Goal: Task Accomplishment & Management: Manage account settings

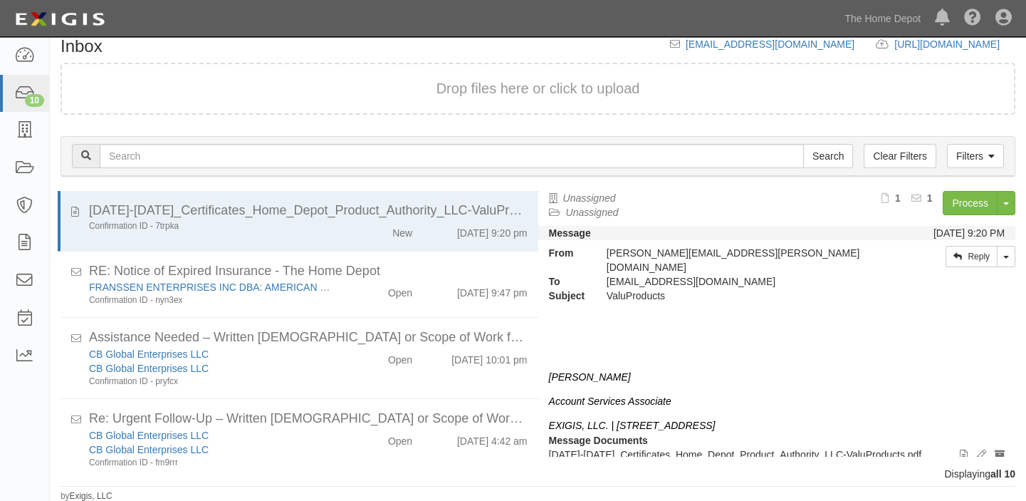
scroll to position [16, 0]
click at [23, 80] on link "10" at bounding box center [24, 94] width 49 height 38
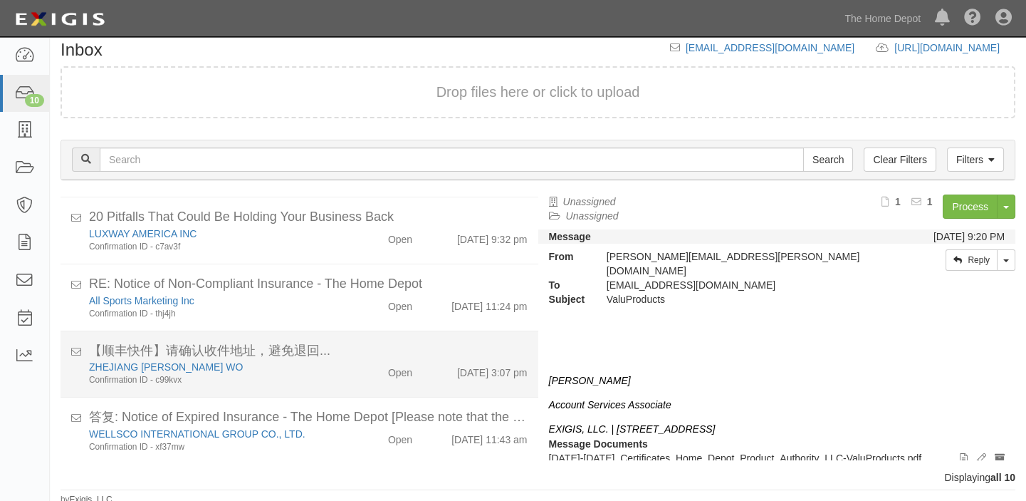
scroll to position [16, 0]
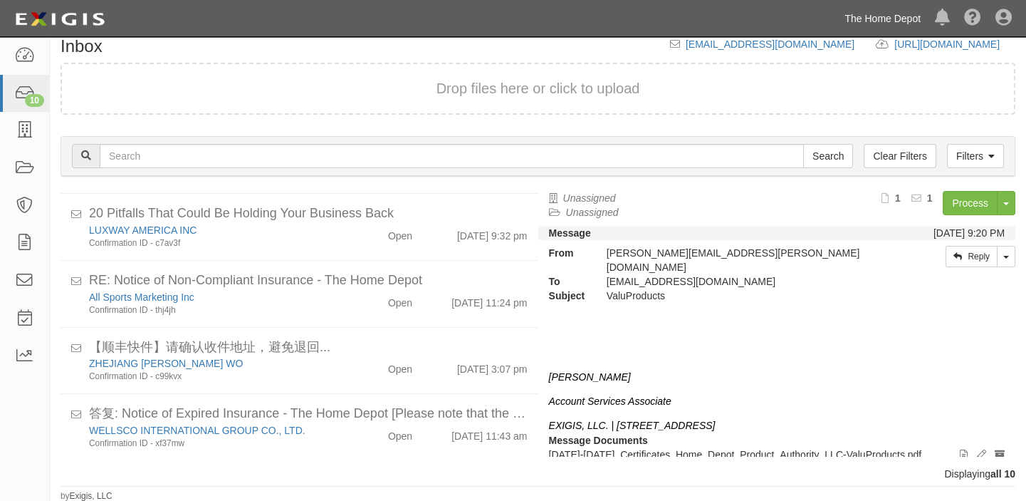
click at [877, 14] on link "The Home Depot" at bounding box center [882, 18] width 90 height 28
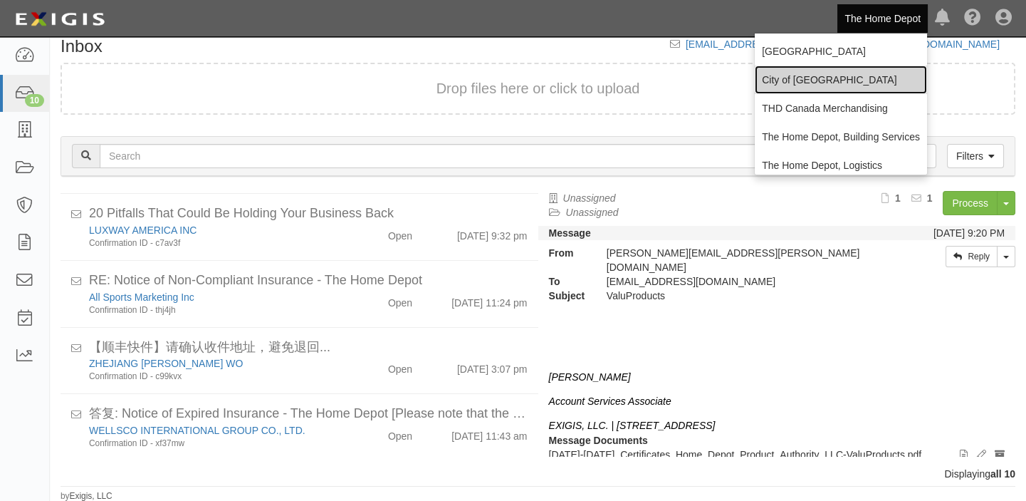
click at [840, 68] on link "City of [GEOGRAPHIC_DATA]" at bounding box center [841, 80] width 172 height 28
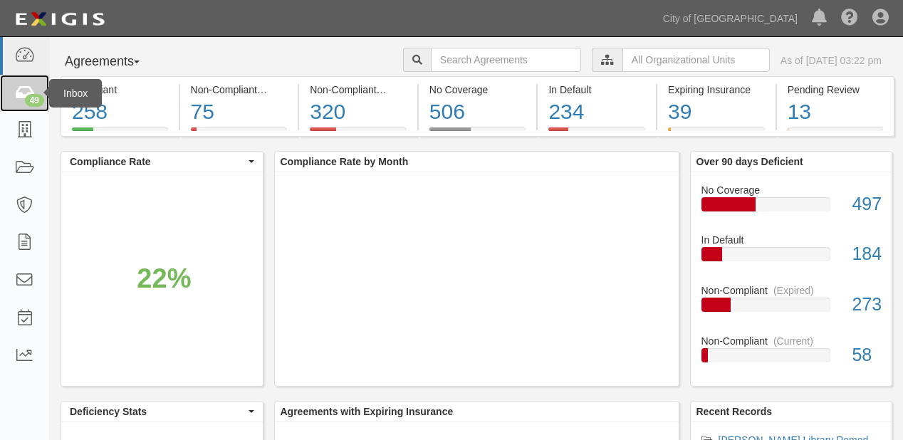
click at [16, 95] on icon at bounding box center [24, 93] width 20 height 16
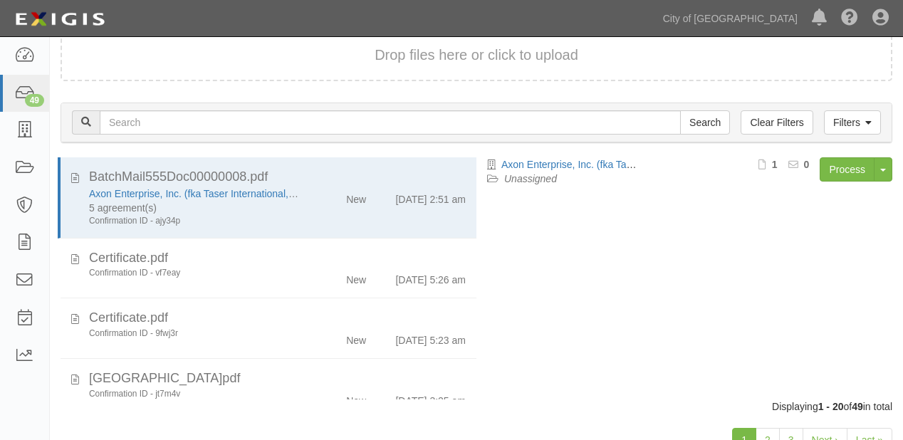
scroll to position [99, 0]
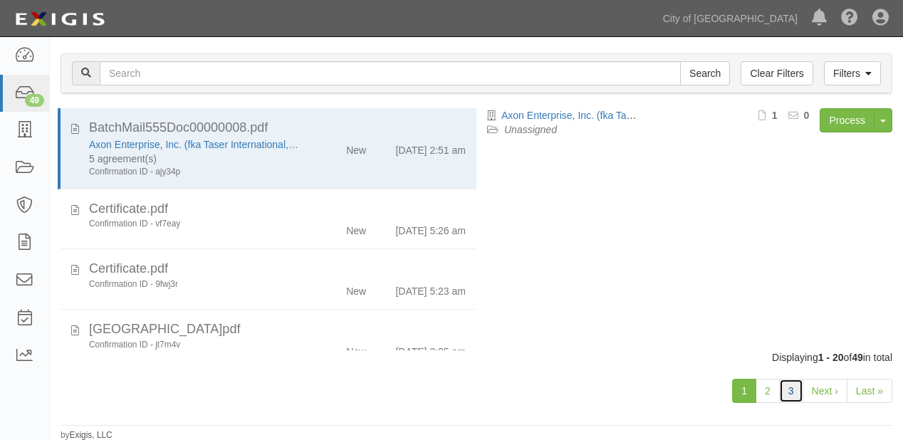
click at [791, 385] on link "3" at bounding box center [791, 391] width 24 height 24
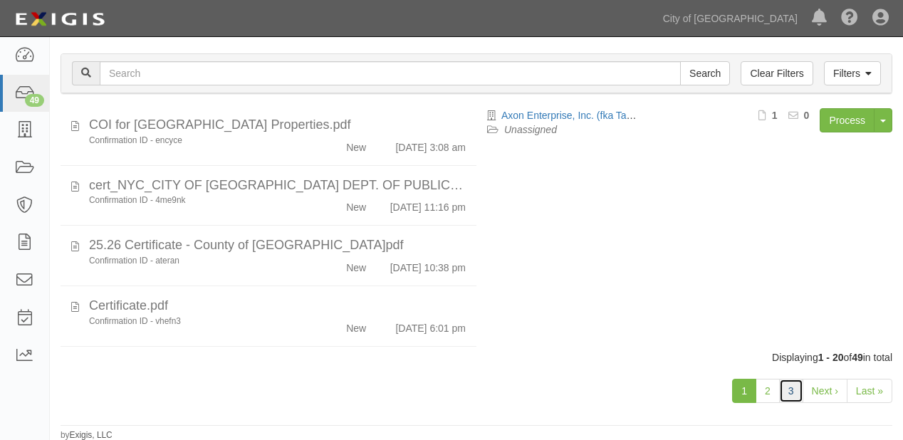
scroll to position [706, 0]
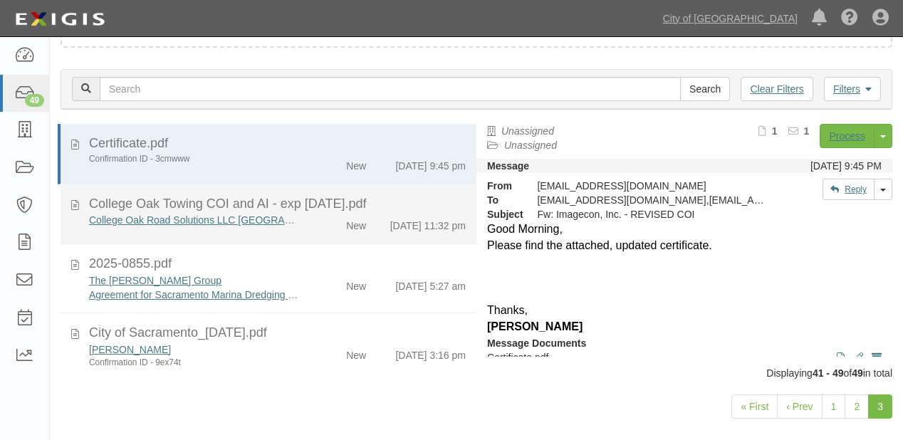
click at [338, 245] on li "College Oak Towing COI and AI - exp [DATE].pdf College Oak Road Solutions LLC […" at bounding box center [269, 214] width 416 height 61
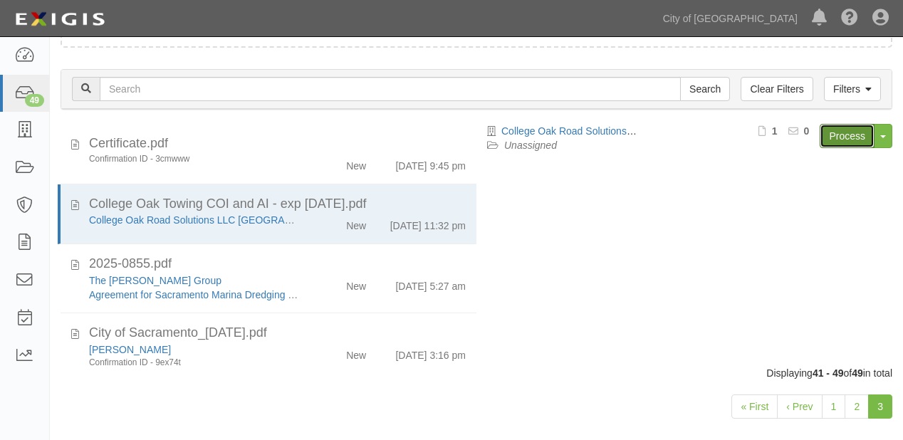
click at [835, 130] on link "Process" at bounding box center [847, 136] width 55 height 24
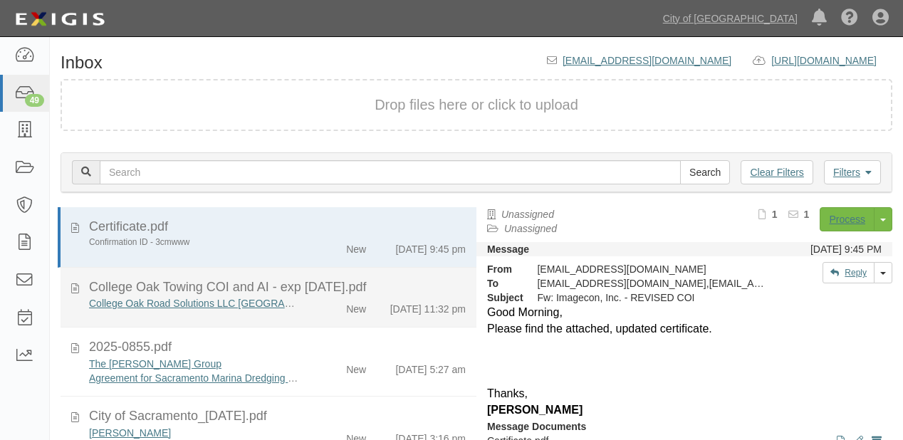
scroll to position [83, 0]
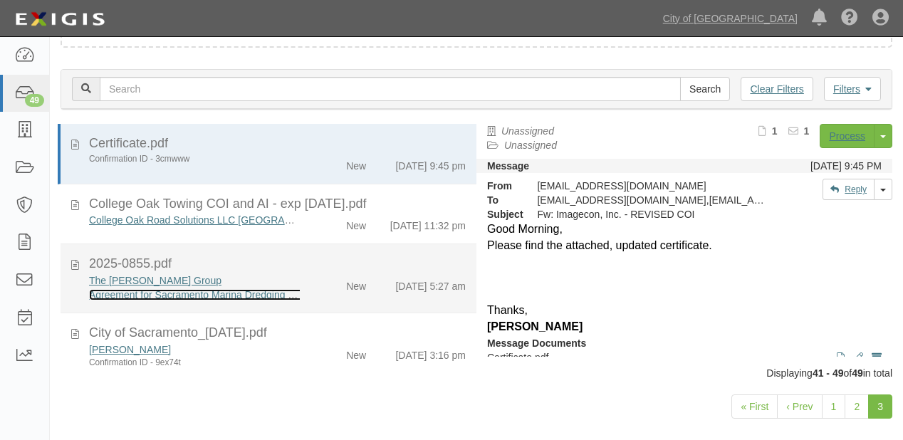
click at [293, 300] on link "Agreement for Sacramento Marina Dredging (2025-0855)" at bounding box center [215, 294] width 253 height 11
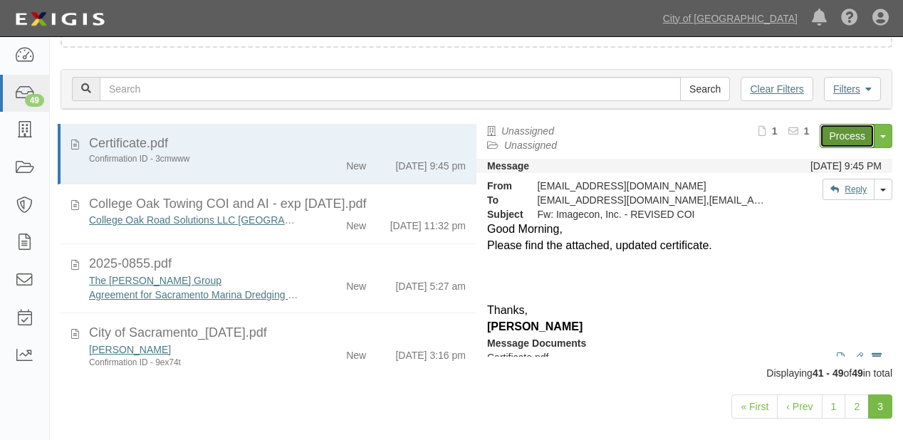
click at [845, 128] on link "Process" at bounding box center [847, 136] width 55 height 24
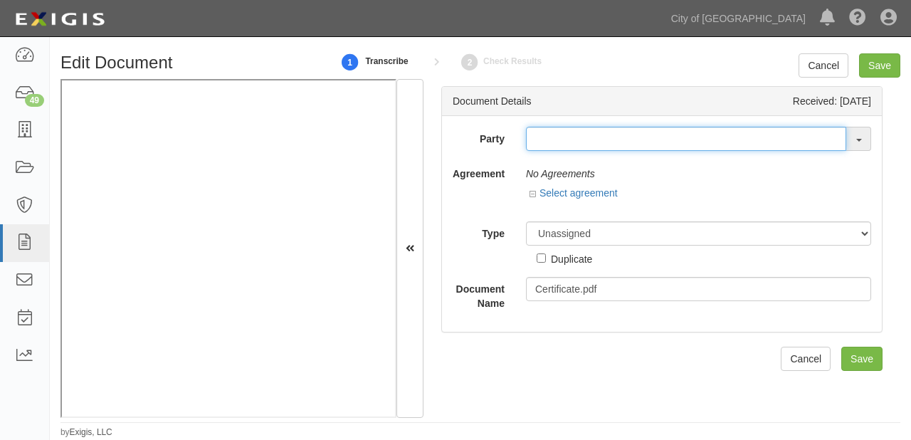
click at [589, 137] on input "text" at bounding box center [686, 139] width 320 height 24
type input "imagec"
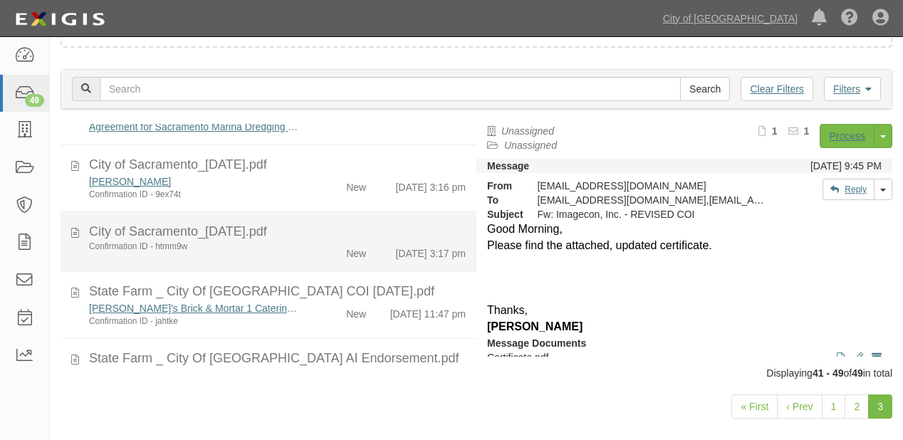
scroll to position [171, 0]
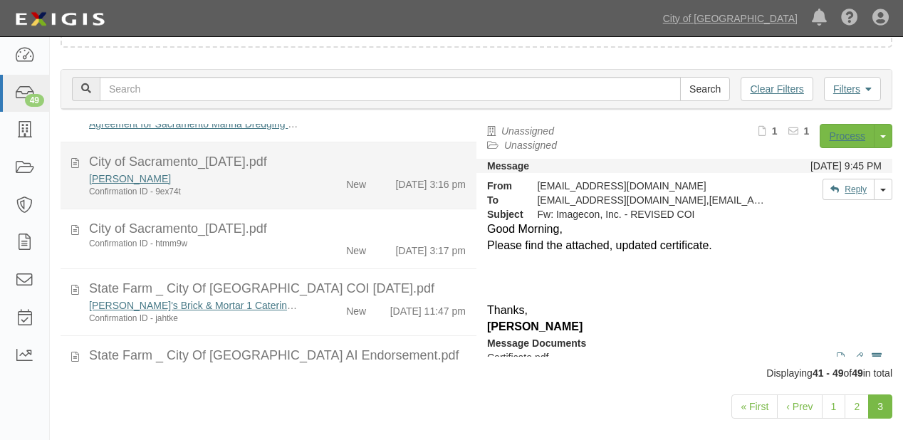
click at [367, 198] on div "Psomas Confirmation ID - 9ex74t New 9/26/25 3:16 pm" at bounding box center [277, 185] width 398 height 26
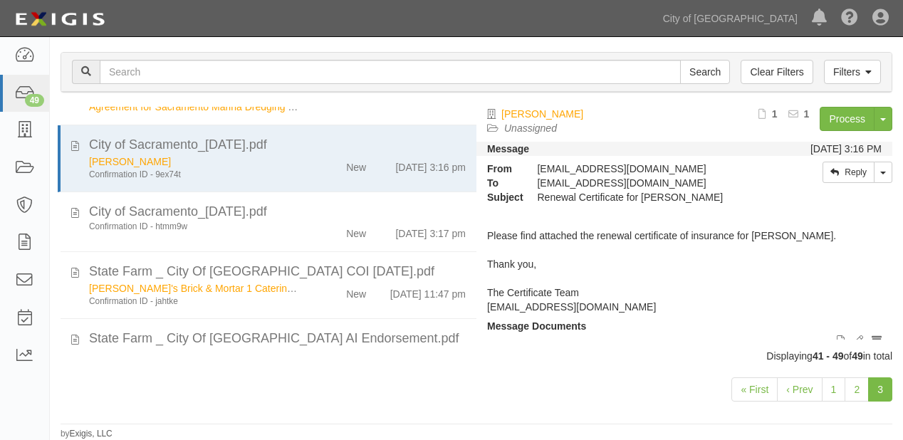
scroll to position [56, 0]
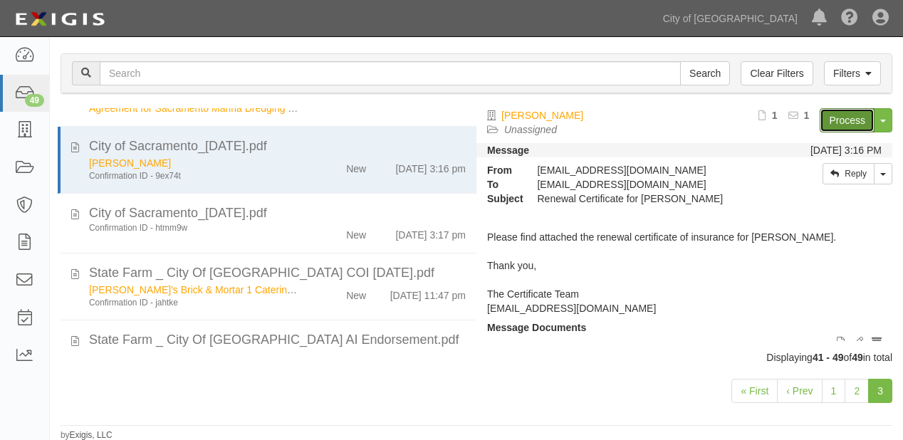
click at [841, 120] on link "Process" at bounding box center [847, 120] width 55 height 24
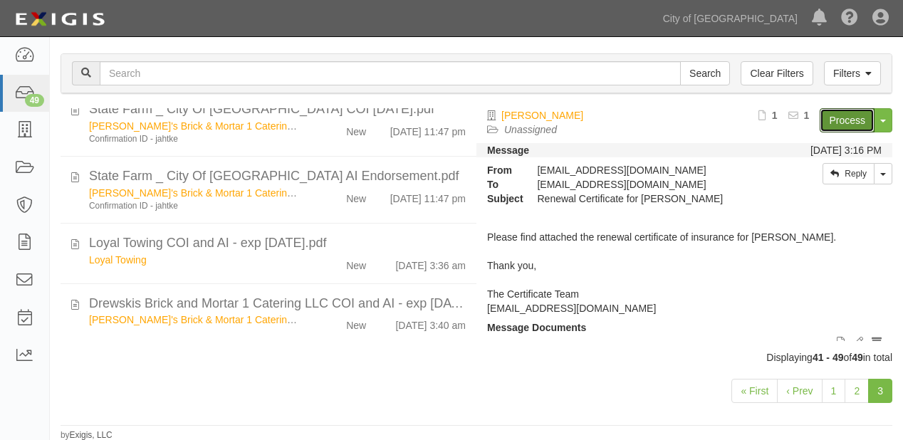
scroll to position [363, 0]
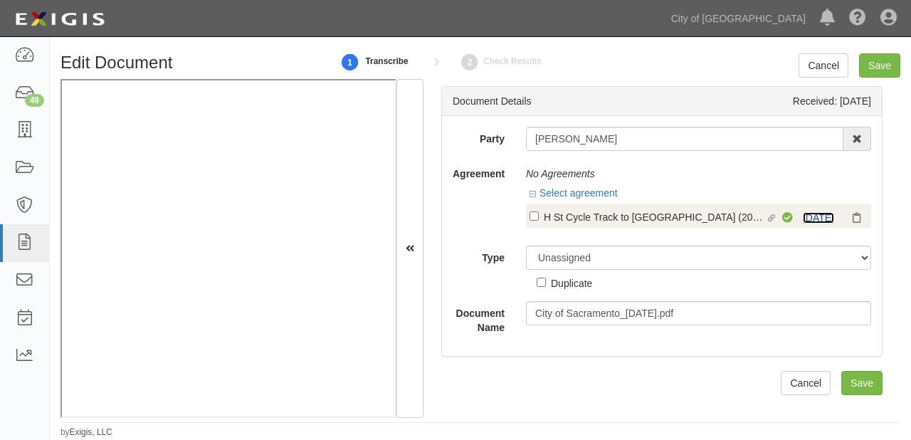
click at [822, 212] on link "10/15/25" at bounding box center [818, 217] width 31 height 11
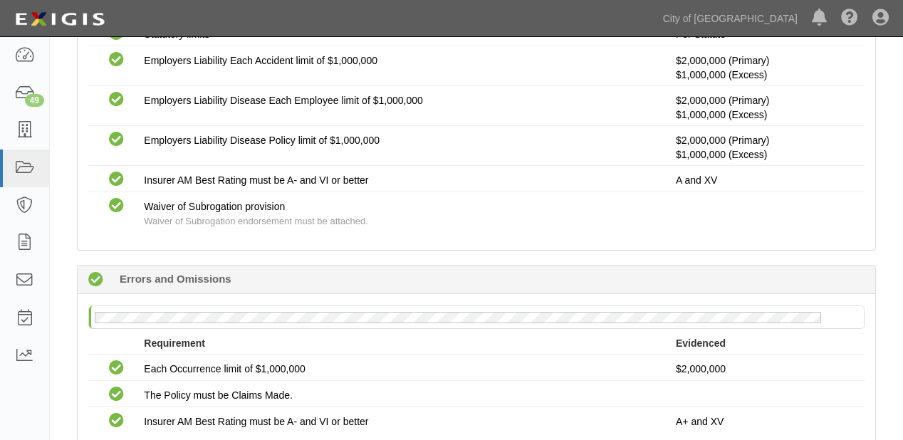
scroll to position [968, 0]
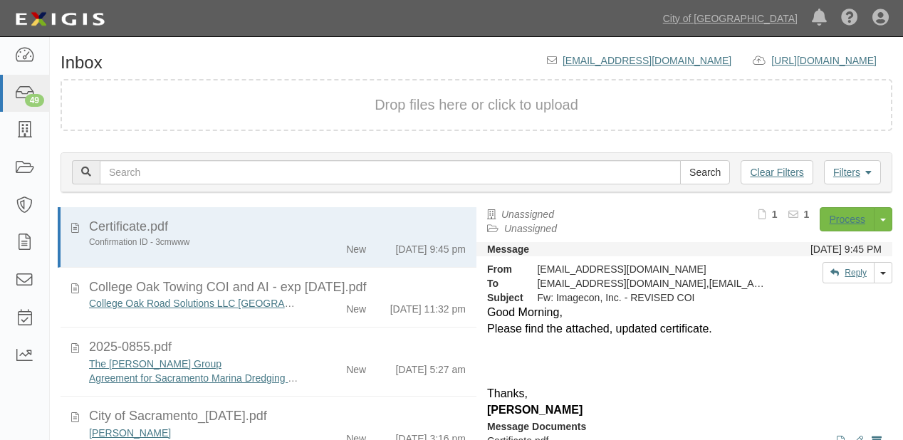
click at [365, 357] on div "New" at bounding box center [343, 367] width 66 height 20
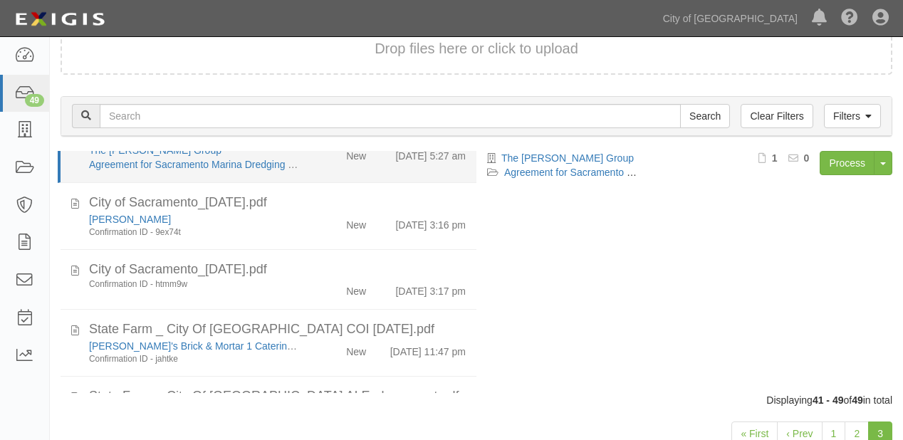
scroll to position [171, 0]
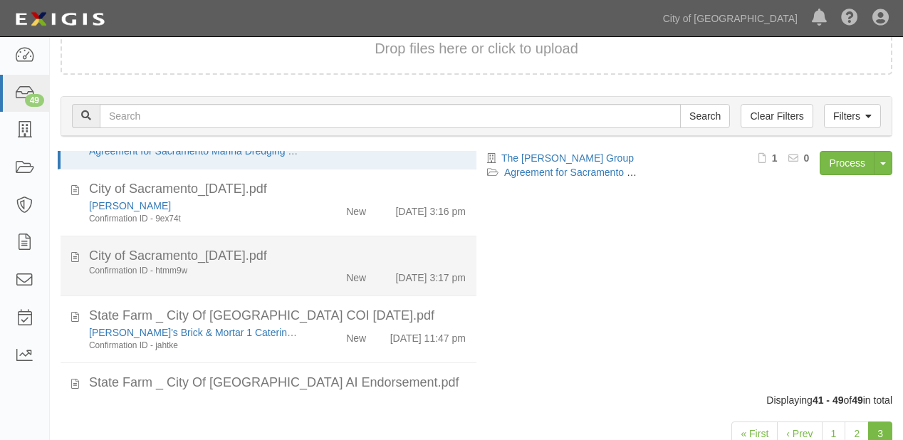
click at [346, 285] on div "New" at bounding box center [356, 275] width 20 height 20
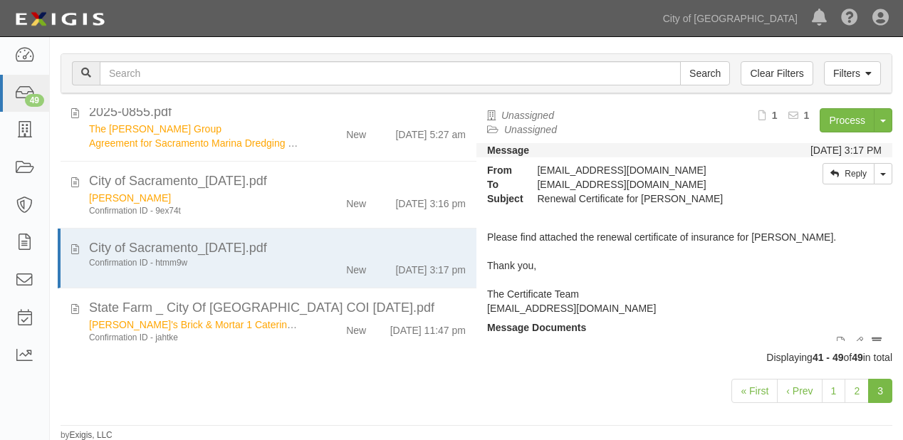
scroll to position [135, 0]
click at [830, 120] on link "Process" at bounding box center [847, 120] width 55 height 24
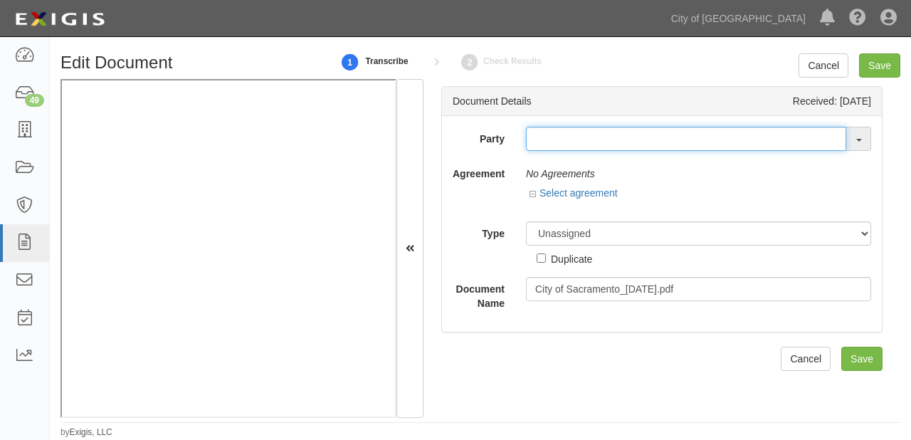
click at [610, 137] on input "text" at bounding box center [686, 139] width 320 height 24
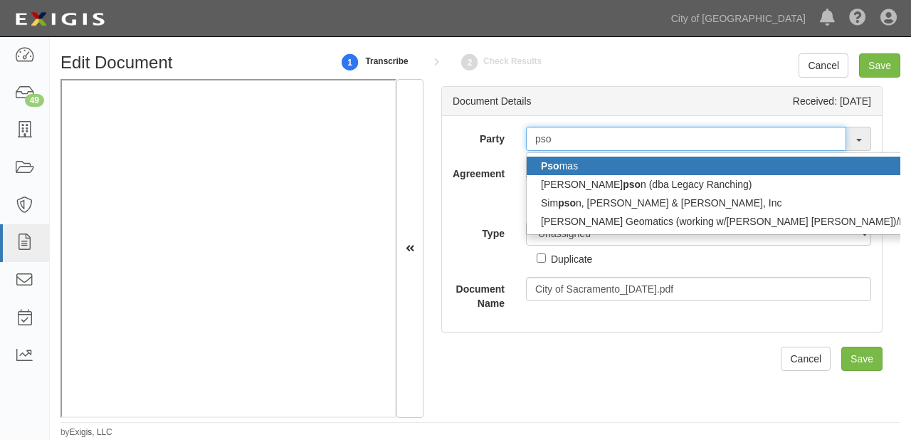
type input "pso"
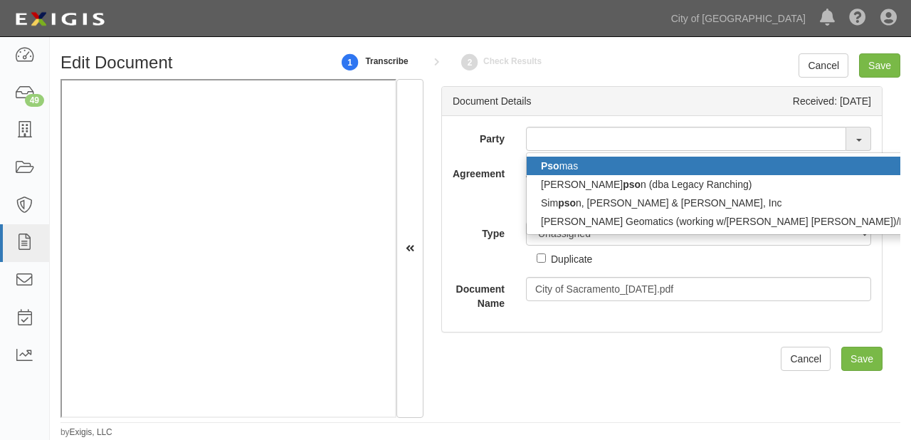
click at [614, 167] on link "Pso mas" at bounding box center [739, 166] width 424 height 19
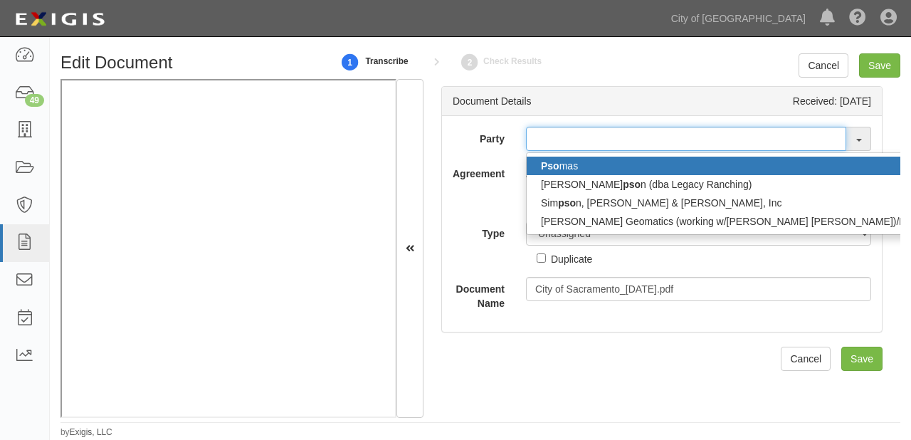
type input "[PERSON_NAME]"
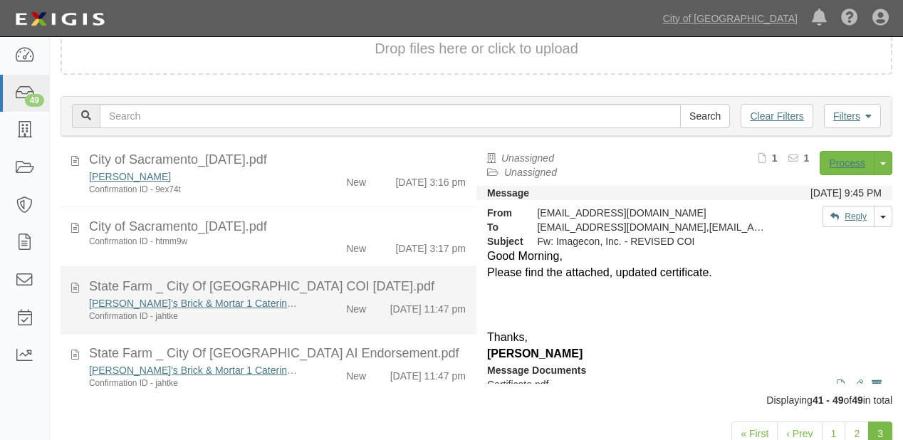
scroll to position [228, 0]
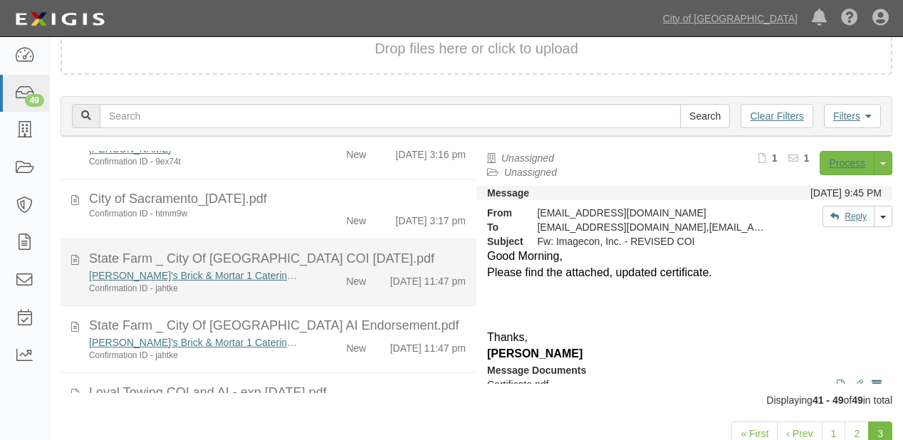
click at [353, 295] on div "[PERSON_NAME]'s Brick & Mortar 1 Catering, LLC dba [PERSON_NAME]'s Hot Rod Kitc…" at bounding box center [277, 281] width 398 height 26
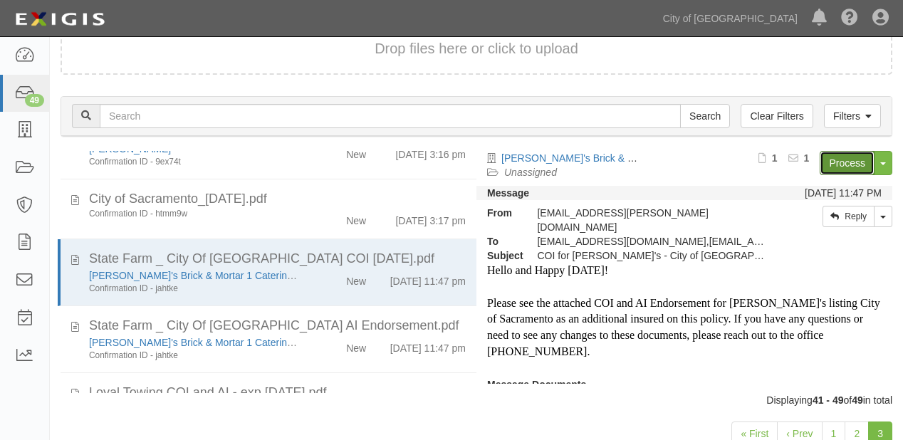
click at [844, 164] on link "Process" at bounding box center [847, 163] width 55 height 24
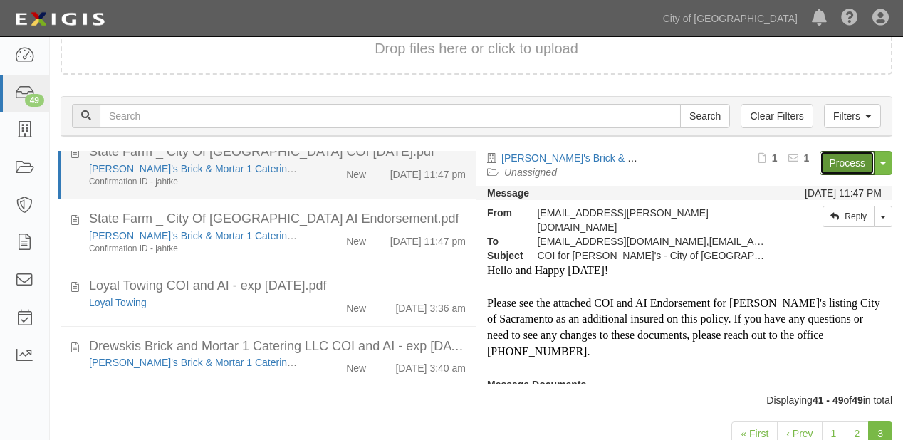
scroll to position [363, 0]
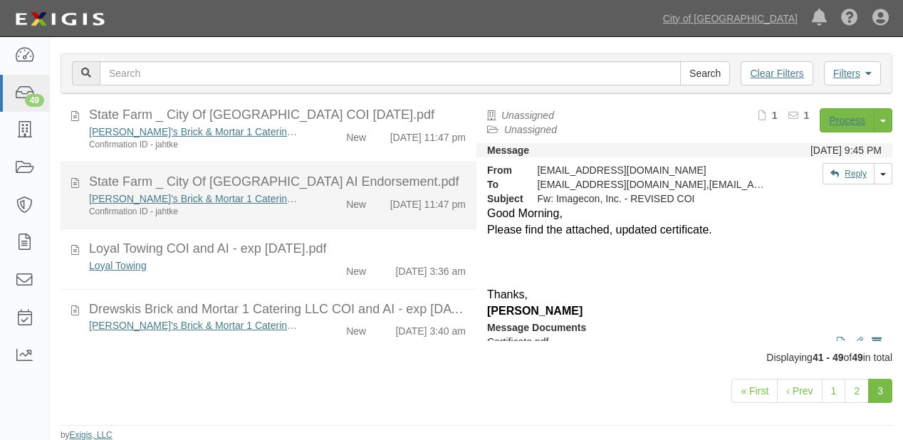
scroll to position [363, 0]
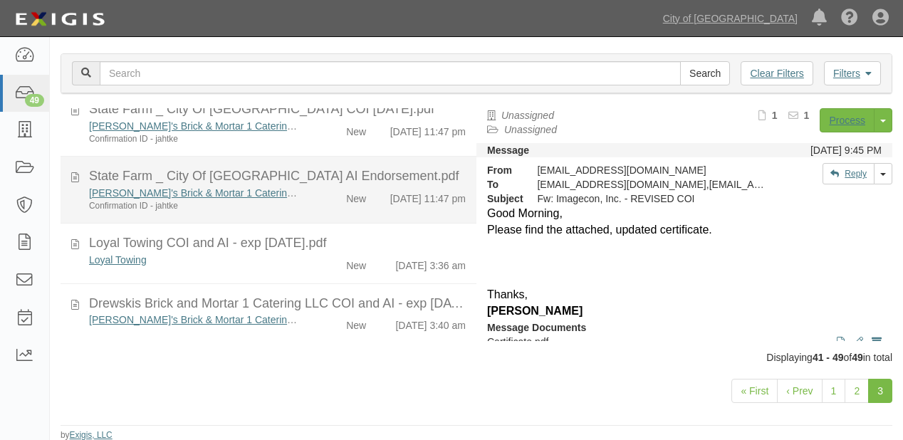
click at [362, 212] on li "State Farm _ City Of [GEOGRAPHIC_DATA] AI Endorsement.pdf [PERSON_NAME]'s Brick…" at bounding box center [269, 190] width 416 height 67
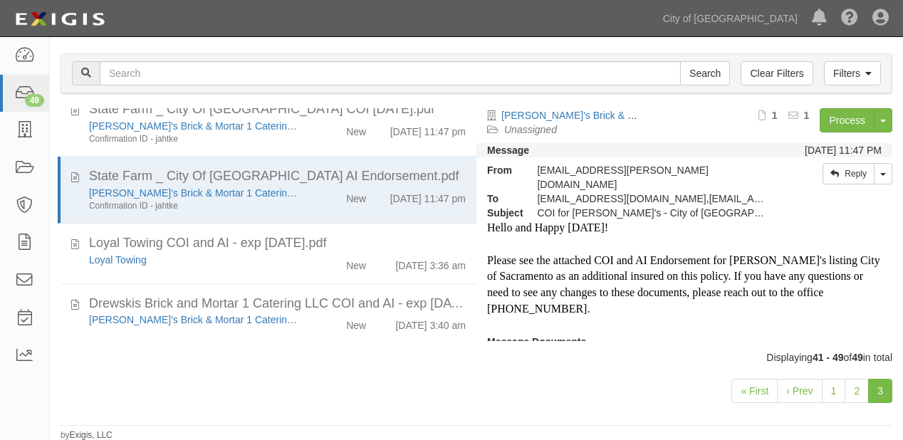
click at [808, 122] on div "Process Toggle Document Dropdown Archive Document Delete Document Close Mark as…" at bounding box center [770, 125] width 243 height 35
click at [835, 119] on link "Process" at bounding box center [847, 120] width 55 height 24
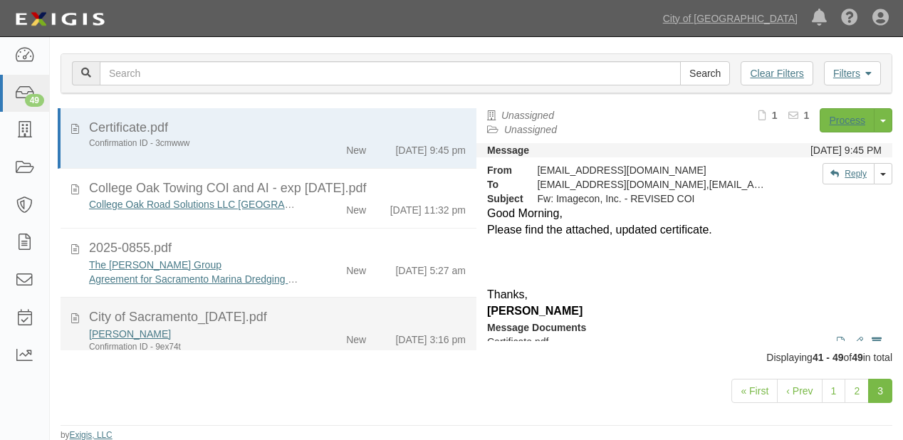
scroll to position [342, 0]
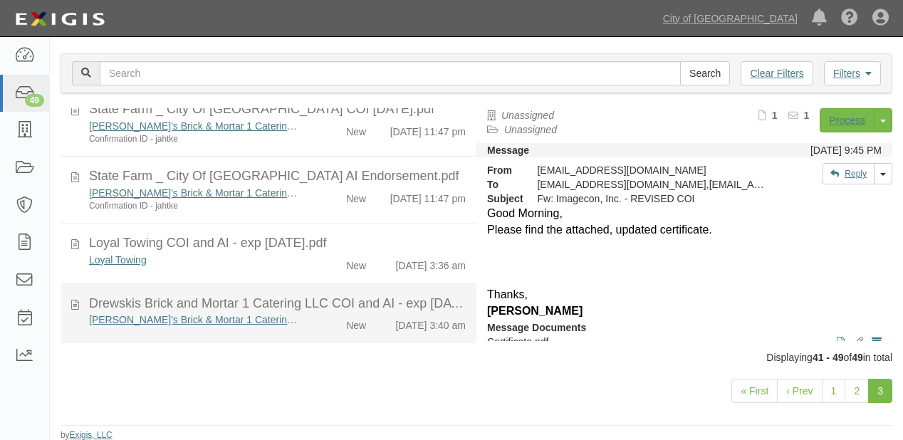
click at [328, 313] on div "Drewskis Brick and Mortar 1 Catering LLC COI and AI - exp [DATE].pdf" at bounding box center [277, 304] width 377 height 19
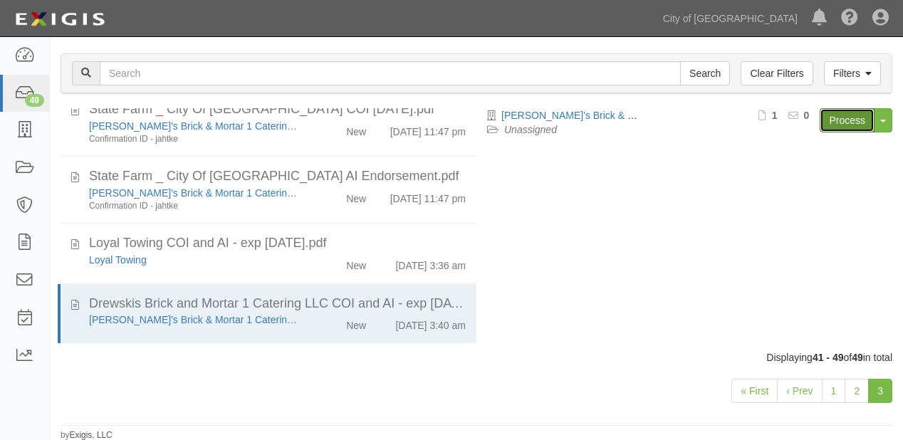
click at [849, 118] on link "Process" at bounding box center [847, 120] width 55 height 24
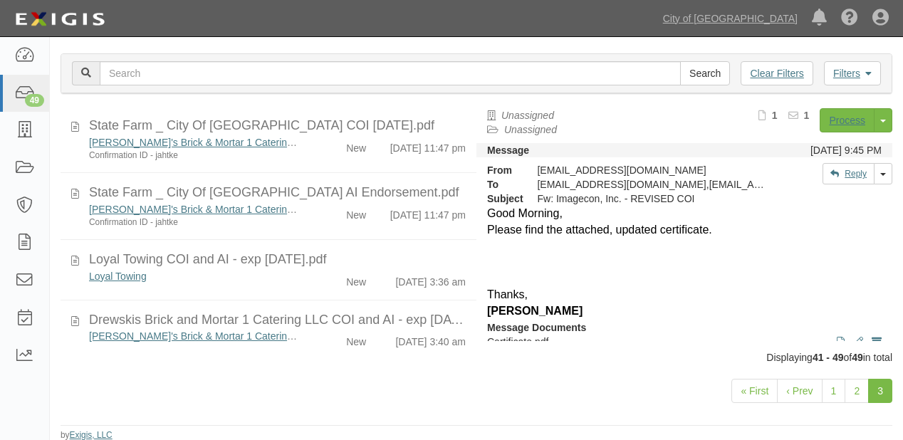
scroll to position [342, 0]
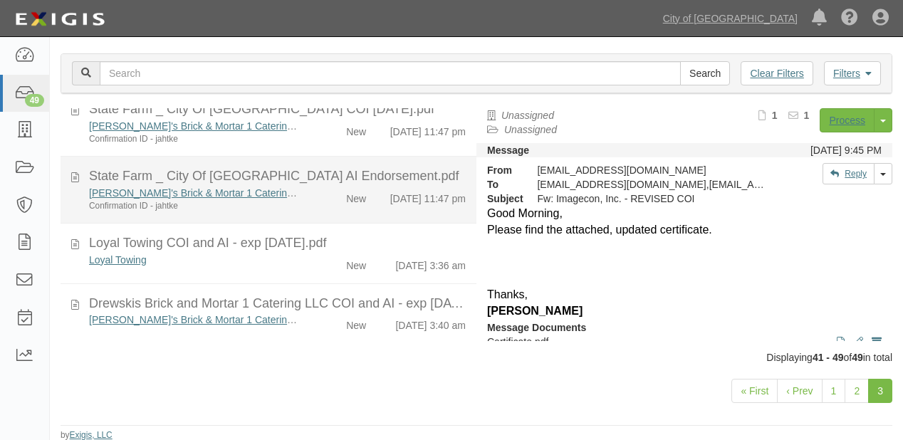
click at [407, 186] on div "State Farm _ City Of [GEOGRAPHIC_DATA] AI Endorsement.pdf" at bounding box center [277, 176] width 377 height 19
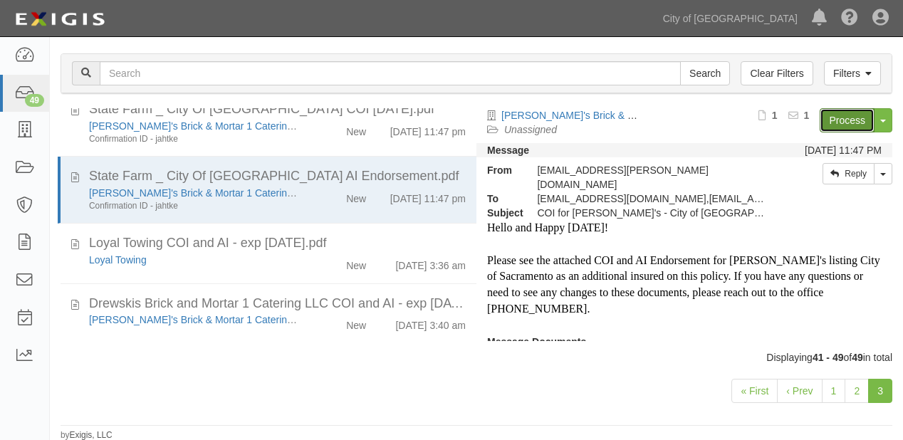
click at [824, 120] on link "Process" at bounding box center [847, 120] width 55 height 24
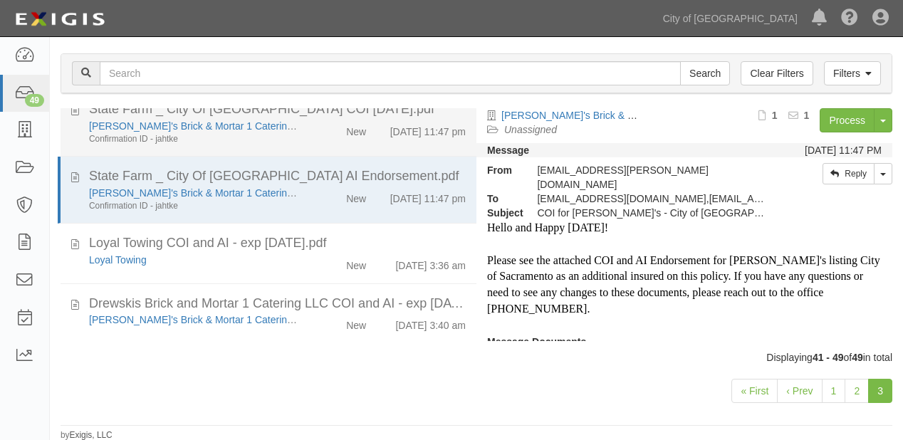
click at [325, 134] on div "New" at bounding box center [343, 129] width 66 height 20
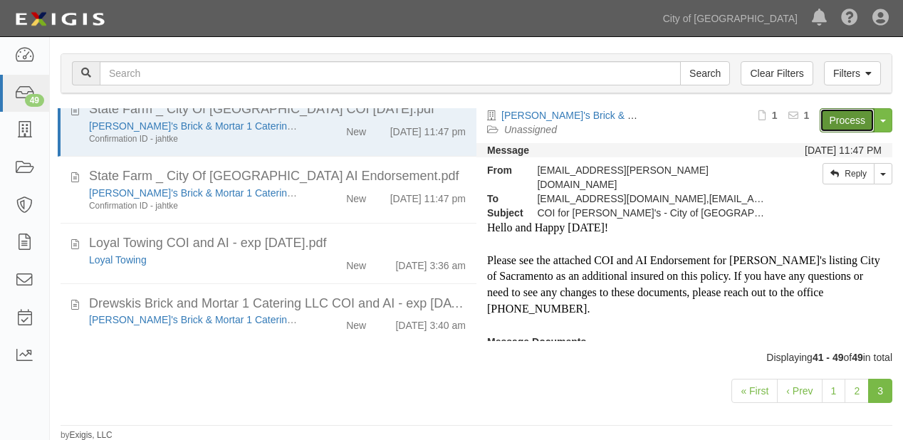
click at [839, 118] on link "Process" at bounding box center [847, 120] width 55 height 24
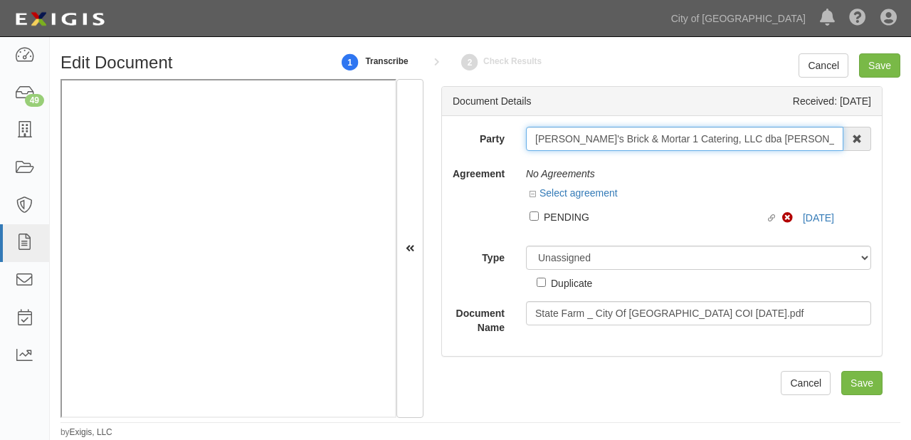
click at [530, 140] on input "[PERSON_NAME]'s Brick & Mortar 1 Catering, LLC dba [PERSON_NAME]'s Hot Rod Kitc…" at bounding box center [685, 139] width 318 height 24
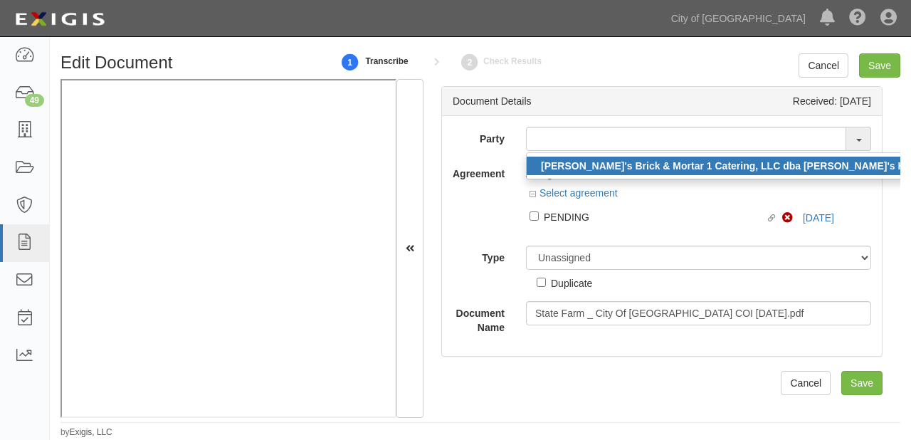
click at [541, 166] on strong "[PERSON_NAME]'s Brick & Mortar 1 Catering, LLC dba [PERSON_NAME]'s Hot Rod Kitc…" at bounding box center [758, 165] width 435 height 11
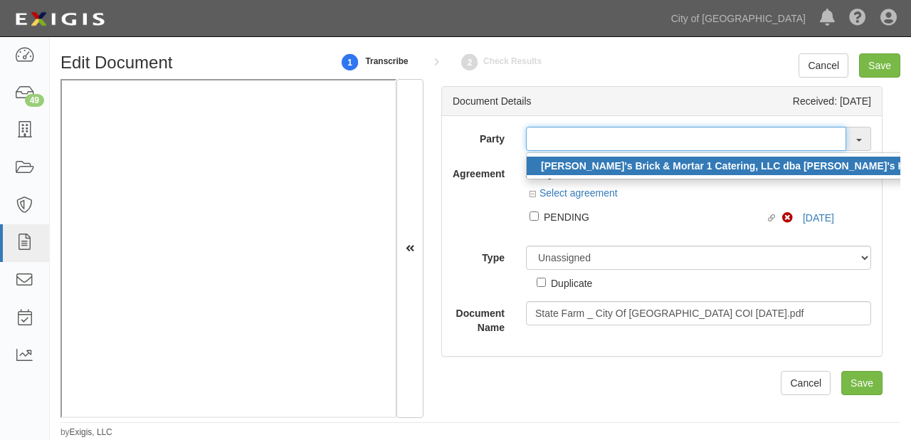
type input "[PERSON_NAME]'s Brick & Mortar 1 Catering, LLC dba [PERSON_NAME]'s Hot Rod Kitc…"
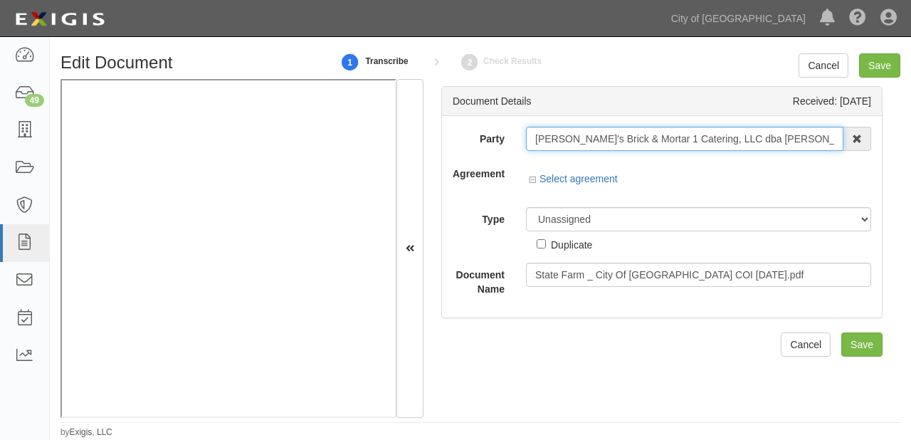
scroll to position [0, 28]
click at [530, 140] on input "[PERSON_NAME]'s Brick & Mortar 1 Catering, LLC dba [PERSON_NAME]'s Hot Rod Kitc…" at bounding box center [685, 139] width 318 height 24
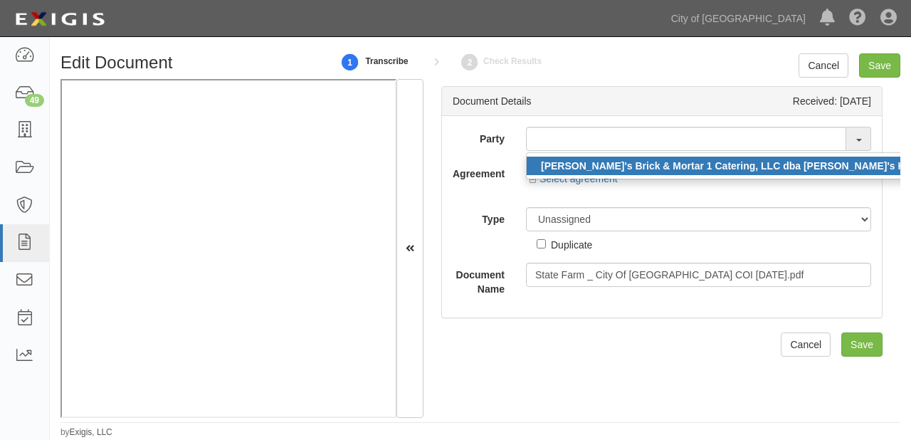
click at [550, 165] on strong "[PERSON_NAME]'s Brick & Mortar 1 Catering, LLC dba [PERSON_NAME]'s Hot Rod Kitc…" at bounding box center [758, 165] width 435 height 11
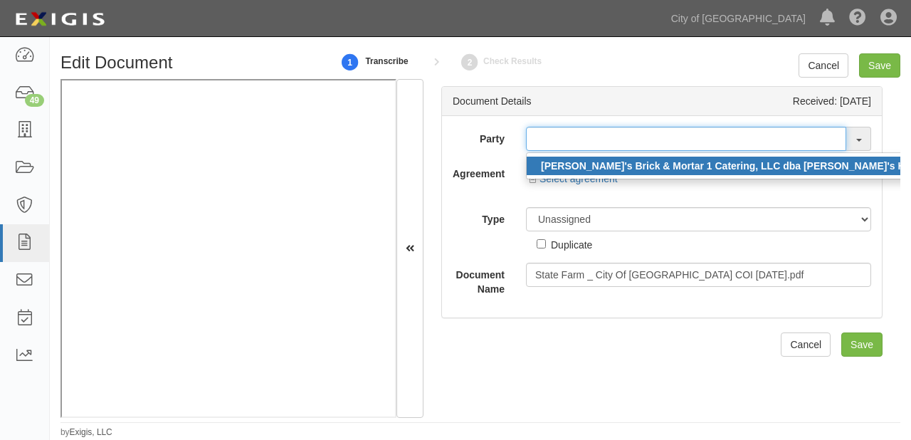
type input "[PERSON_NAME]'s Brick & Mortar 1 Catering, LLC dba [PERSON_NAME]'s Hot Rod Kitc…"
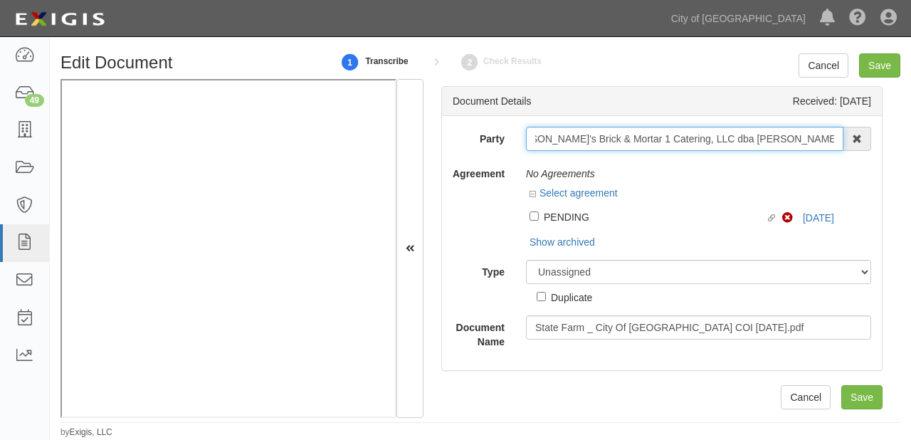
scroll to position [0, 0]
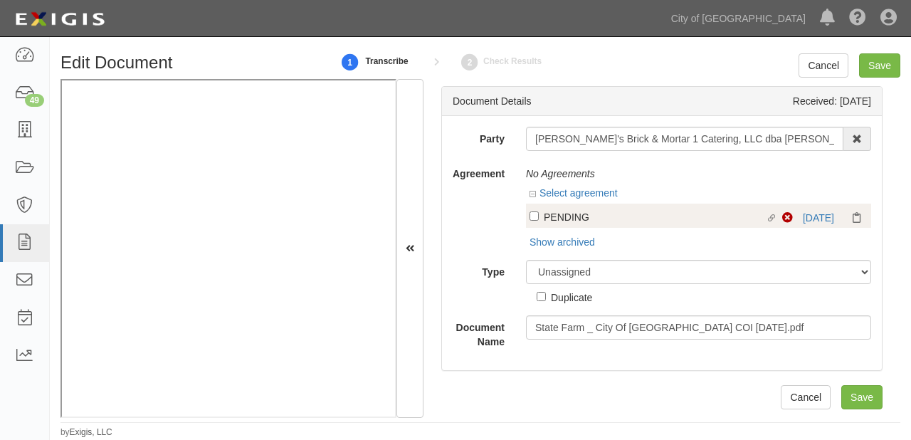
click at [599, 217] on div "PENDING" at bounding box center [655, 217] width 222 height 16
click at [539, 217] on input "Linked agreement PENDING Linked agreement" at bounding box center [534, 215] width 9 height 9
checkbox input "true"
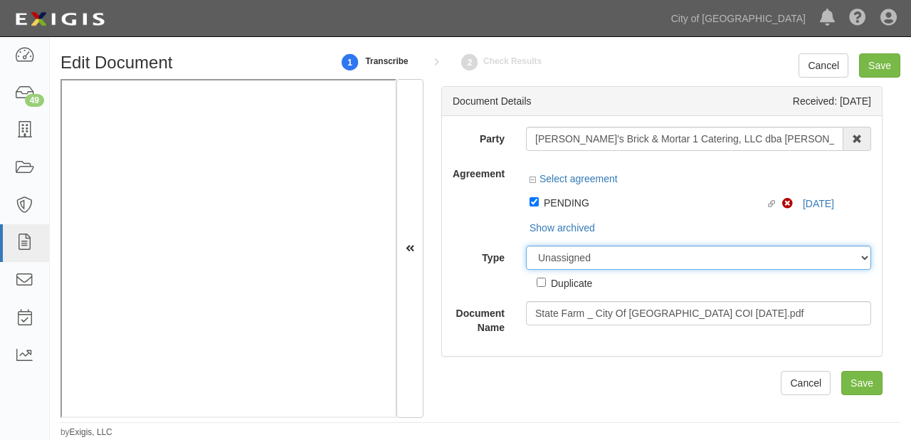
click at [589, 264] on select "Unassigned Binder Cancellation Notice Certificate Contract Endorsement Insuranc…" at bounding box center [698, 258] width 345 height 24
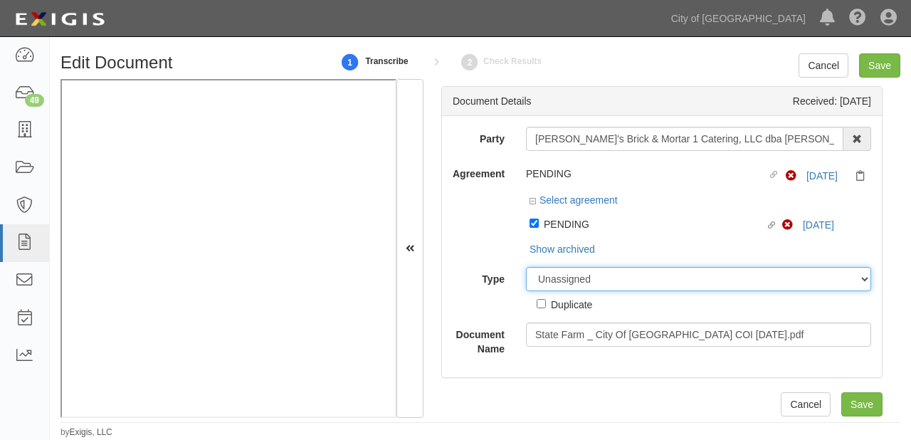
select select "CertificateDetail"
click at [526, 268] on select "Unassigned Binder Cancellation Notice Certificate Contract Endorsement Insuranc…" at bounding box center [698, 279] width 345 height 24
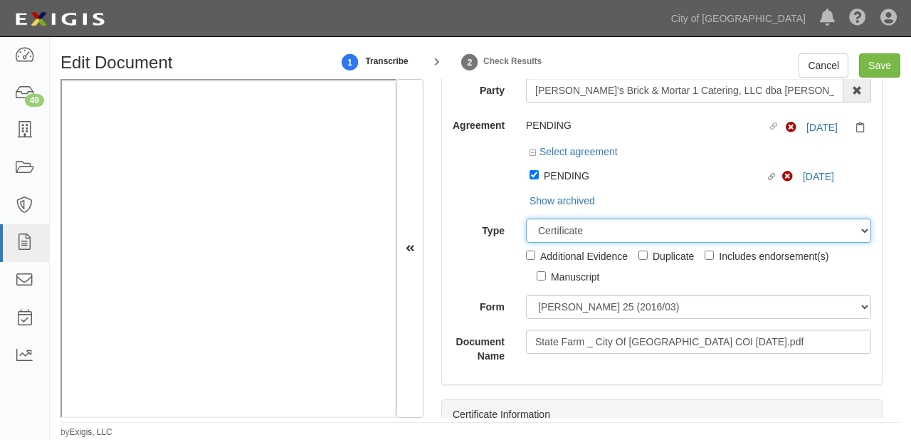
scroll to position [57, 0]
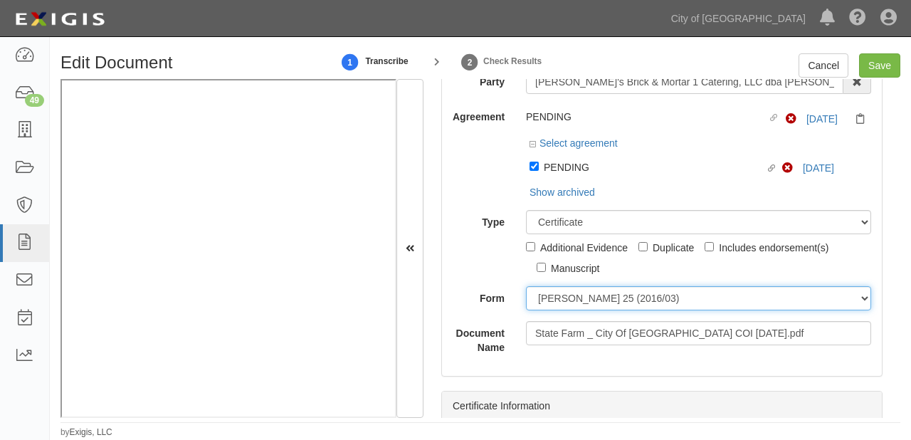
click at [559, 301] on select "ACORD 25 (2016/03) ACORD 101 ACORD 855 NY (2014/05) General" at bounding box center [698, 298] width 345 height 24
select select "GeneralFormDetail"
click at [526, 287] on select "ACORD 25 (2016/03) ACORD 101 ACORD 855 NY (2014/05) General" at bounding box center [698, 298] width 345 height 24
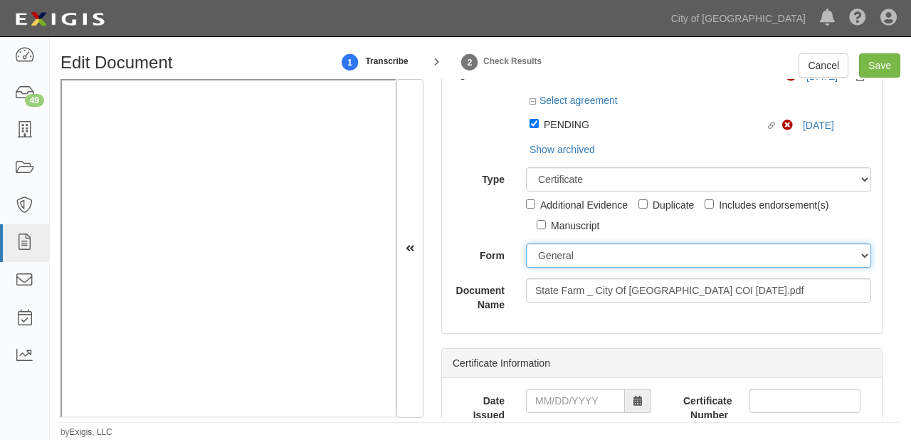
scroll to position [114, 0]
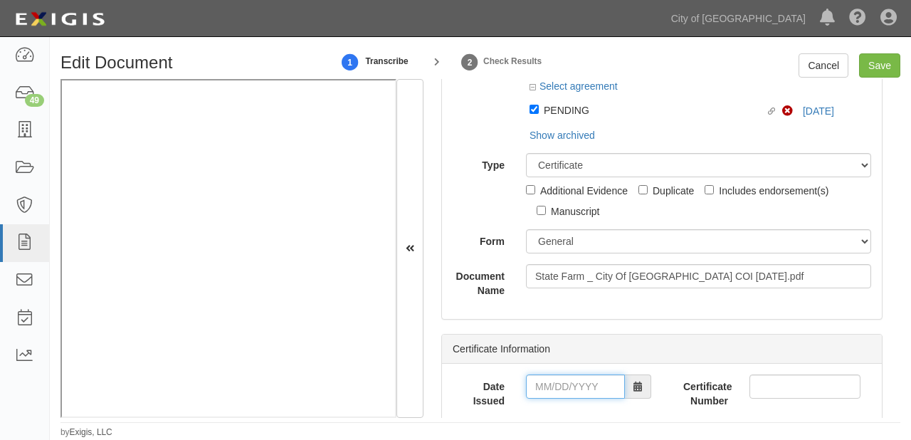
click at [547, 388] on input "Date Issued" at bounding box center [575, 387] width 99 height 24
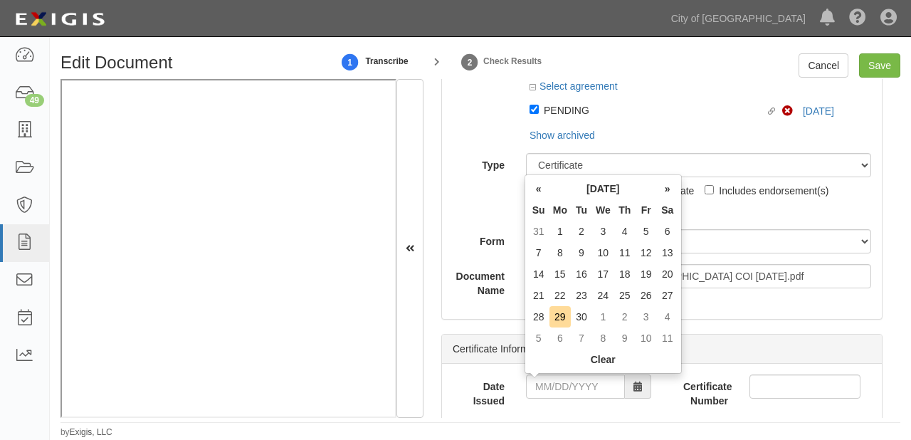
click at [617, 202] on th "Th" at bounding box center [624, 209] width 21 height 21
click at [641, 293] on td "26" at bounding box center [646, 295] width 21 height 21
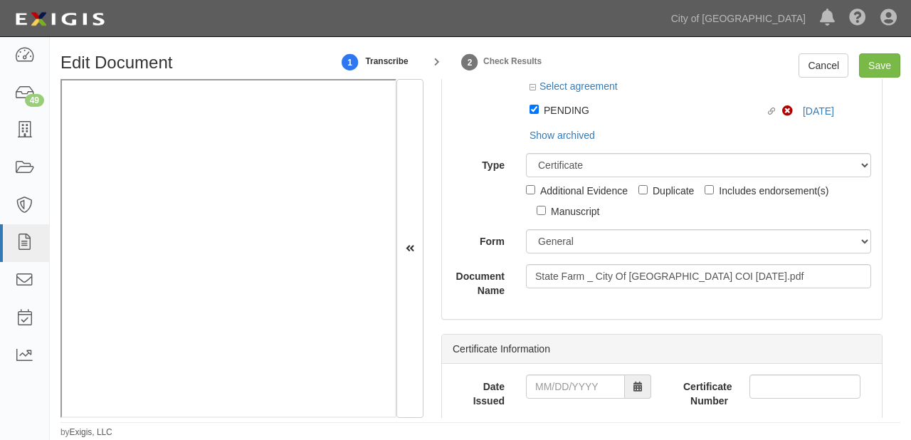
type input "09/26/2025"
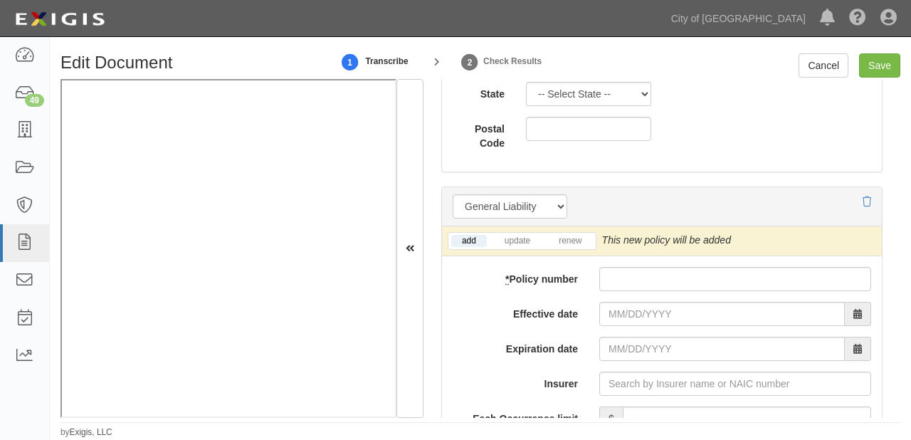
scroll to position [1196, 0]
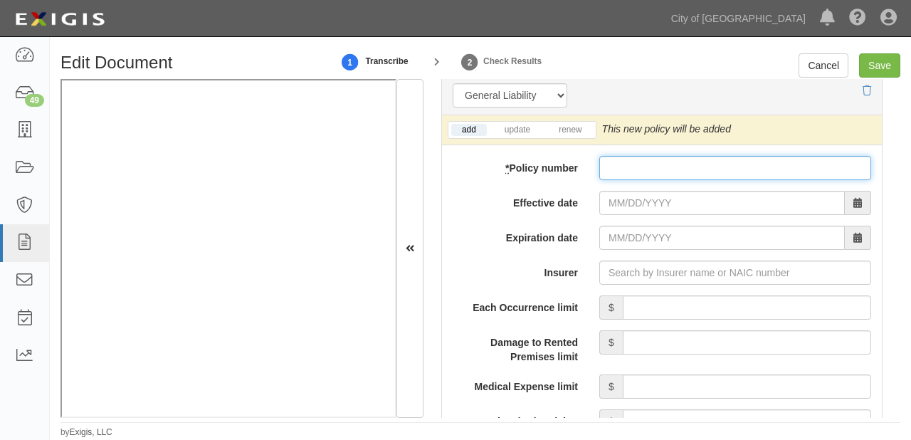
click at [651, 161] on input "* Policy number" at bounding box center [736, 168] width 272 height 24
type input "90-AP-J058-9"
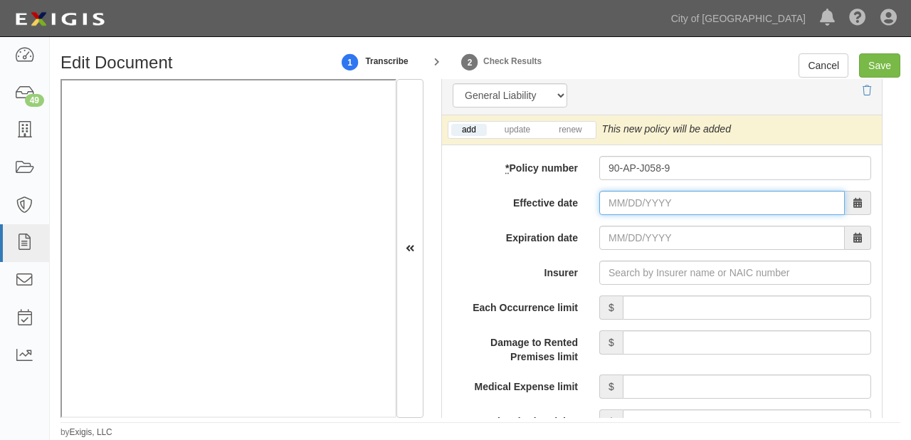
click at [651, 204] on input "Effective date" at bounding box center [723, 203] width 246 height 24
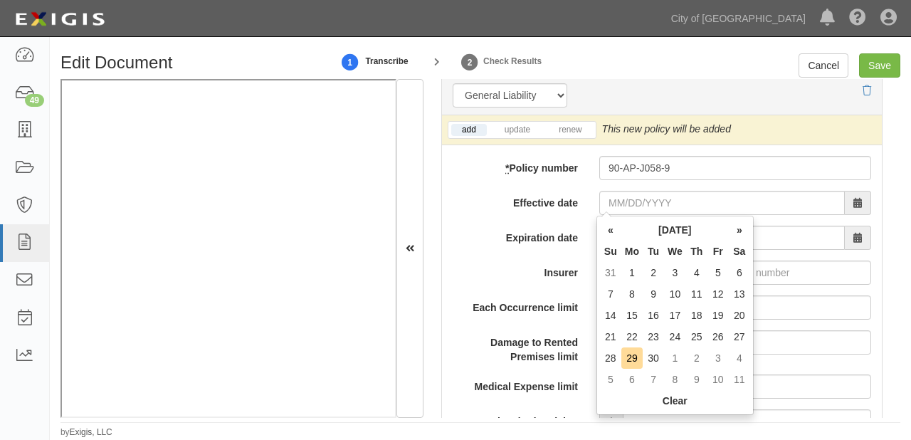
click at [632, 253] on th "Mo" at bounding box center [632, 251] width 21 height 21
click at [718, 317] on td "19" at bounding box center [718, 315] width 21 height 21
type input "09/19/2025"
type input "09/19/2026"
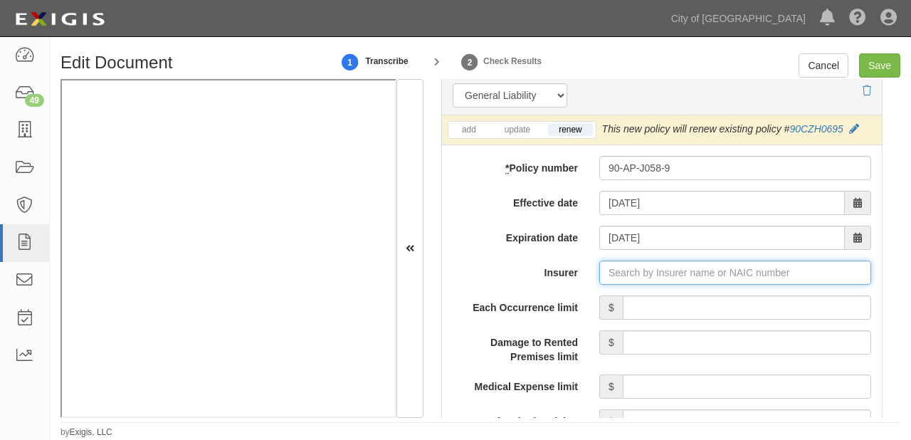
click at [706, 276] on input "Insurer" at bounding box center [736, 273] width 272 height 24
type input "2"
type input "21st Century Advantage Insurance Company (25232) NR Rating"
type input "State Farm Fire and Casualty Company (25143) A++ XV Rating"
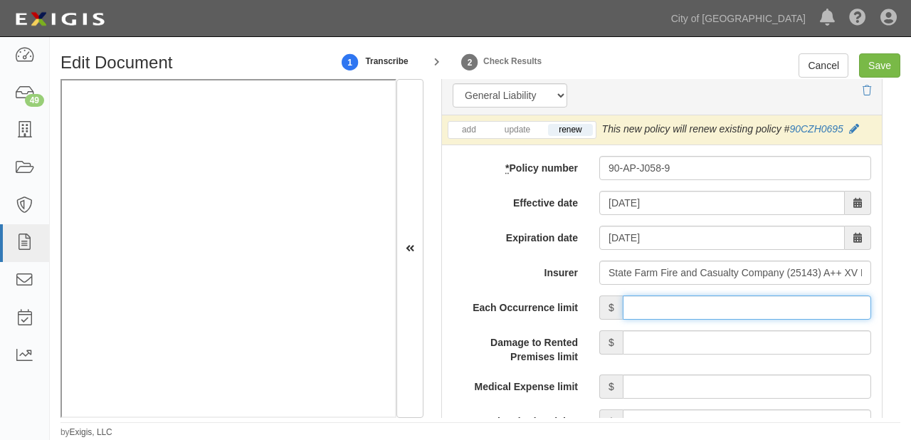
click at [758, 304] on input "Each Occurrence limit" at bounding box center [747, 307] width 249 height 24
type input "2,000,000"
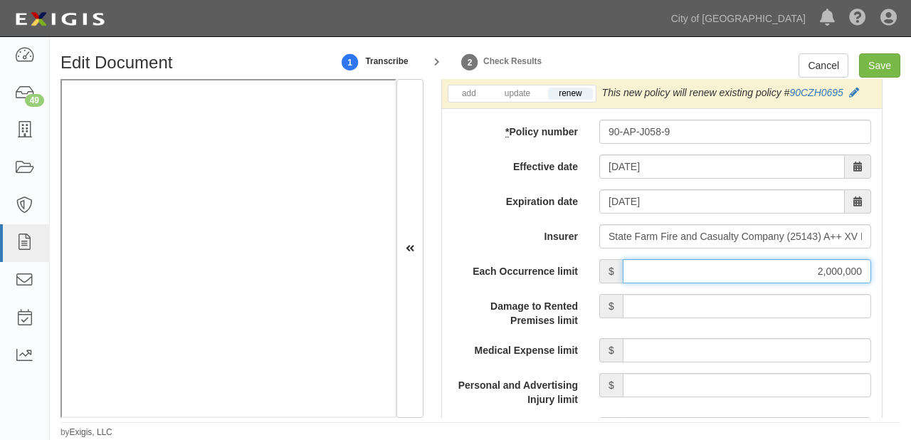
scroll to position [1253, 0]
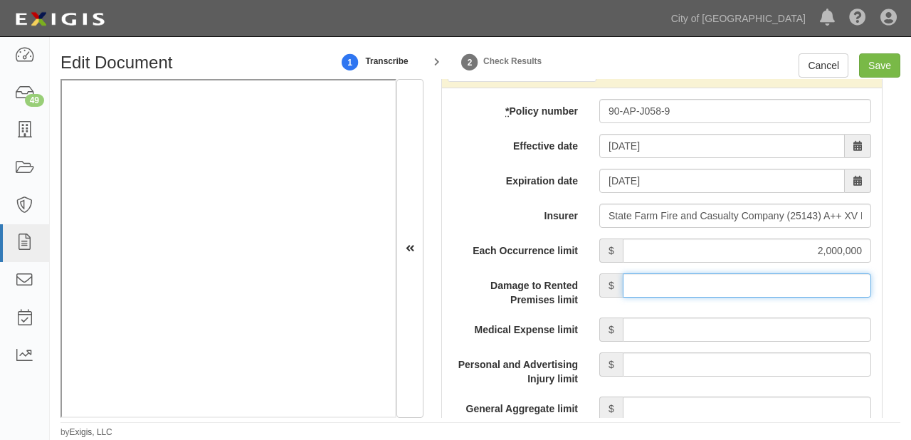
click at [746, 285] on input "Damage to Rented Premises limit" at bounding box center [747, 285] width 249 height 24
type input "300,000"
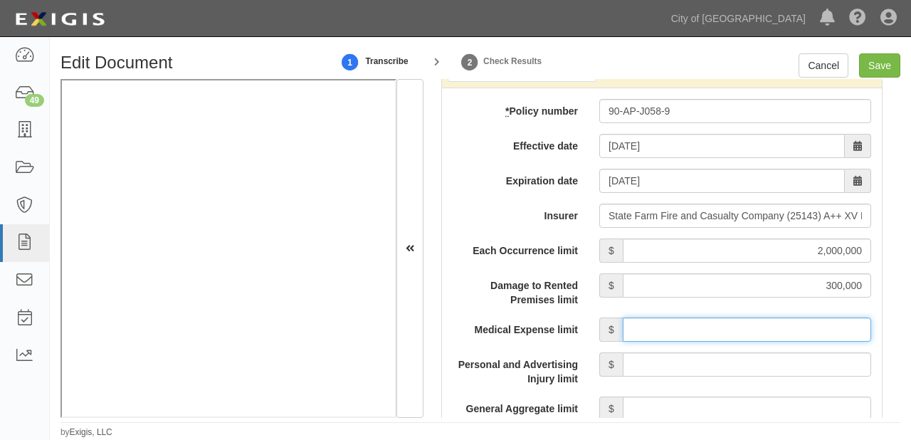
click at [743, 323] on input "Medical Expense limit" at bounding box center [747, 330] width 249 height 24
type input "10,000"
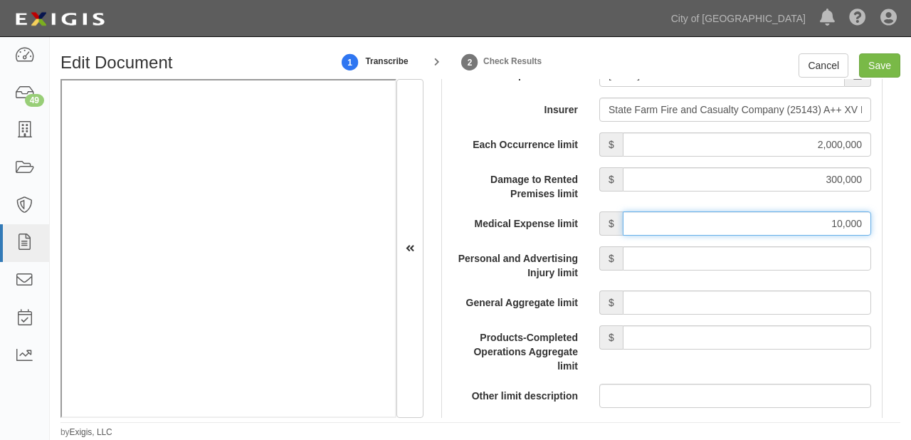
scroll to position [1367, 0]
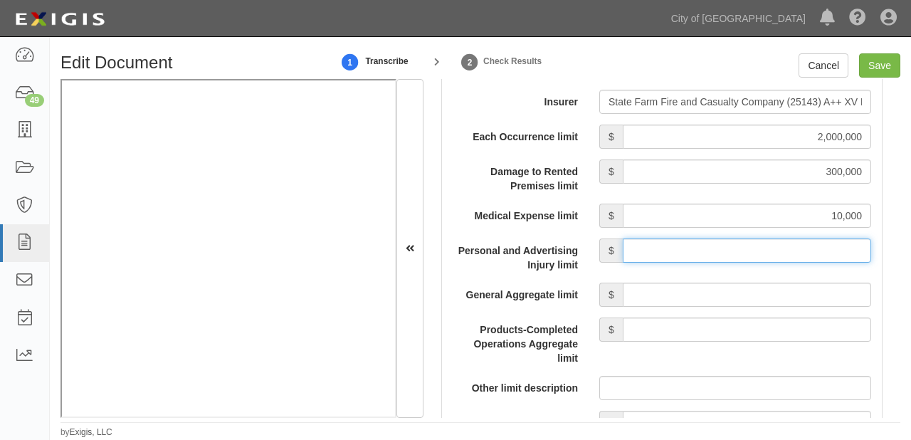
click at [775, 253] on input "Personal and Advertising Injury limit" at bounding box center [747, 251] width 249 height 24
type input "2,000,000"
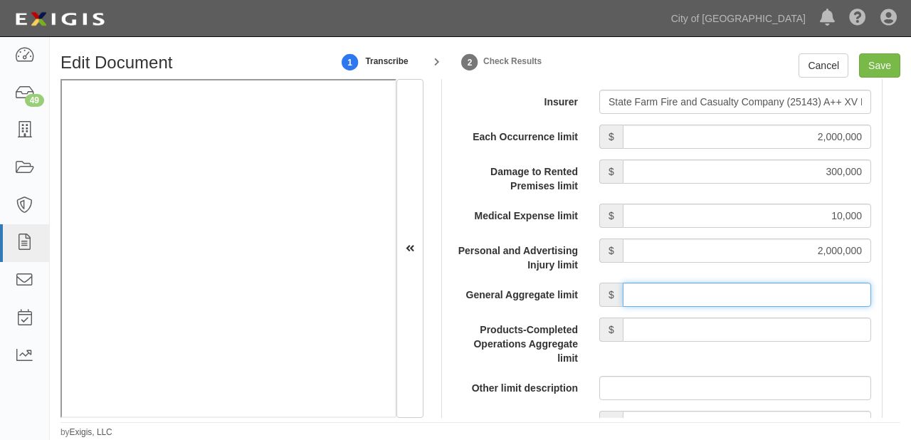
click at [749, 295] on input "General Aggregate limit" at bounding box center [747, 295] width 249 height 24
type input "4,000,000"
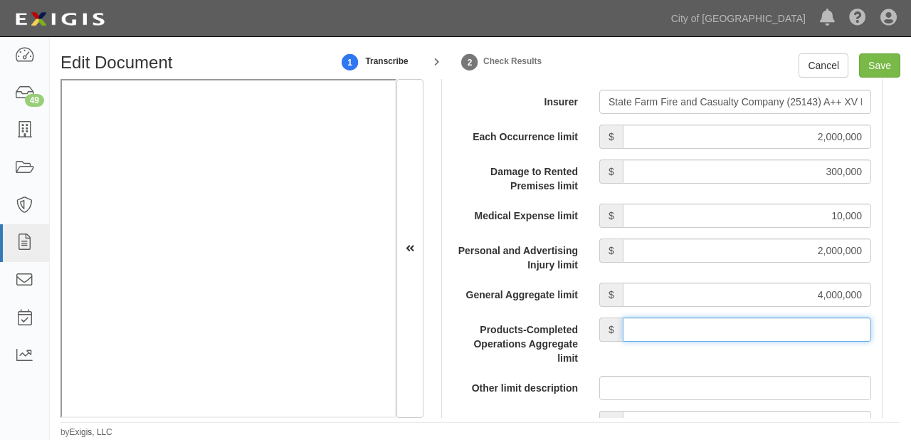
click at [744, 325] on input "Products-Completed Operations Aggregate limit" at bounding box center [747, 330] width 249 height 24
type input "4,000,000"
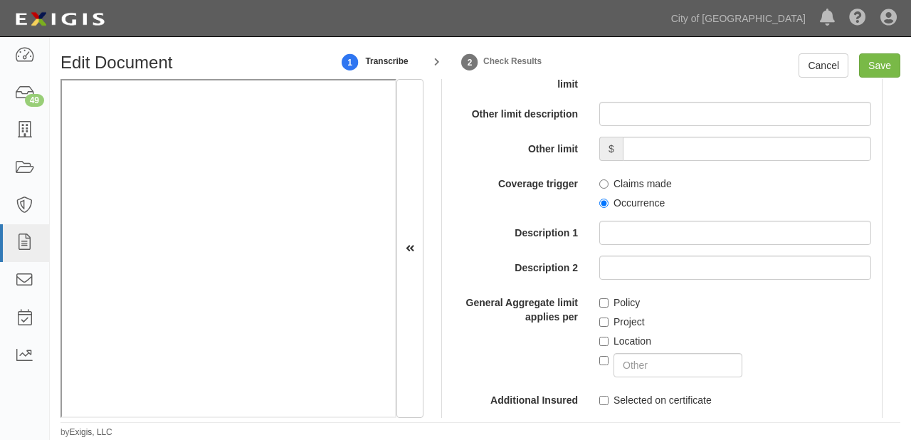
scroll to position [1652, 0]
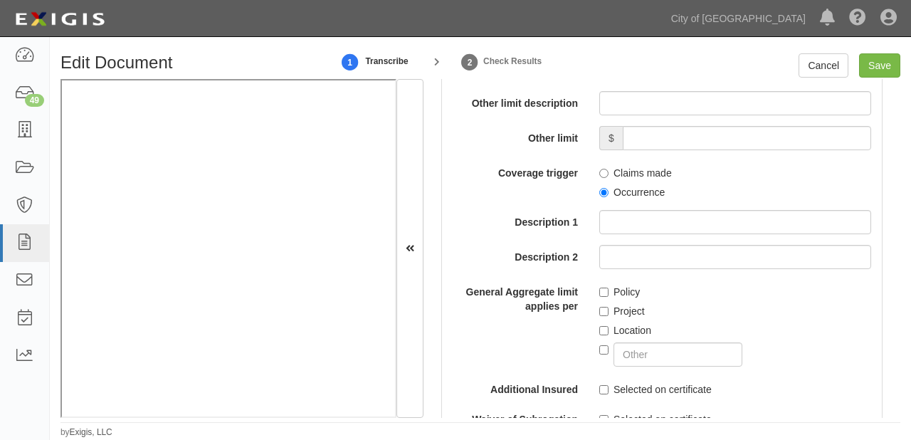
click at [615, 291] on label "Policy" at bounding box center [620, 292] width 41 height 14
click at [609, 291] on input "Policy" at bounding box center [604, 292] width 9 height 9
checkbox input "true"
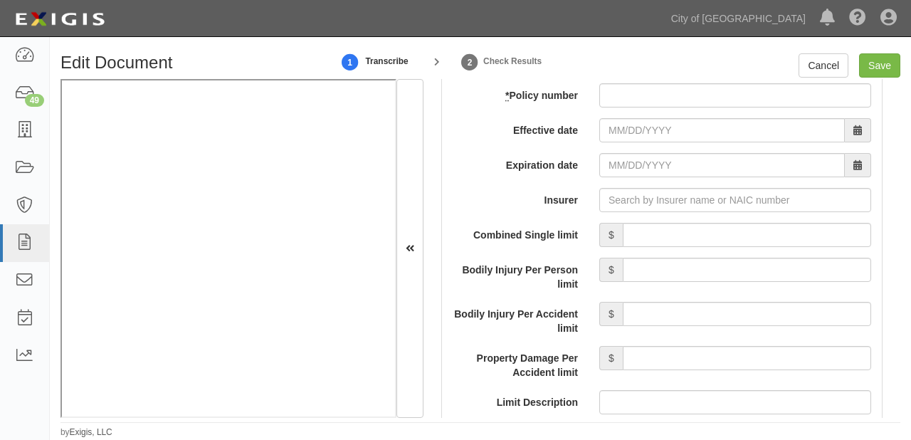
scroll to position [2108, 0]
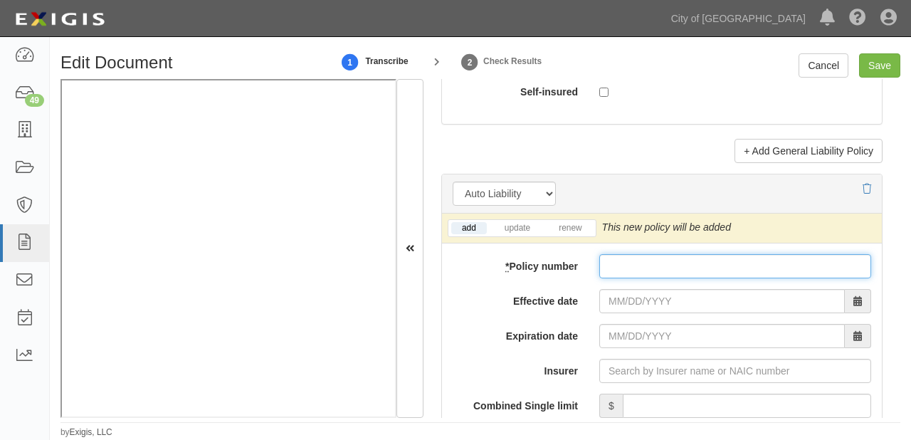
click at [619, 259] on input "* Policy number" at bounding box center [736, 266] width 272 height 24
type input "384 1067-C01-55E"
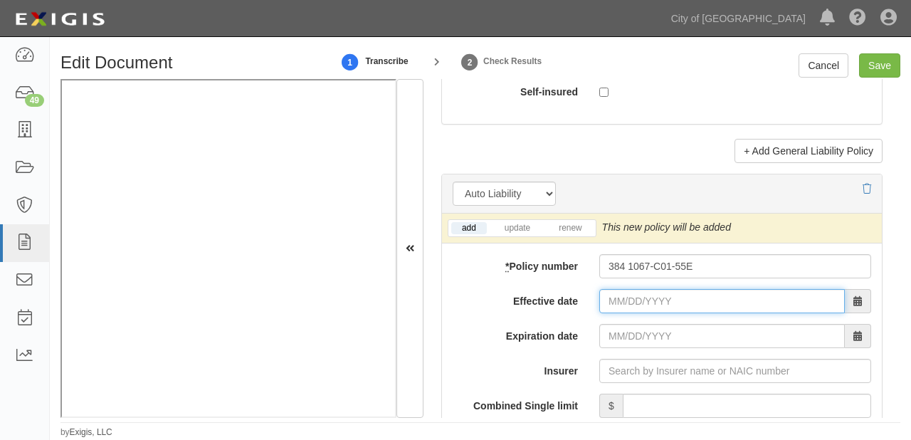
click at [641, 304] on input "Effective date" at bounding box center [723, 301] width 246 height 24
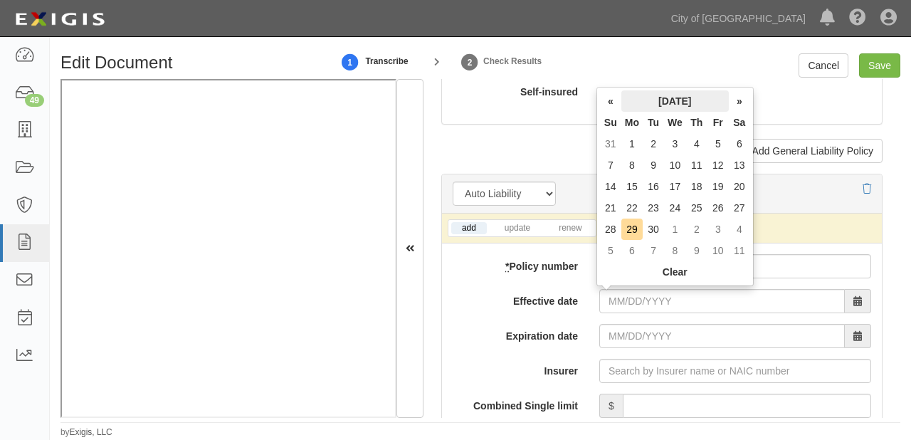
click at [675, 101] on th "September 2025" at bounding box center [676, 100] width 108 height 21
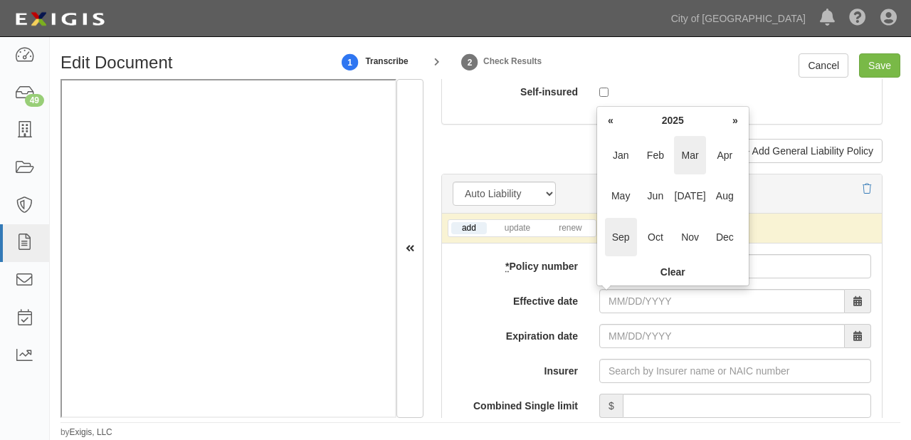
click at [679, 142] on span "Mar" at bounding box center [690, 155] width 32 height 38
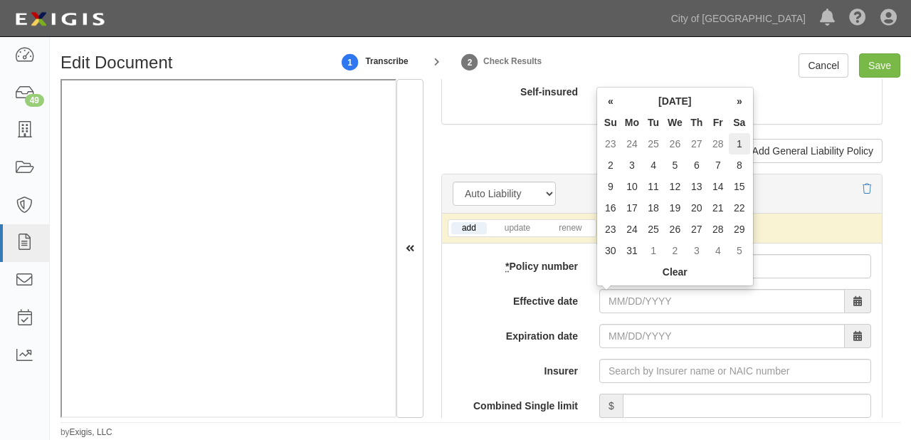
click at [734, 142] on td "1" at bounding box center [739, 143] width 21 height 21
type input "03/01/2025"
type input "03/01/2026"
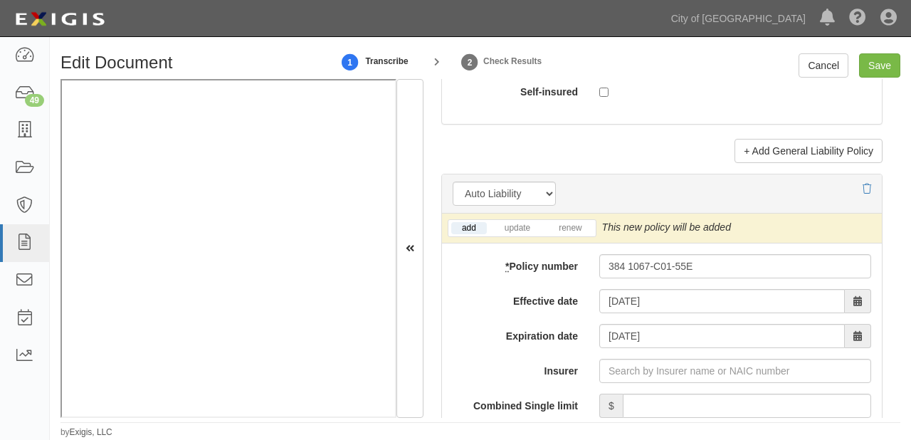
click at [719, 395] on input "Combined Single limit" at bounding box center [747, 406] width 249 height 24
type input "1,000,000"
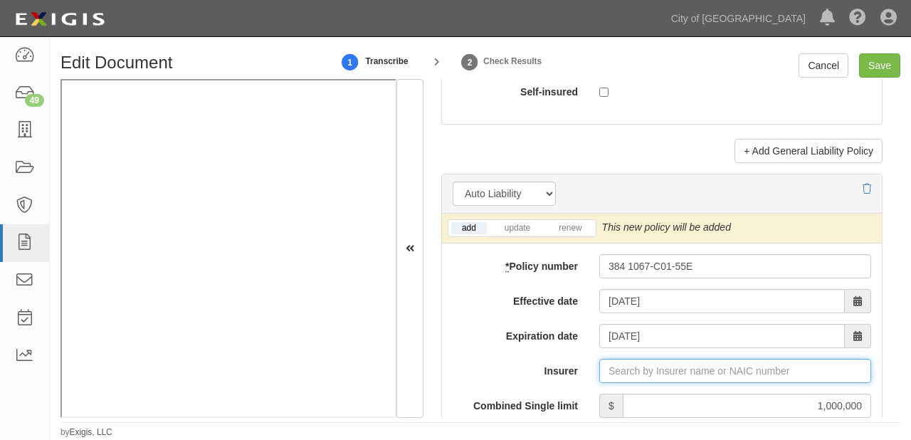
click at [750, 365] on input "Insurer" at bounding box center [736, 371] width 272 height 24
type input "21st Century Advantage Insurance Company (25232) NR Rating"
type input "2"
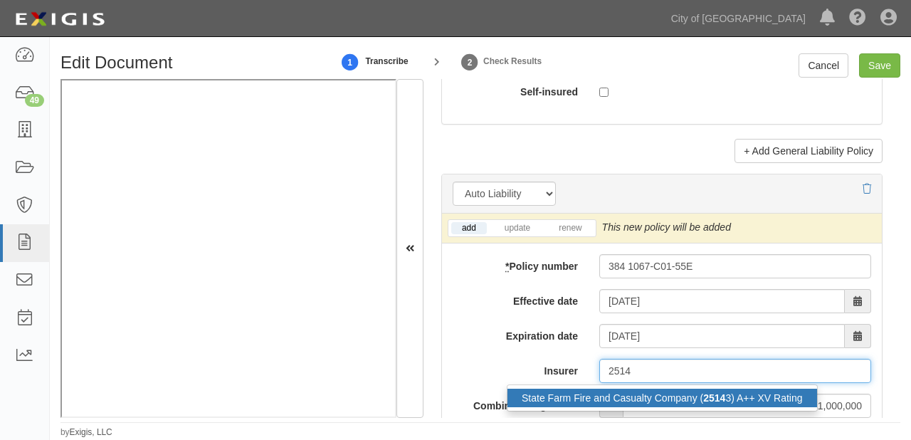
click at [732, 398] on div "State Farm Fire and Casualty Company ( 2514 3) A++ XV Rating" at bounding box center [663, 398] width 310 height 19
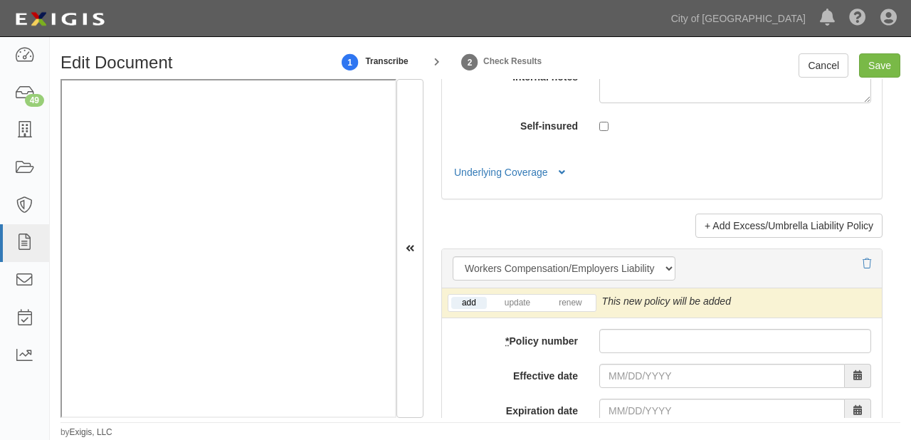
scroll to position [3703, 0]
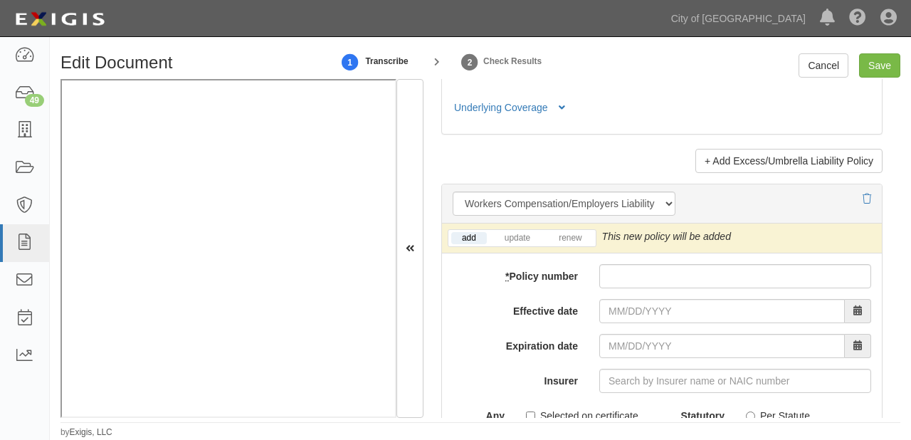
type input "State Farm Fire and Casualty Company (25143) A++ XV Rating"
drag, startPoint x: 657, startPoint y: 271, endPoint x: 649, endPoint y: 265, distance: 9.7
click at [657, 271] on input "* Policy number" at bounding box center [736, 276] width 272 height 24
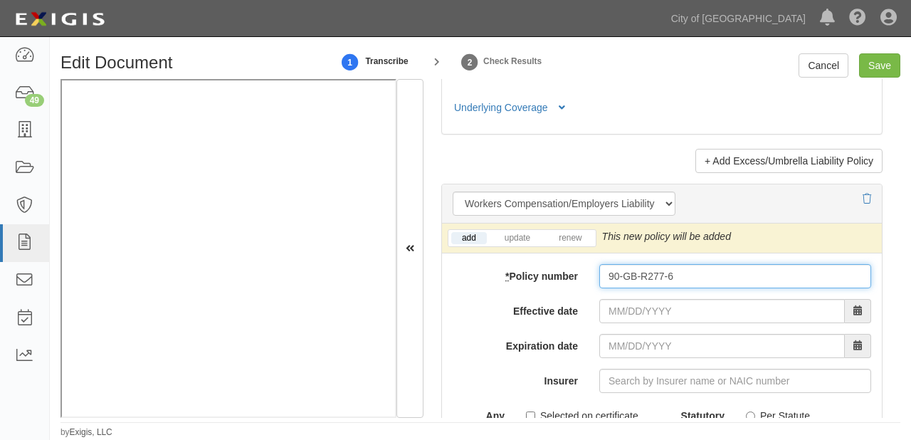
type input "90-GB-R277-6"
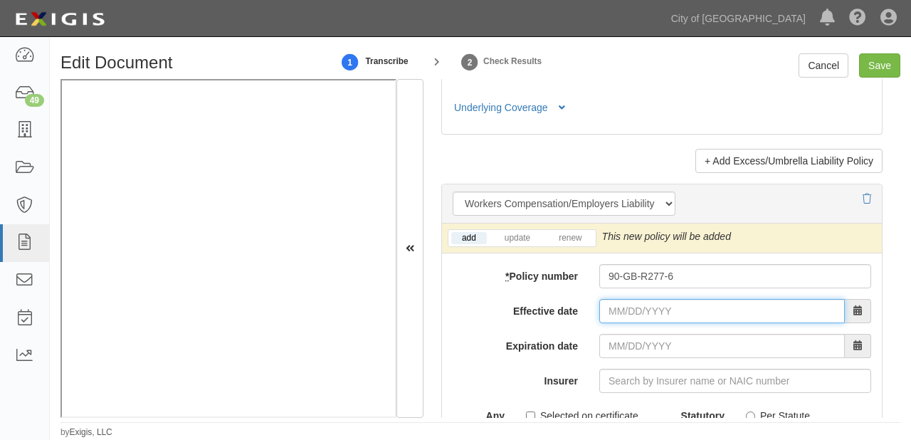
click at [611, 318] on input "Effective date" at bounding box center [723, 311] width 246 height 24
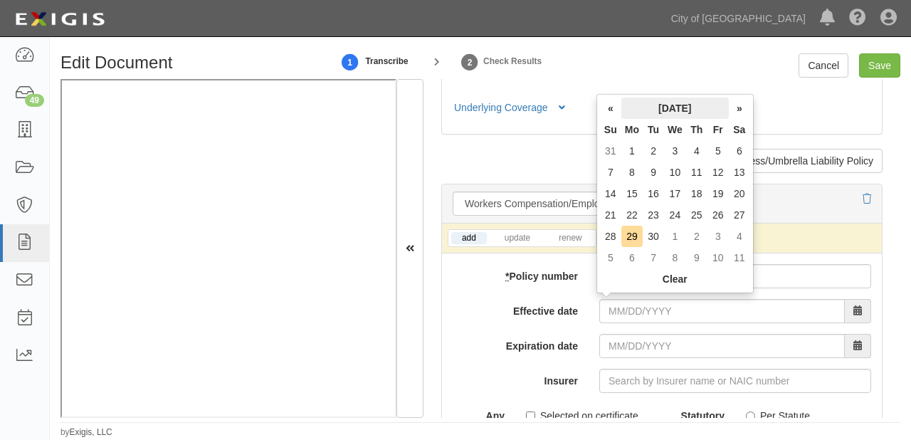
click at [701, 101] on th "September 2025" at bounding box center [676, 108] width 108 height 21
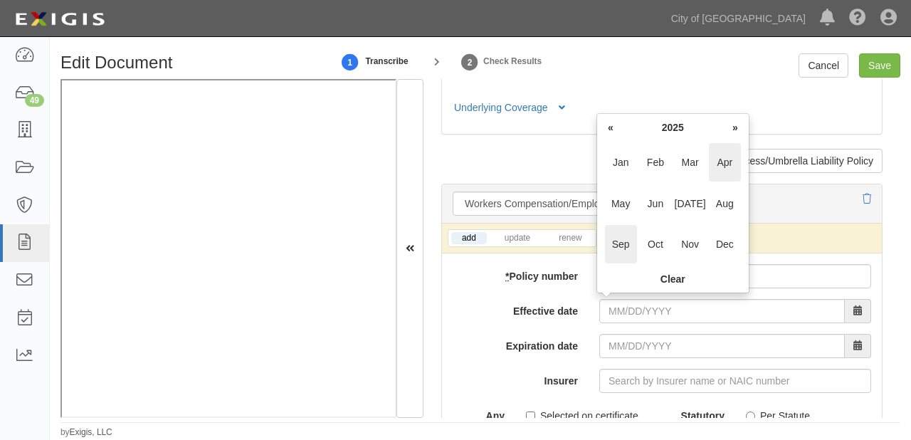
click at [723, 162] on span "Apr" at bounding box center [725, 162] width 32 height 38
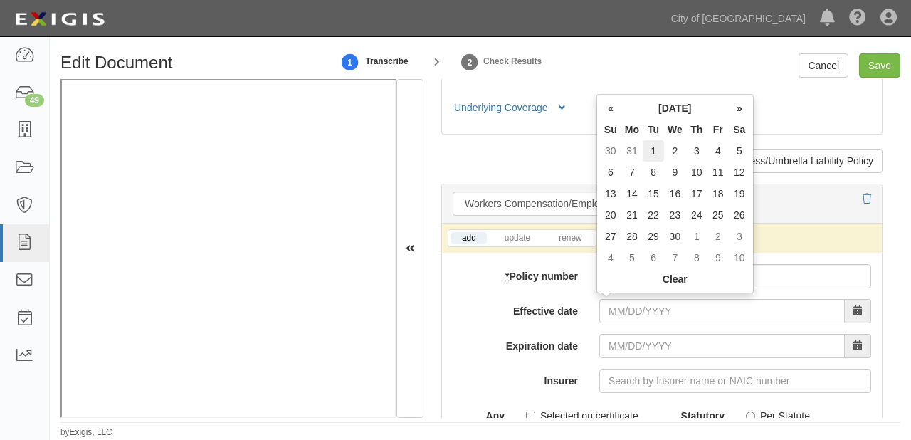
click at [651, 152] on td "1" at bounding box center [653, 150] width 21 height 21
type input "04/01/2025"
type input "04/01/2026"
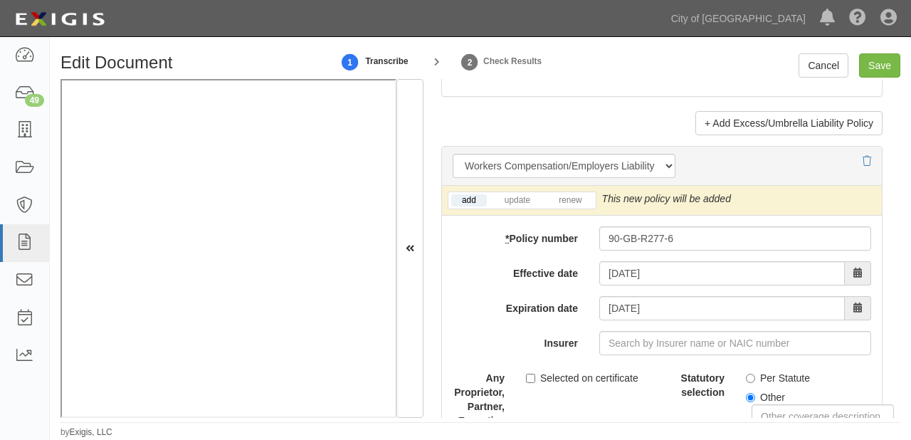
scroll to position [3760, 0]
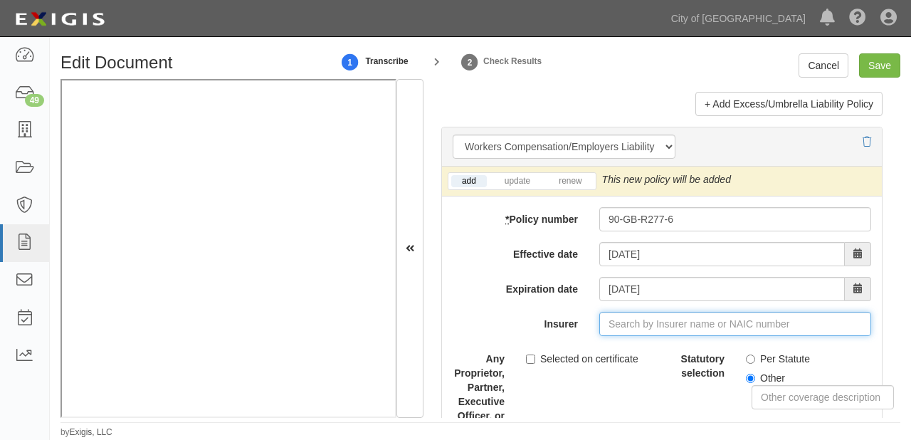
click at [647, 325] on input "Insurer" at bounding box center [736, 324] width 272 height 24
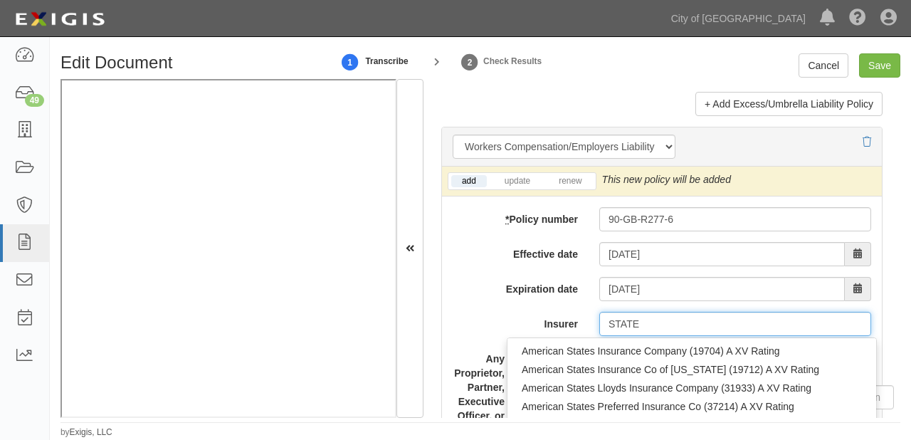
type input "STATE F"
type input "STATE FArm County Mutual Ins Co of Texas (26816) A++ XV Rating"
type input "STATE FA"
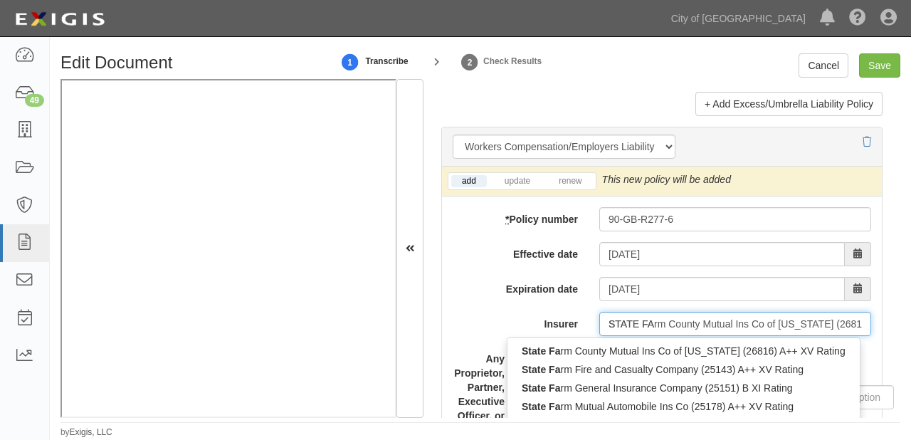
type input "STATE FARm County Mutual Ins Co of Texas (26816) A++ XV Rating"
type input "STATE FAR"
type input "STATE FARM County Mutual Ins Co of Texas (26816) A++ XV Rating"
type input "STATE FARM"
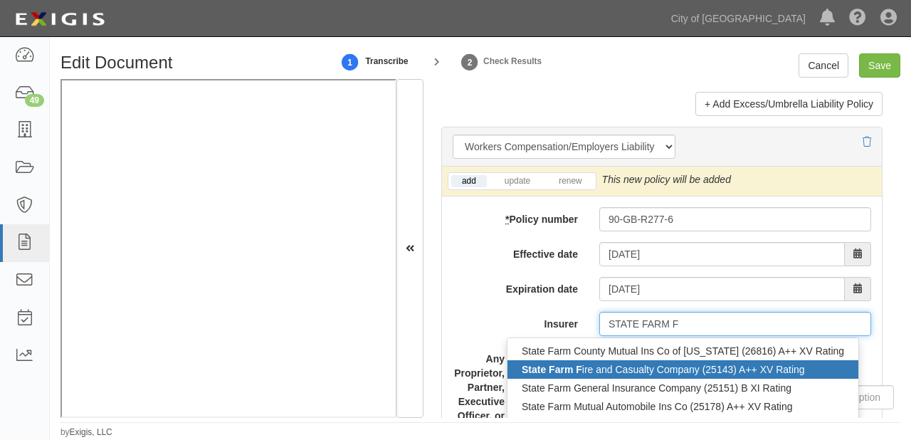
click at [641, 361] on div "State Farm F ire and Casualty Company (25143) A++ XV Rating" at bounding box center [683, 369] width 351 height 19
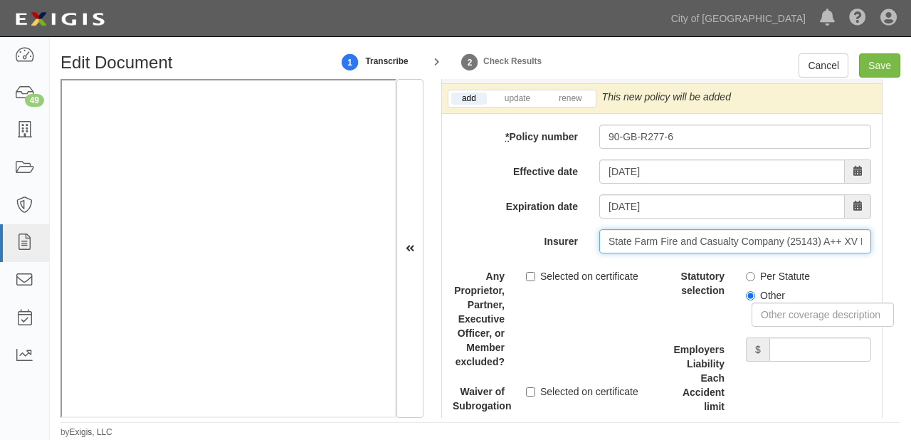
scroll to position [3874, 0]
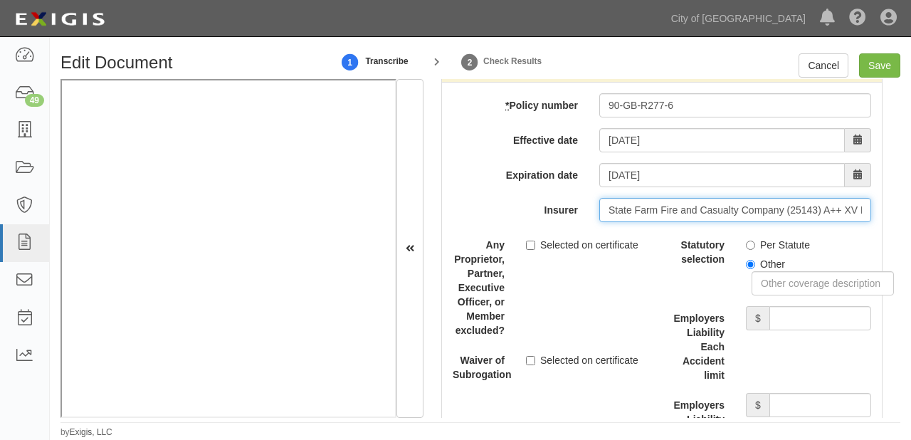
type input "State Farm Fire and Casualty Company (25143) A++ XV Rating"
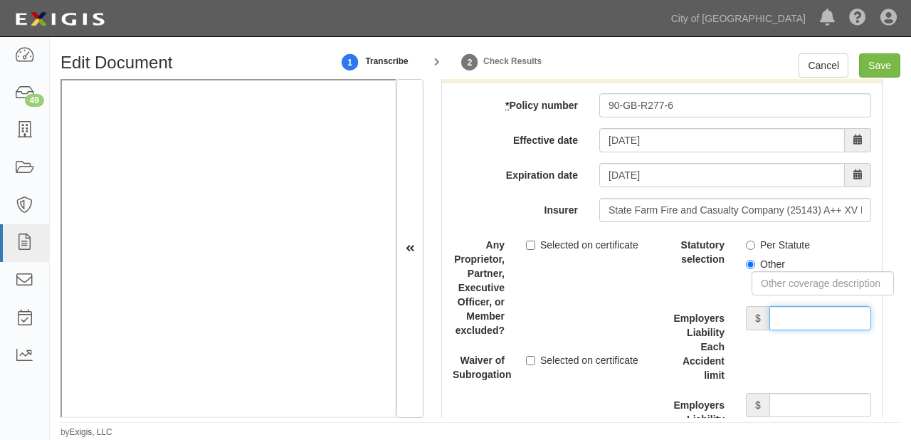
click at [790, 316] on input "Employers Liability Each Accident limit" at bounding box center [821, 318] width 102 height 24
type input "1,000,000"
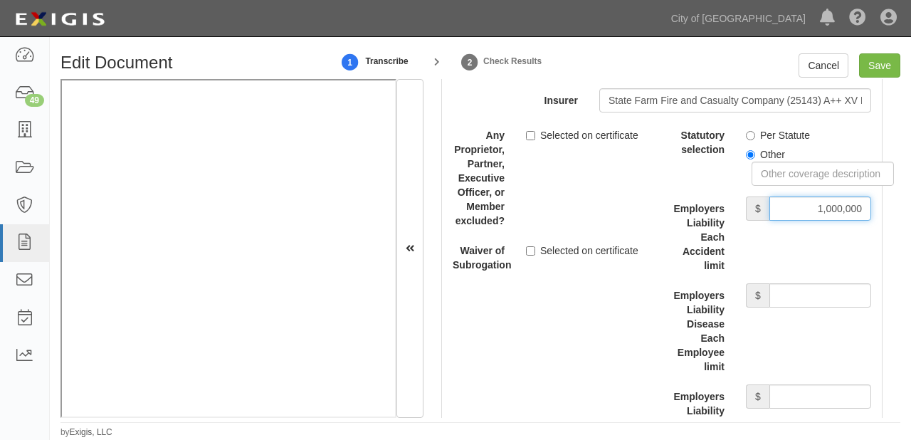
scroll to position [3987, 0]
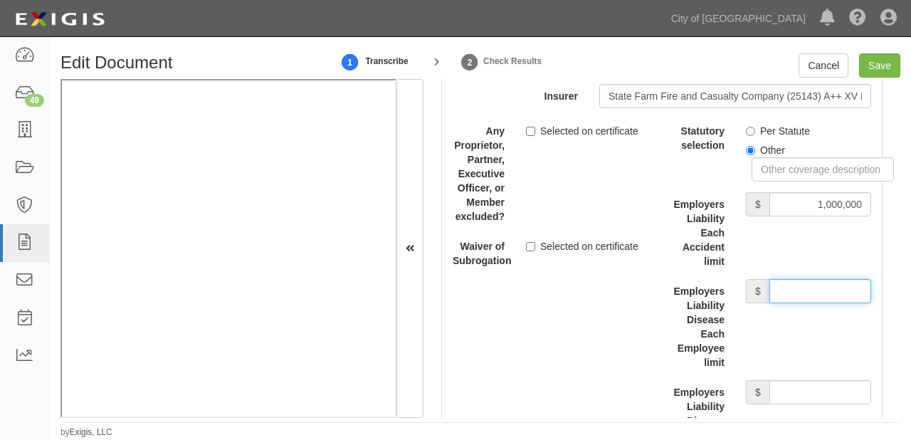
click at [795, 286] on input "Employers Liability Disease Each Employee limit" at bounding box center [821, 291] width 102 height 24
type input "1,000,000"
click at [789, 399] on input "Employers Liability Disease Policy limit" at bounding box center [821, 392] width 102 height 24
type input "1,000,000"
click at [763, 127] on label "Per Statute" at bounding box center [778, 131] width 64 height 14
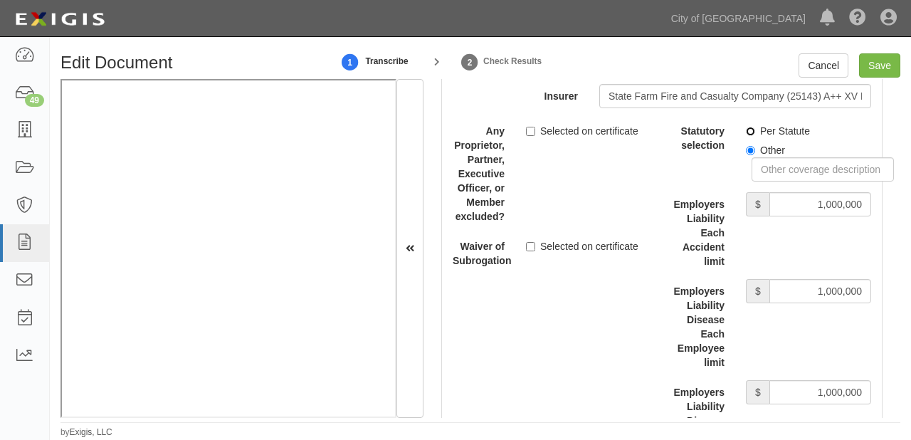
click at [755, 127] on input "Per Statute" at bounding box center [750, 131] width 9 height 9
radio input "true"
click at [874, 64] on input "Save" at bounding box center [879, 65] width 41 height 24
type input "2000000"
type input "300000"
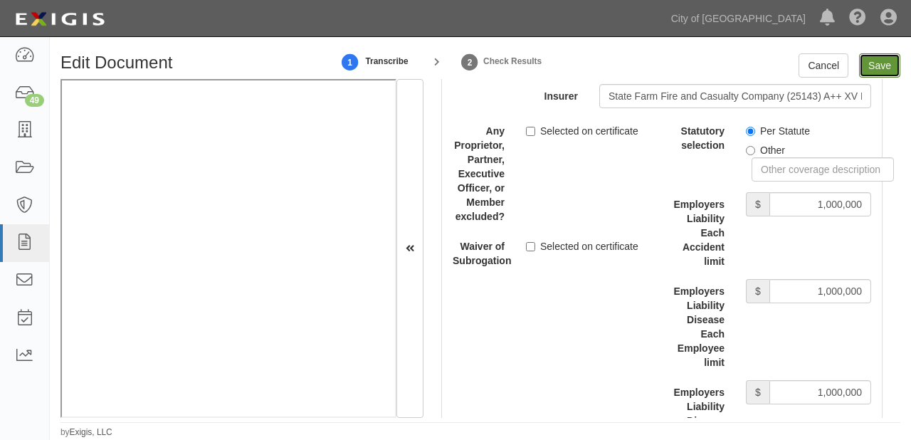
type input "10000"
type input "2000000"
type input "4000000"
type input "1000000"
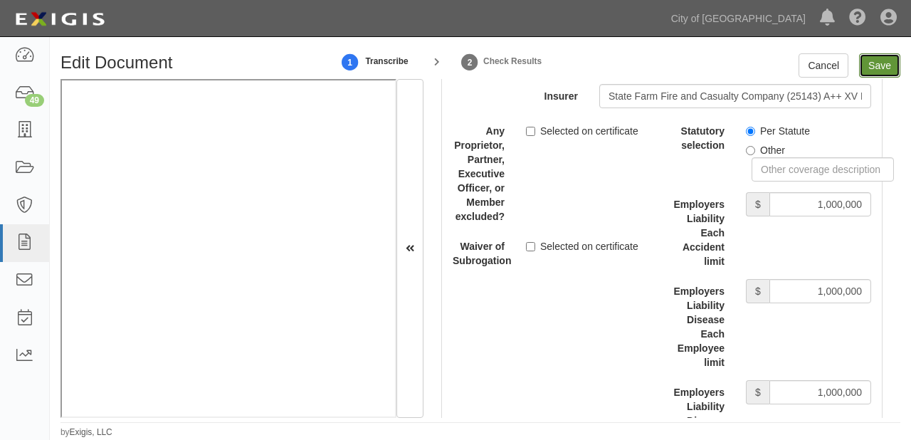
type input "1000000"
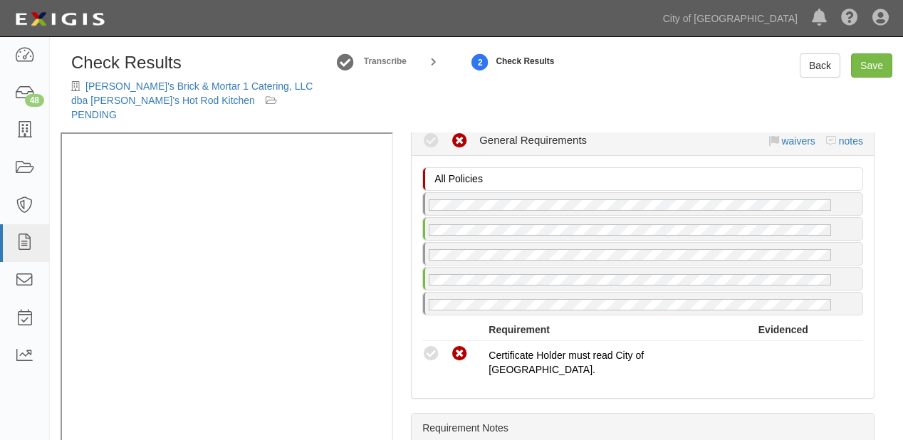
scroll to position [684, 0]
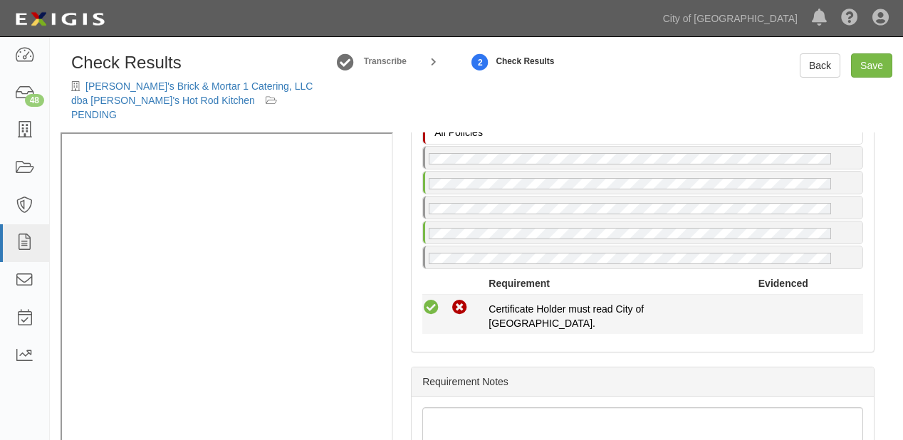
click at [426, 299] on icon at bounding box center [431, 308] width 18 height 18
radio input "true"
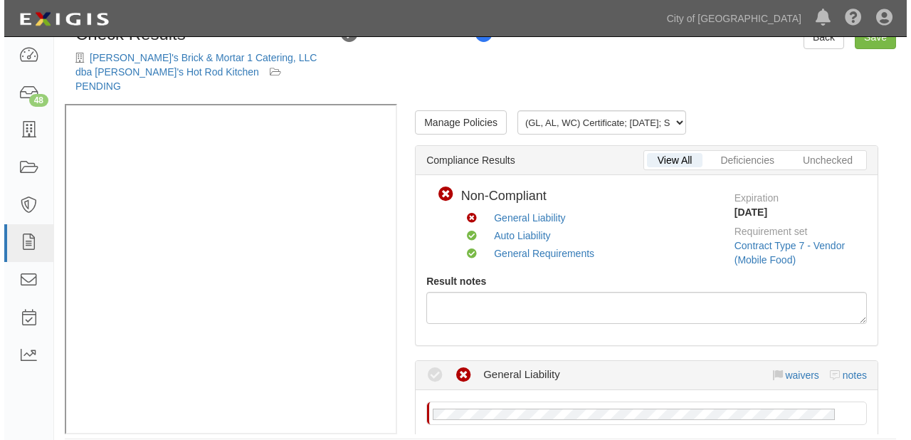
scroll to position [0, 0]
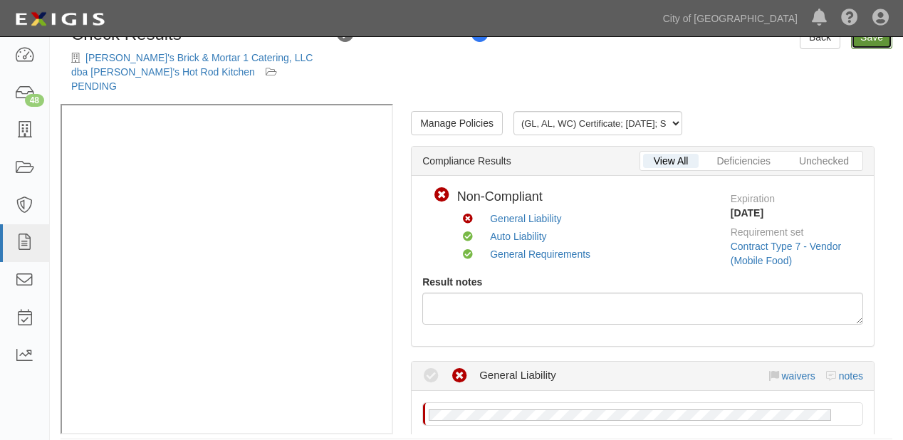
click at [879, 46] on link "Save" at bounding box center [871, 37] width 41 height 24
radio input "true"
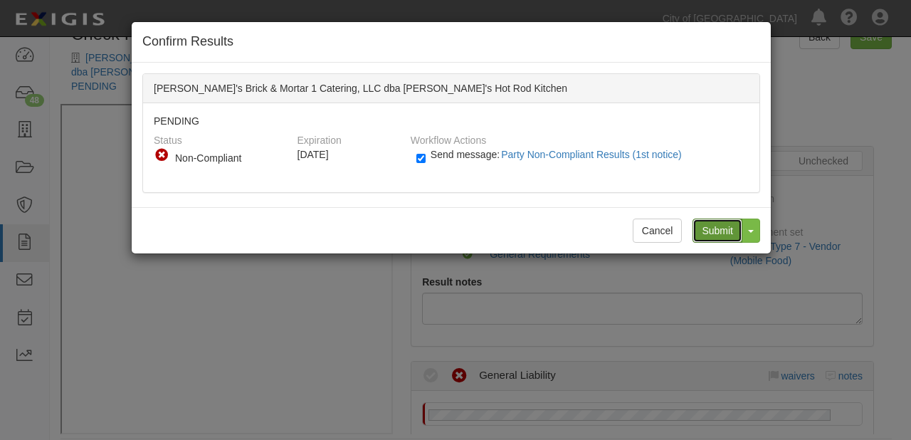
click at [721, 225] on input "Submit" at bounding box center [718, 231] width 50 height 24
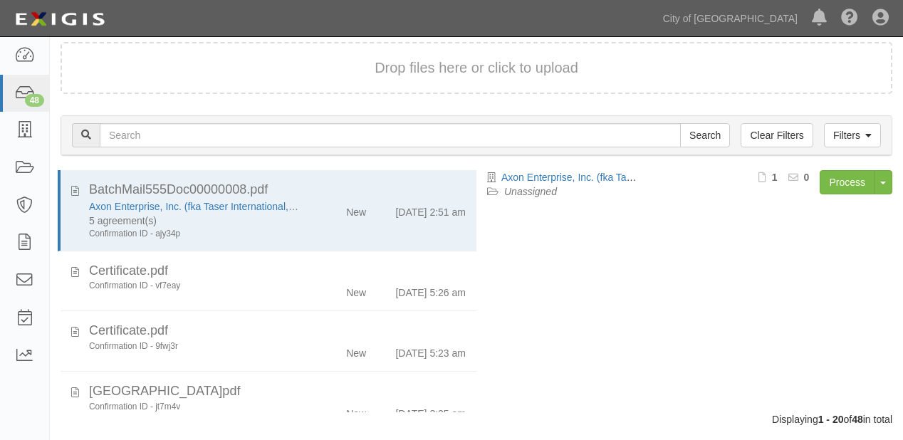
scroll to position [150, 0]
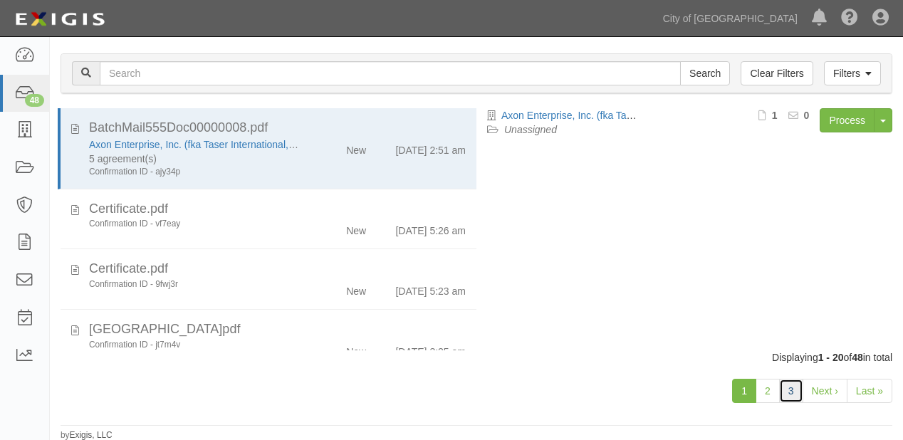
click at [786, 388] on link "3" at bounding box center [791, 391] width 24 height 24
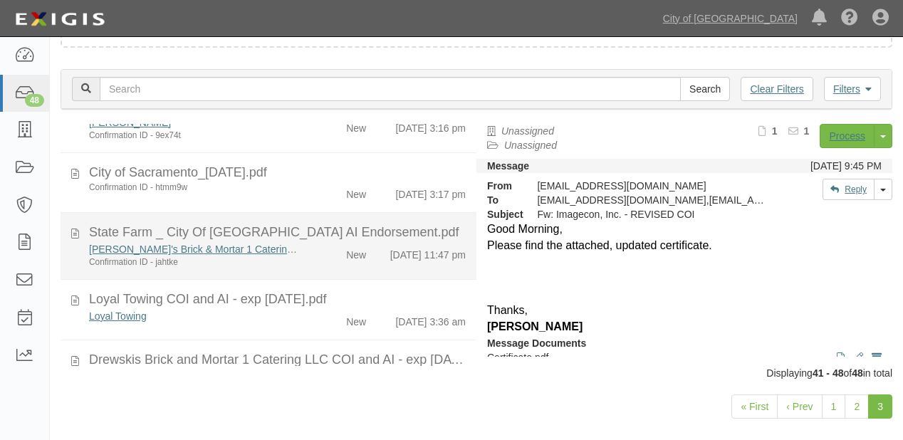
scroll to position [228, 0]
click at [340, 268] on div "[PERSON_NAME]'s Brick & Mortar 1 Catering, LLC dba [PERSON_NAME]'s Hot Rod Kitc…" at bounding box center [277, 254] width 398 height 26
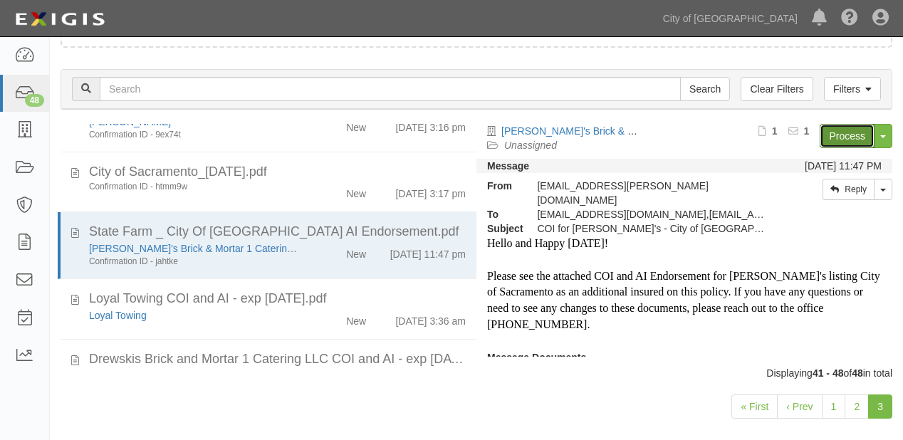
click at [825, 127] on link "Process" at bounding box center [847, 136] width 55 height 24
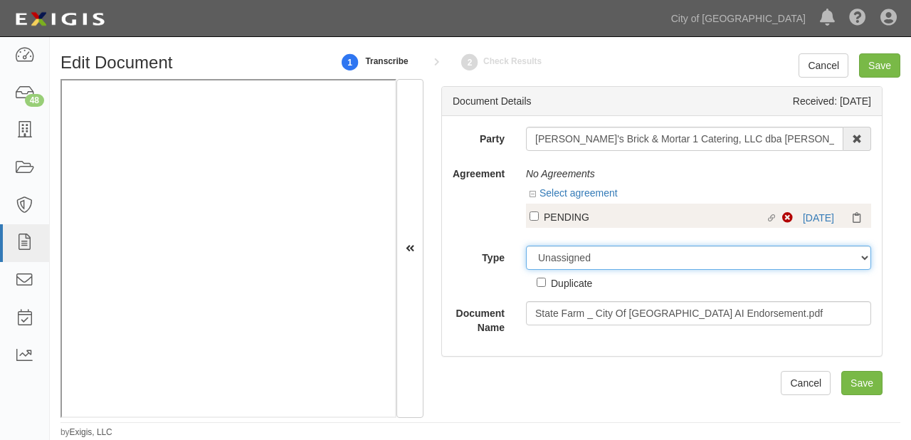
click at [584, 260] on select "Unassigned Binder Cancellation Notice Certificate Contract Endorsement Insuranc…" at bounding box center [698, 258] width 345 height 24
select select "OtherDetail"
click at [526, 246] on select "Unassigned Binder Cancellation Notice Certificate Contract Endorsement Insuranc…" at bounding box center [698, 258] width 345 height 24
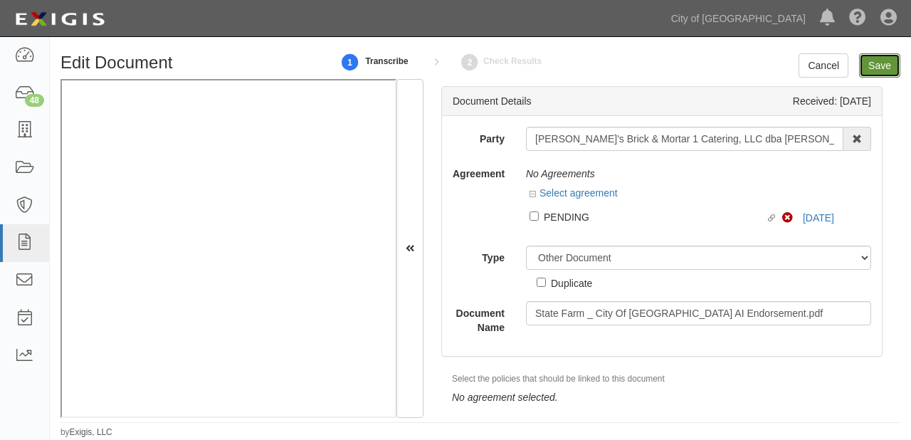
click at [881, 66] on input "Save" at bounding box center [879, 65] width 41 height 24
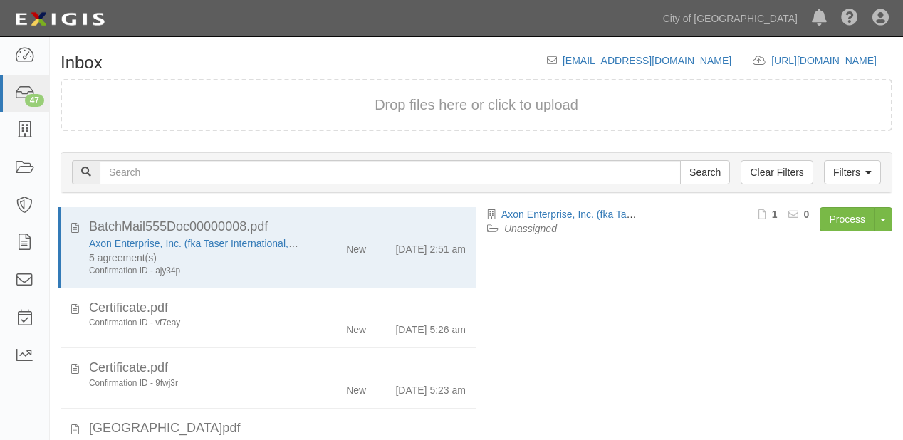
scroll to position [99, 0]
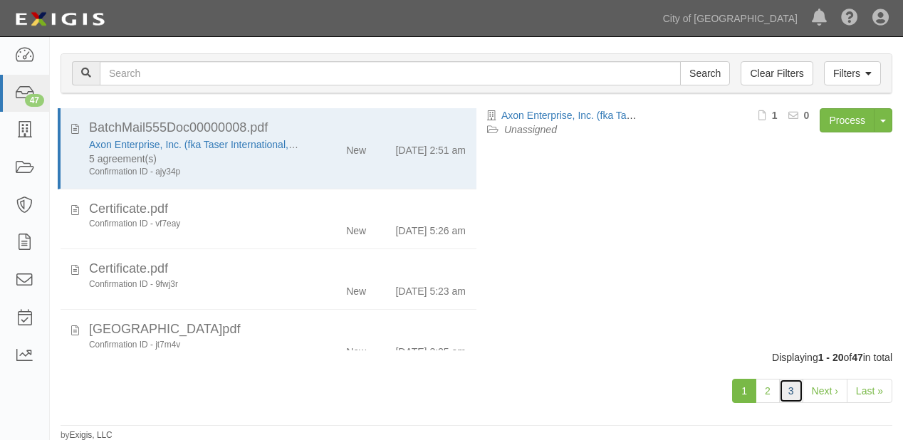
click at [790, 384] on link "3" at bounding box center [791, 391] width 24 height 24
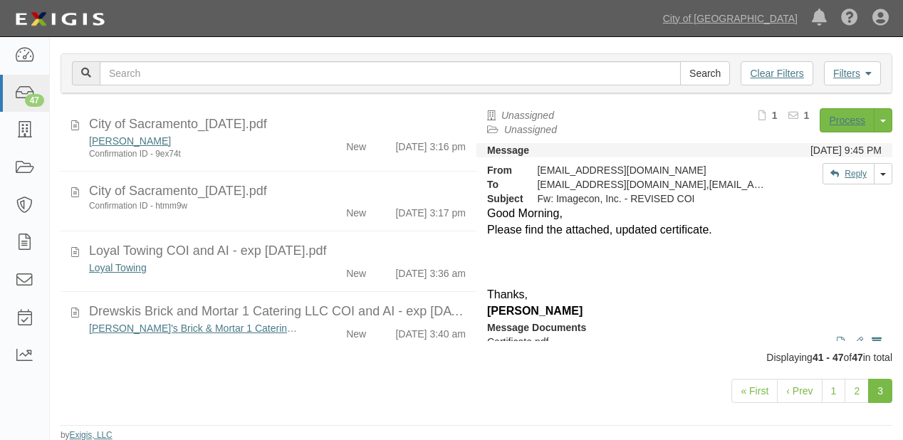
scroll to position [214, 0]
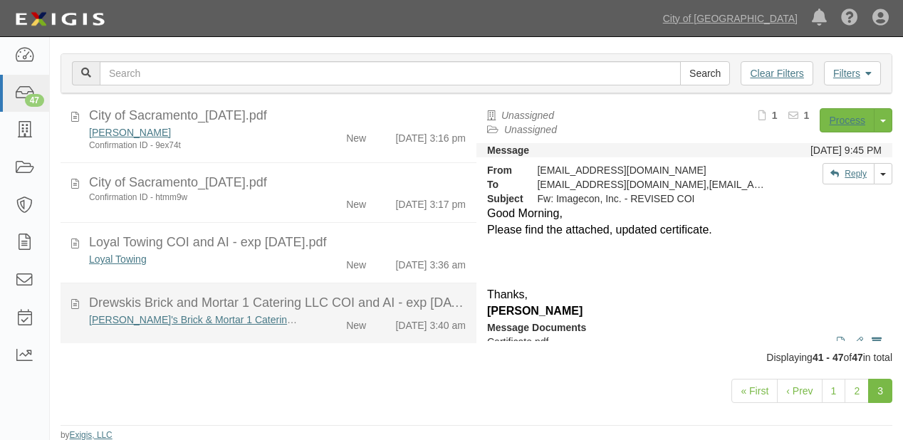
click at [323, 294] on div "Drewskis Brick and Mortar 1 Catering LLC COI and AI - exp [DATE].pdf" at bounding box center [277, 303] width 377 height 19
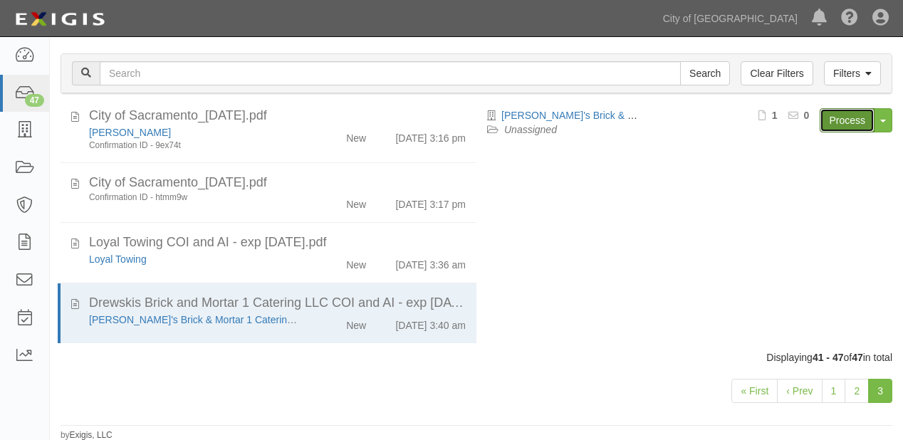
click at [828, 124] on link "Process" at bounding box center [847, 120] width 55 height 24
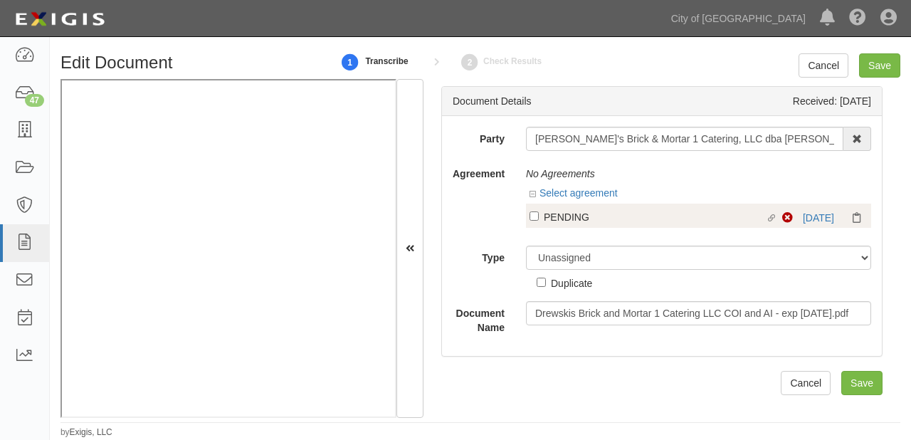
click at [561, 218] on div "PENDING" at bounding box center [655, 217] width 222 height 16
click at [539, 218] on input "Linked agreement PENDING Linked agreement" at bounding box center [534, 215] width 9 height 9
checkbox input "true"
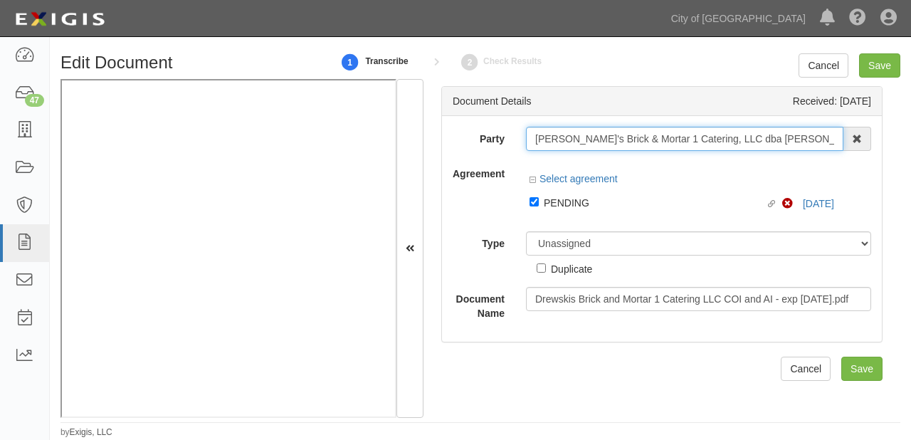
click at [533, 145] on input "[PERSON_NAME]'s Brick & Mortar 1 Catering, LLC dba [PERSON_NAME]'s Hot Rod Kitc…" at bounding box center [685, 139] width 318 height 24
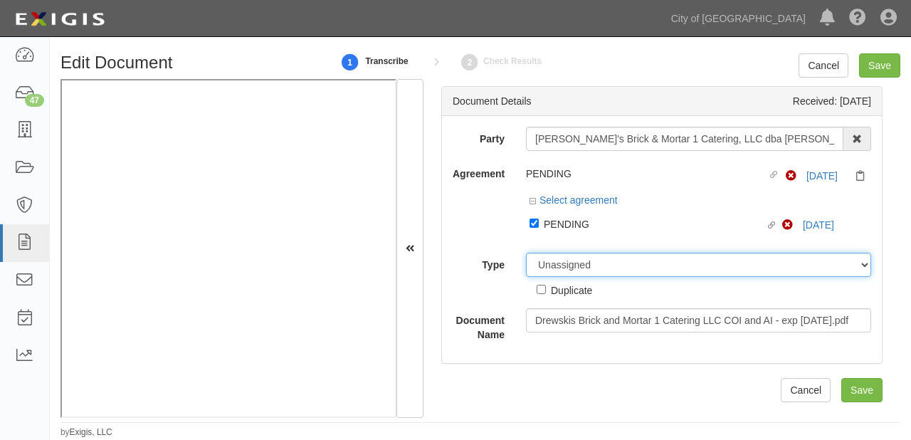
click at [618, 265] on select "Unassigned Binder Cancellation Notice Certificate Contract Endorsement Insuranc…" at bounding box center [698, 265] width 345 height 24
select select "CertificateDetail"
click at [526, 253] on select "Unassigned Binder Cancellation Notice Certificate Contract Endorsement Insuranc…" at bounding box center [698, 265] width 345 height 24
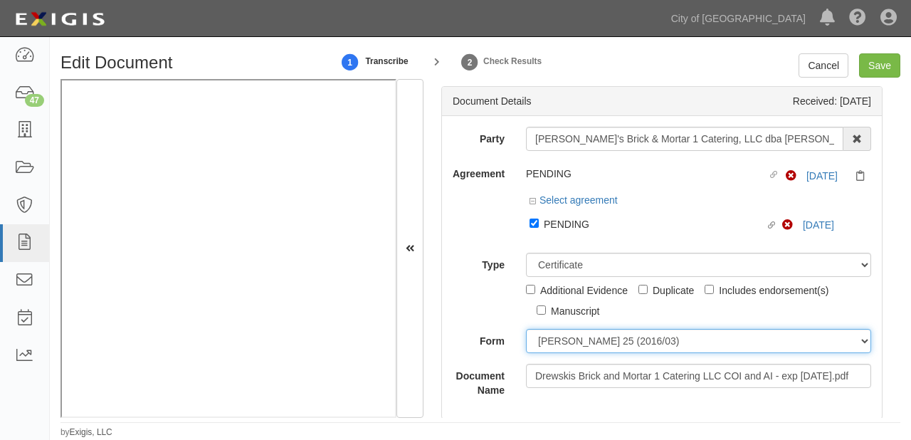
click at [567, 335] on select "ACORD 25 (2016/03) ACORD 101 ACORD 855 NY (2014/05) General" at bounding box center [698, 341] width 345 height 24
select select "GeneralFormDetail"
click at [526, 330] on select "ACORD 25 (2016/03) ACORD 101 ACORD 855 NY (2014/05) General" at bounding box center [698, 341] width 345 height 24
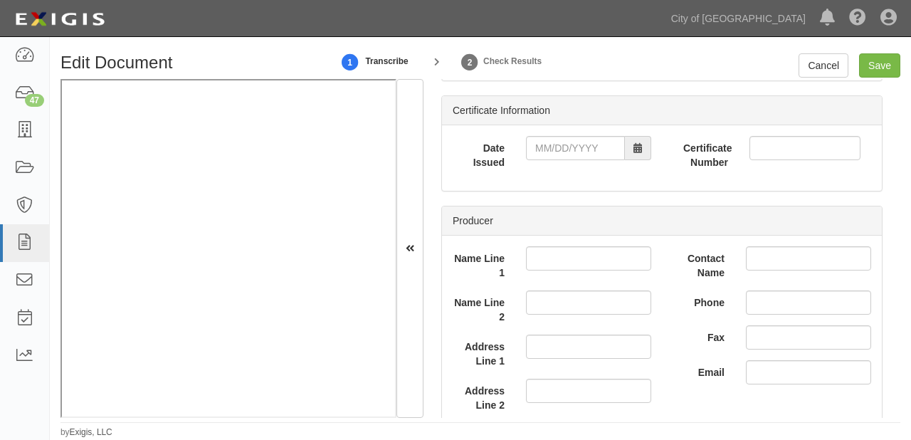
scroll to position [342, 0]
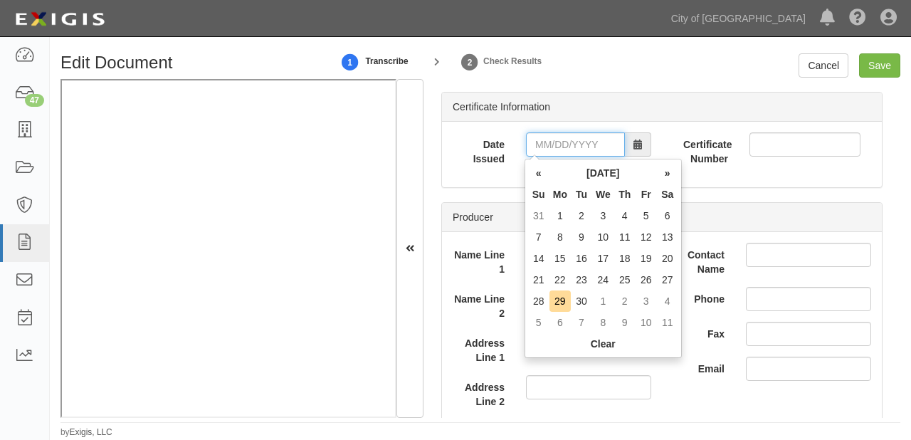
click at [545, 142] on input "Date Issued" at bounding box center [575, 144] width 99 height 24
click at [654, 281] on td "26" at bounding box center [646, 279] width 21 height 21
type input "09/26/2025"
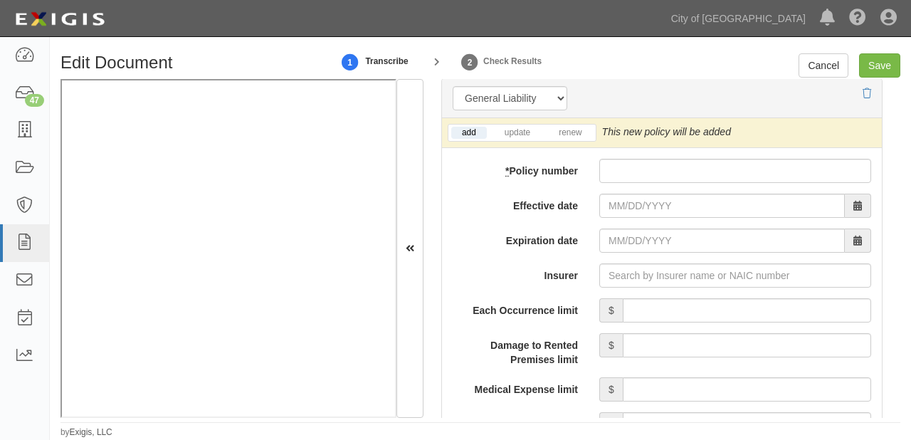
scroll to position [1196, 0]
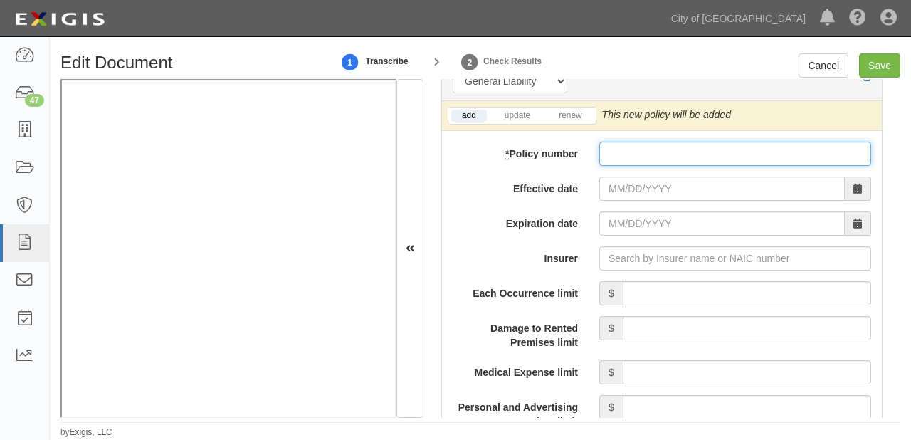
click at [636, 150] on input "* Policy number" at bounding box center [736, 154] width 272 height 24
type input "90-AP-J058-9"
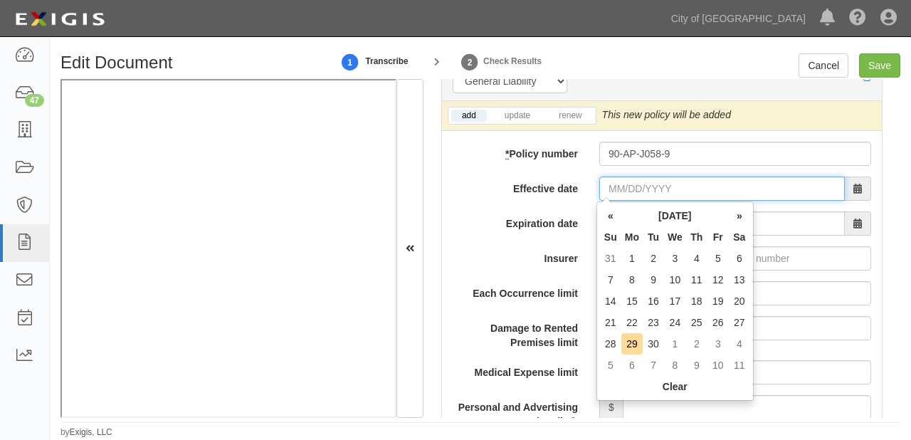
click at [664, 186] on input "Effective date" at bounding box center [723, 189] width 246 height 24
click at [627, 241] on th "Mo" at bounding box center [632, 236] width 21 height 21
click at [721, 300] on td "19" at bounding box center [718, 301] width 21 height 21
type input "09/19/2025"
type input "09/19/2026"
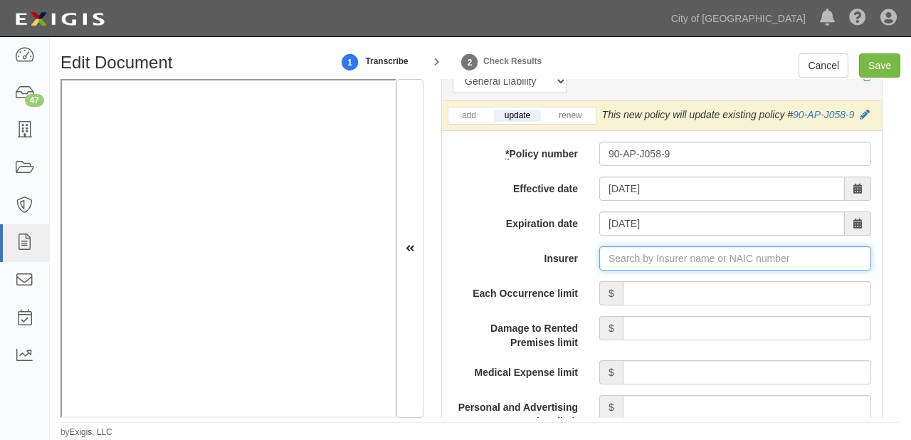
click at [648, 255] on input "Insurer" at bounding box center [736, 258] width 272 height 24
type input "21st Century Advantage Insurance Company (25232) NR Rating"
type input "2"
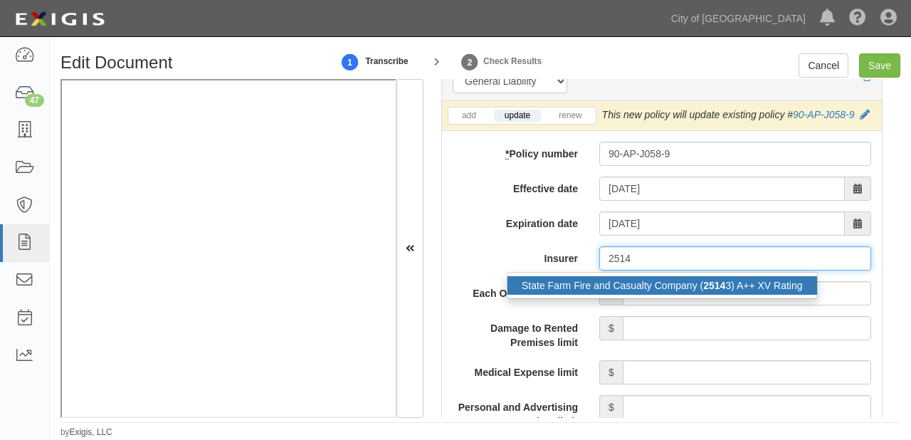
click at [667, 280] on div "State Farm Fire and Casualty Company ( 2514 3) A++ XV Rating" at bounding box center [663, 285] width 310 height 19
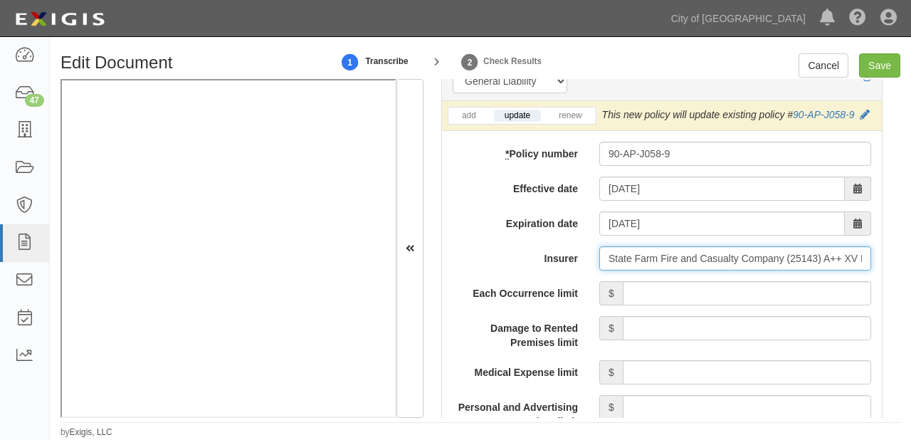
type input "State Farm Fire and Casualty Company (25143) A++ XV Rating"
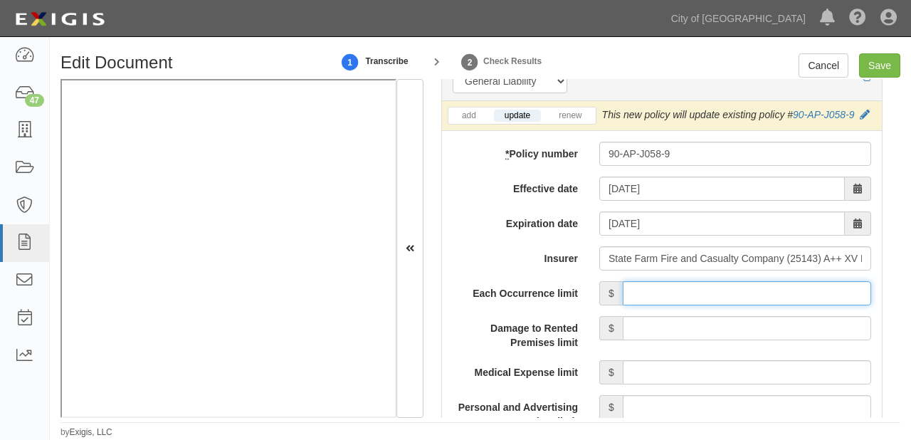
click at [687, 282] on input "Each Occurrence limit" at bounding box center [747, 293] width 249 height 24
type input "2,000,000"
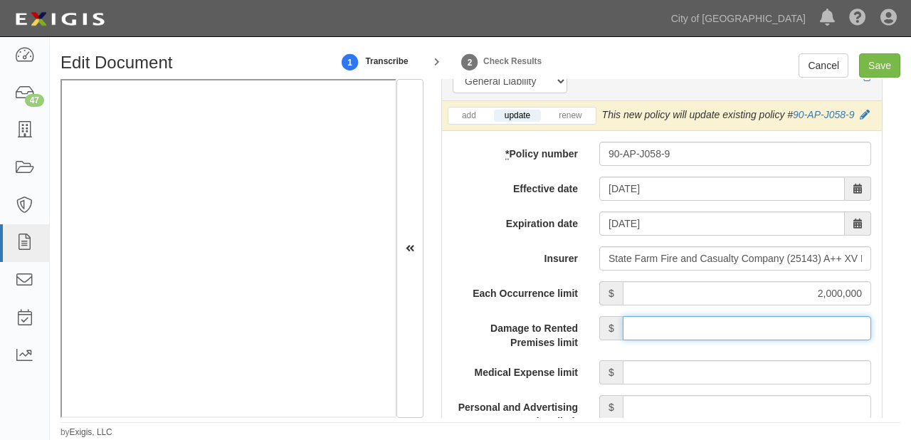
click at [736, 327] on input "Damage to Rented Premises limit" at bounding box center [747, 328] width 249 height 24
type input "300,000"
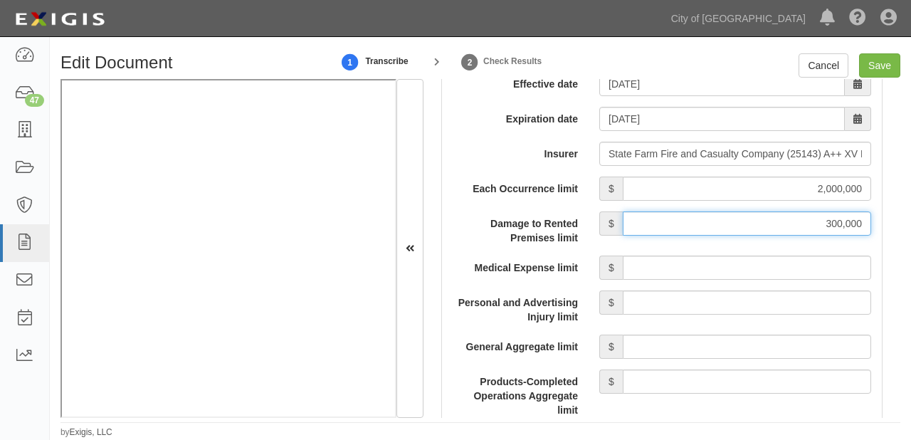
scroll to position [1310, 0]
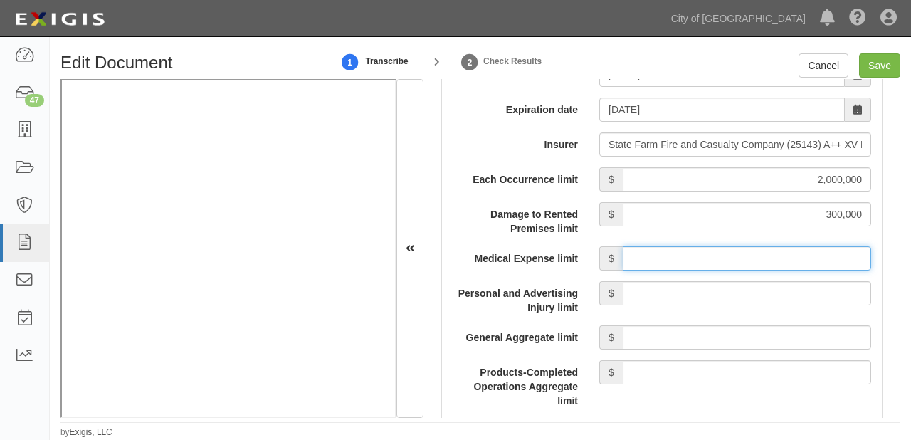
click at [746, 267] on input "Medical Expense limit" at bounding box center [747, 258] width 249 height 24
type input "10,000"
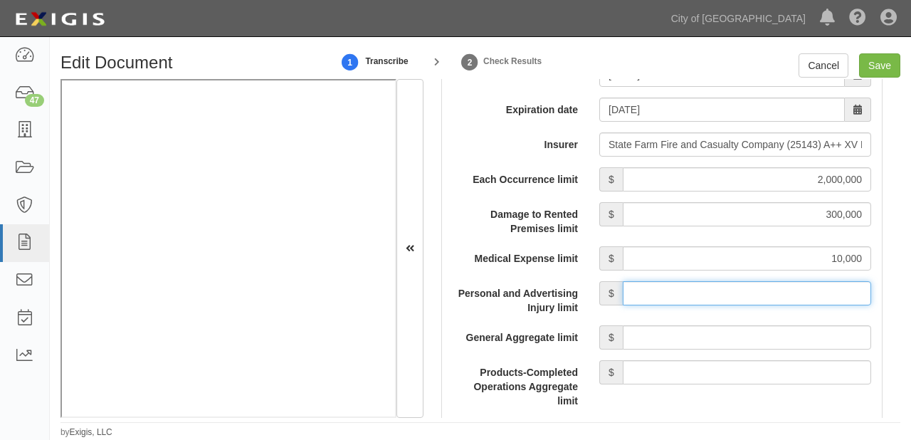
click at [738, 288] on input "Personal and Advertising Injury limit" at bounding box center [747, 293] width 249 height 24
type input "2,000,000"
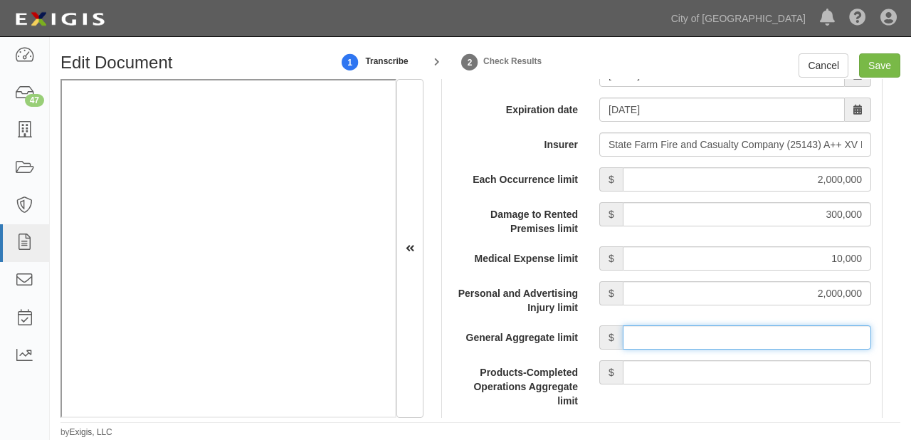
click at [736, 345] on input "General Aggregate limit" at bounding box center [747, 337] width 249 height 24
type input "4,000,000"
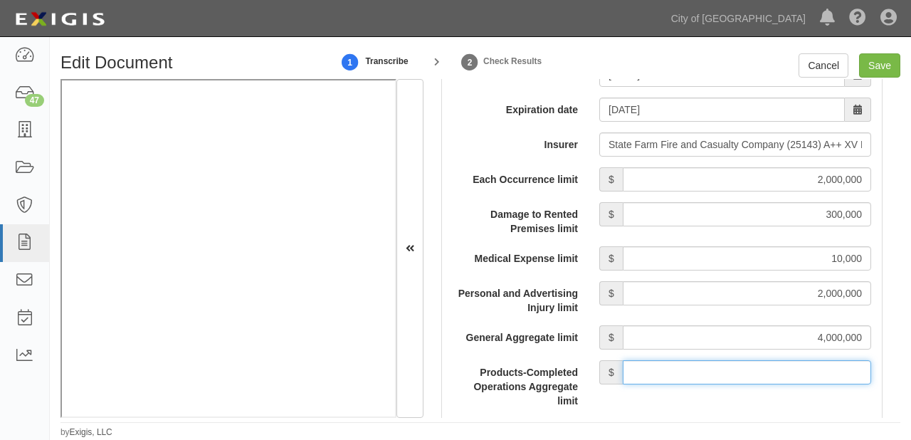
click at [728, 373] on input "Products-Completed Operations Aggregate limit" at bounding box center [747, 372] width 249 height 24
type input "4,000,000"
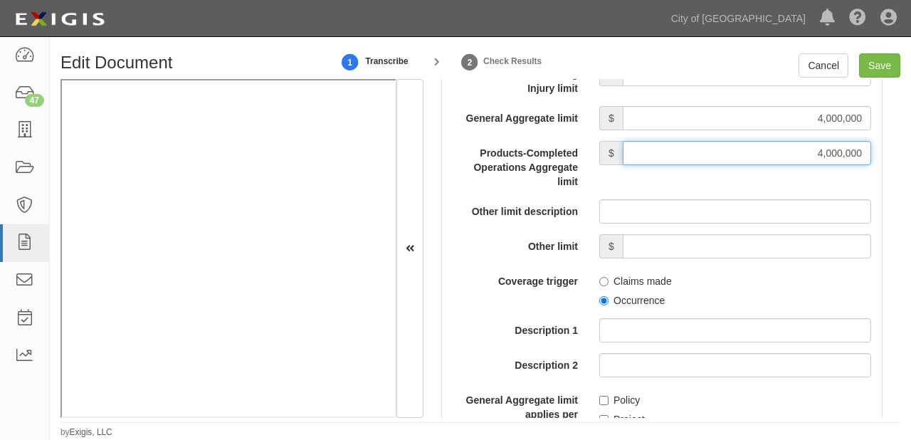
scroll to position [1538, 0]
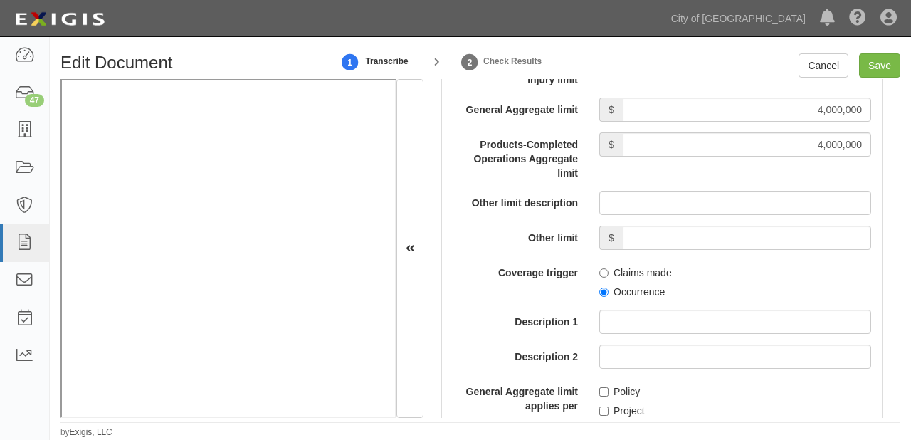
click at [630, 285] on label "Occurrence" at bounding box center [633, 292] width 66 height 14
click at [609, 288] on input "Occurrence" at bounding box center [604, 292] width 9 height 9
radio input "true"
click at [610, 392] on label "Policy" at bounding box center [620, 392] width 41 height 14
click at [609, 392] on input "Policy" at bounding box center [604, 391] width 9 height 9
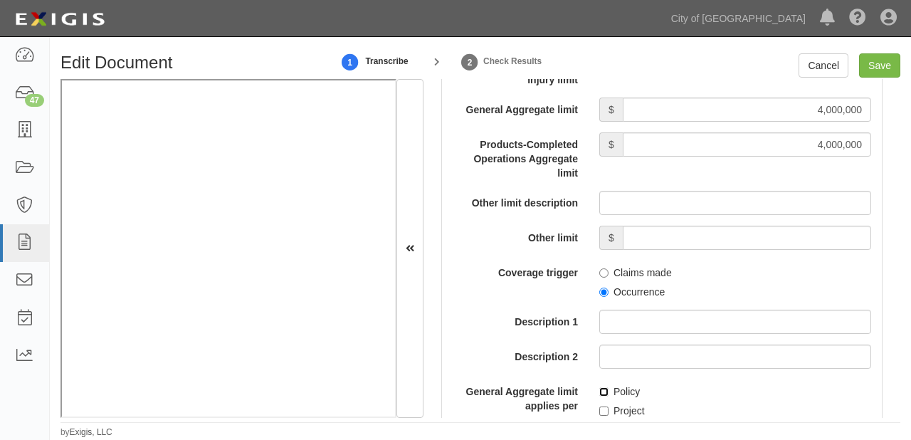
checkbox input "true"
click at [622, 295] on label "Occurrence" at bounding box center [633, 292] width 66 height 14
click at [609, 295] on input "Occurrence" at bounding box center [604, 292] width 9 height 9
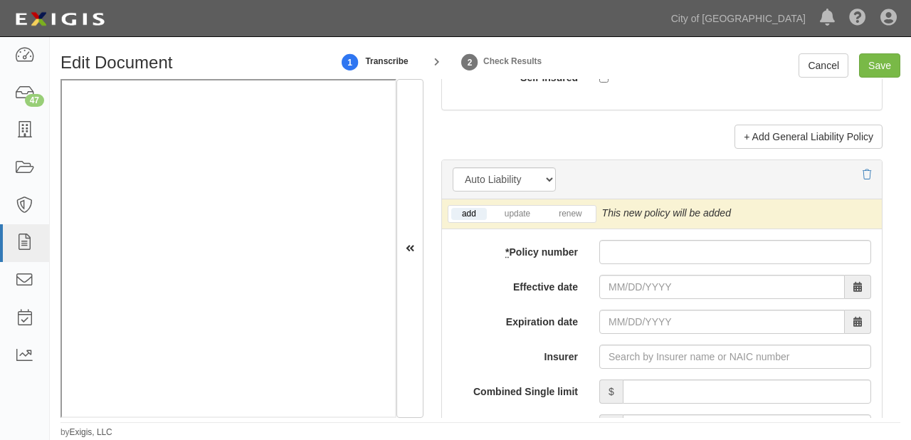
scroll to position [2108, 0]
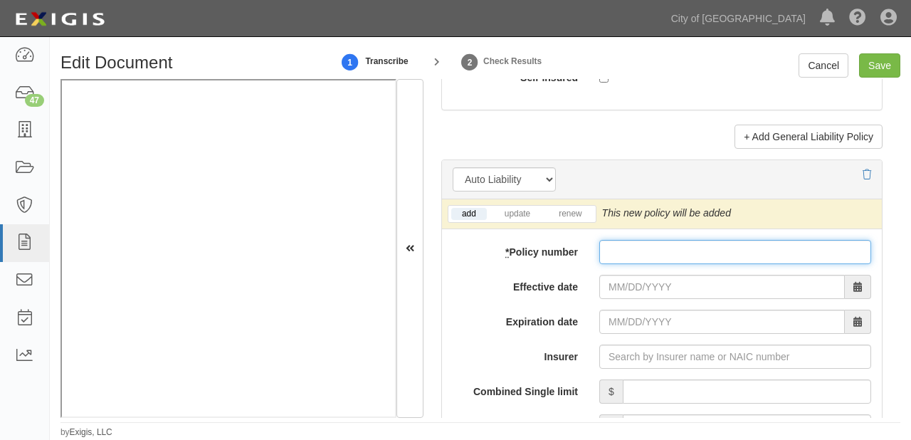
click at [642, 258] on input "* Policy number" at bounding box center [736, 252] width 272 height 24
type input "384 1067-C01-55E"
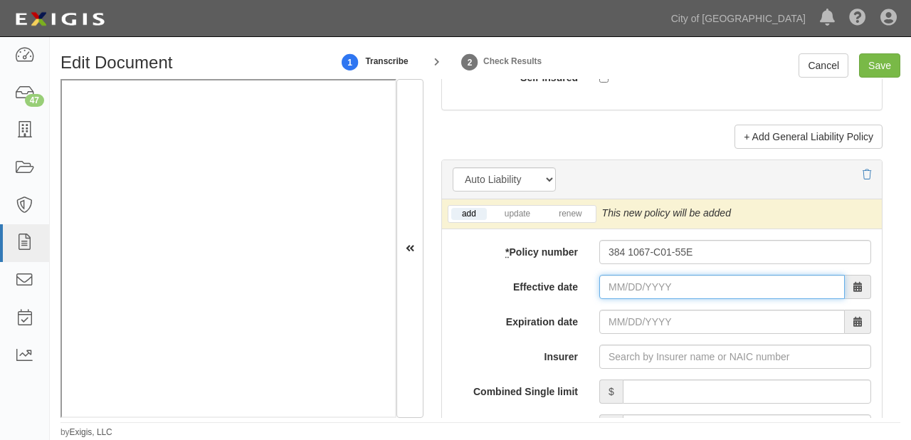
click at [677, 282] on input "Effective date" at bounding box center [723, 287] width 246 height 24
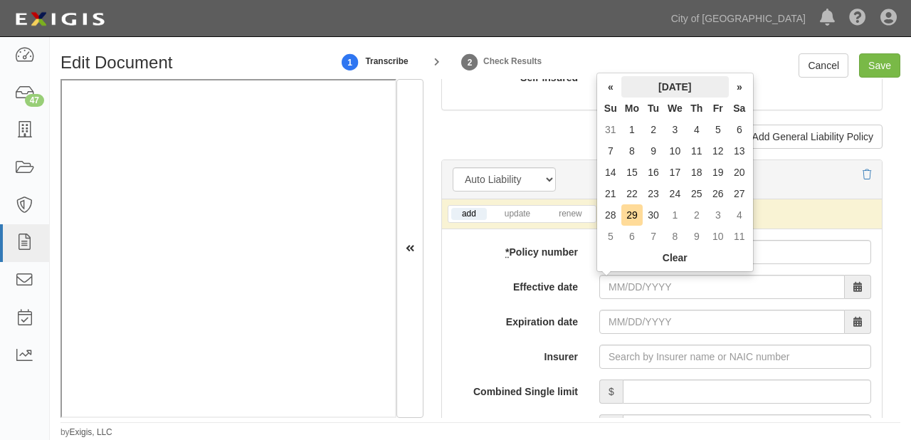
click at [658, 91] on th "September 2025" at bounding box center [676, 86] width 108 height 21
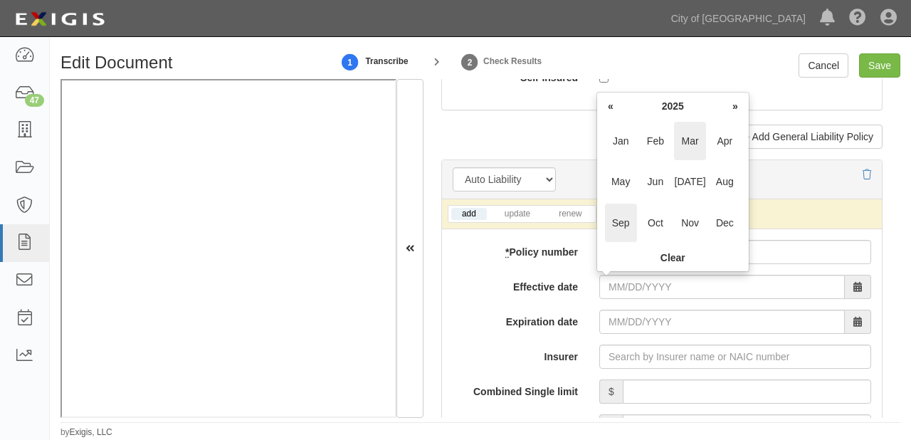
click at [692, 140] on span "Mar" at bounding box center [690, 141] width 32 height 38
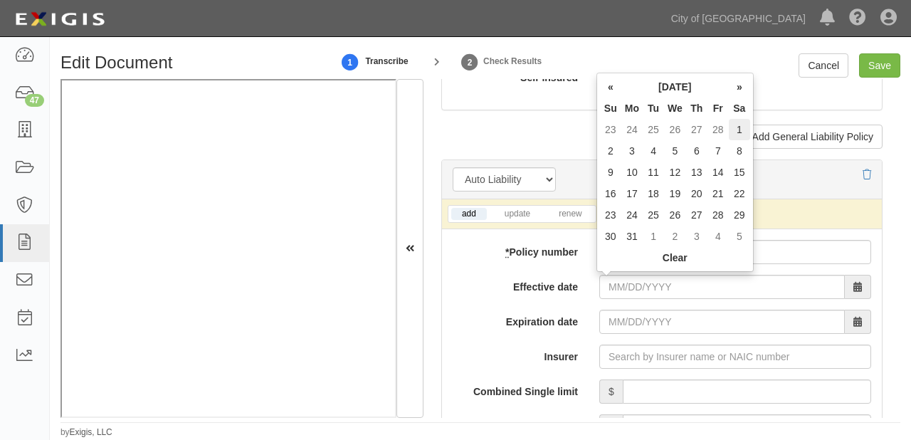
click at [746, 131] on td "1" at bounding box center [739, 129] width 21 height 21
type input "03/01/2025"
type input "03/01/2026"
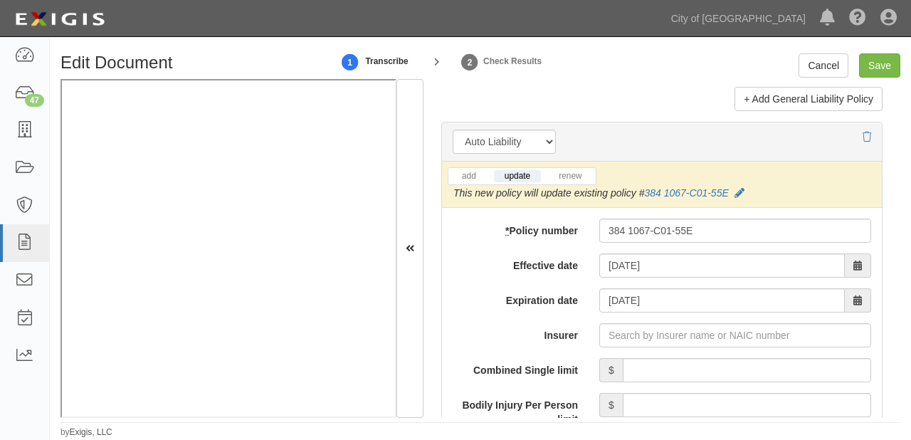
scroll to position [2165, 0]
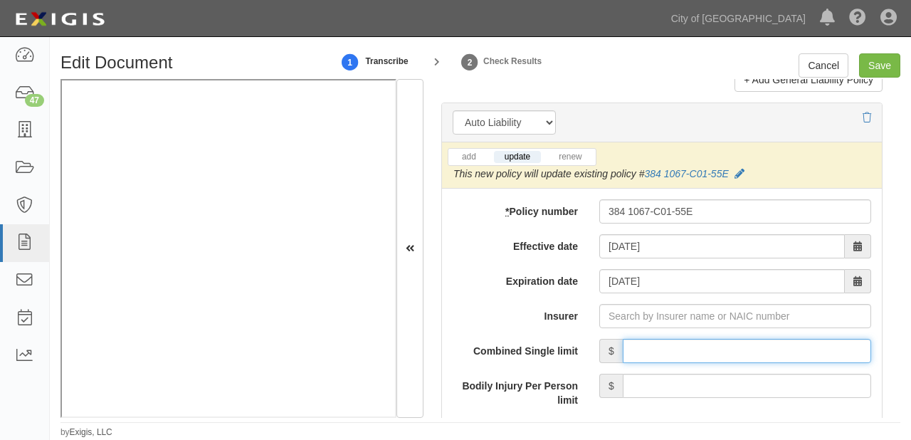
click at [711, 360] on input "Combined Single limit" at bounding box center [747, 351] width 249 height 24
type input "1,000,000"
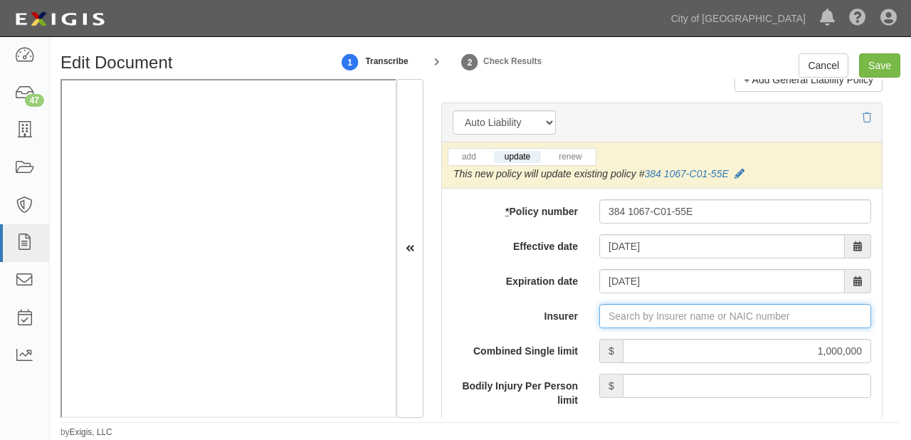
click at [619, 312] on input "Insurer" at bounding box center [736, 316] width 272 height 24
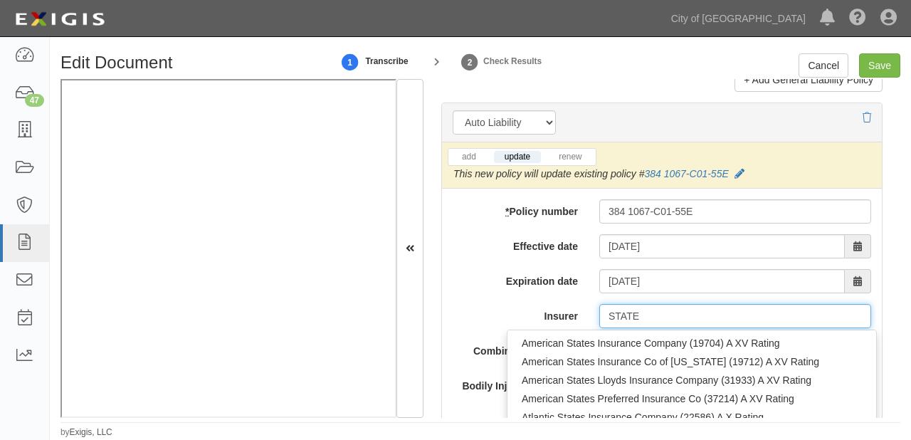
type input "STATE F"
type input "STATE FArm County Mutual Ins Co of Texas (26816) A++ XV Rating"
type input "STATE FA"
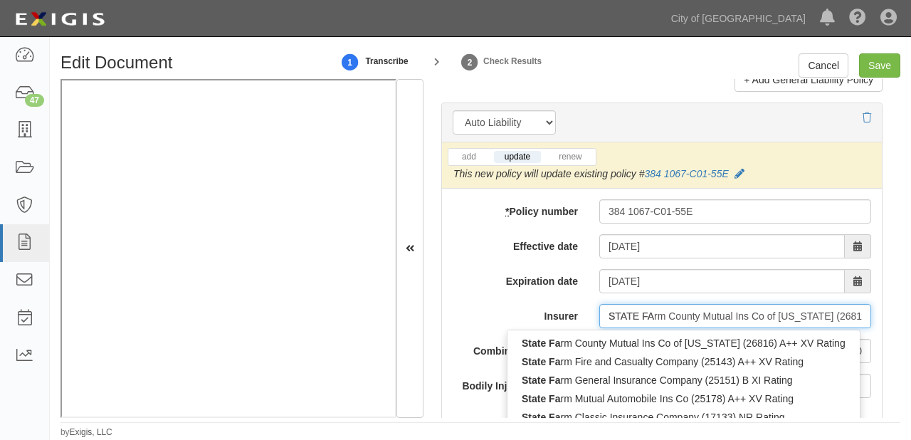
type input "STATE FARm County Mutual Ins Co of Texas (26816) A++ XV Rating"
type input "STATE FAR"
type input "STATE FARM County Mutual Ins Co of Texas (26816) A++ XV Rating"
type input "STATE FARM"
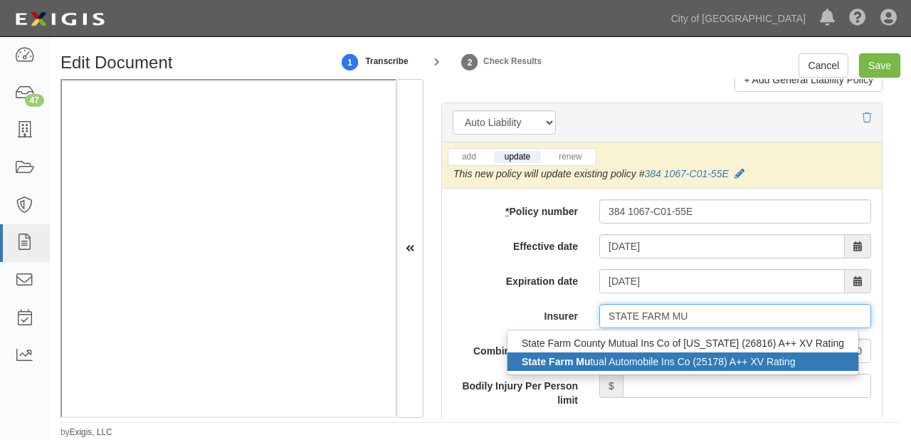
click at [634, 365] on div "State Farm Mu tual Automobile Ins Co (25178) A++ XV Rating" at bounding box center [683, 361] width 351 height 19
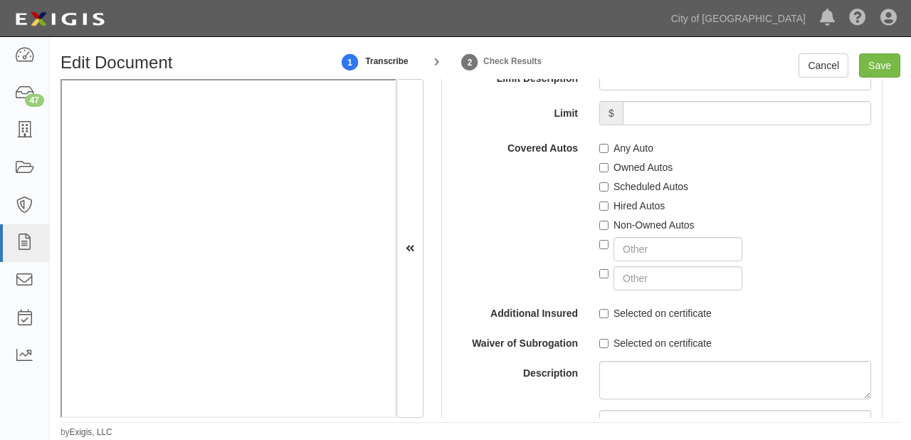
scroll to position [2620, 0]
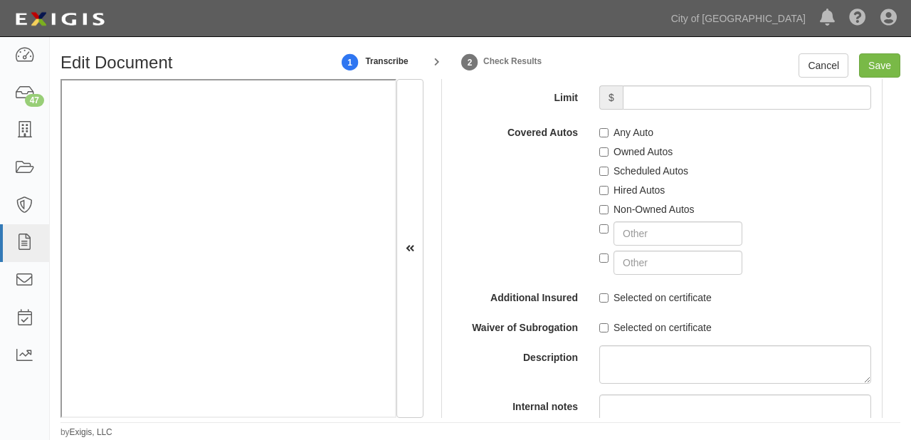
type input "State Farm Mutual Automobile Ins Co (25178) A++ XV Rating"
click at [635, 130] on label "Any Auto" at bounding box center [627, 132] width 54 height 14
click at [609, 130] on input "Any Auto" at bounding box center [604, 132] width 9 height 9
checkbox input "true"
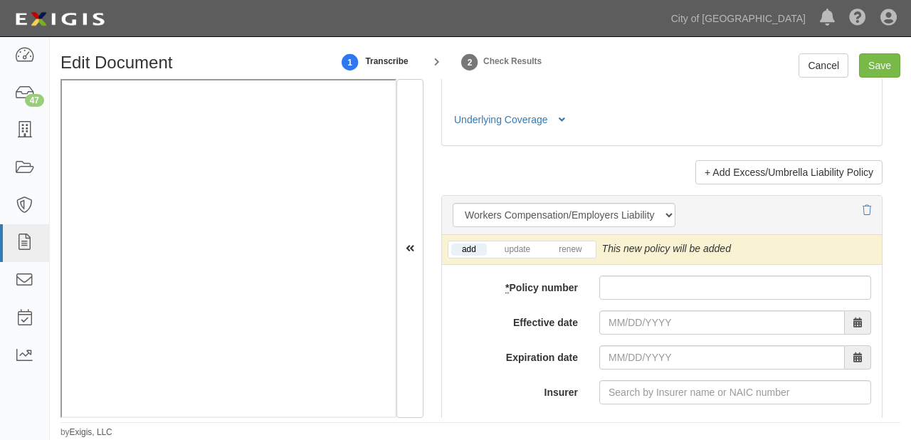
scroll to position [3703, 0]
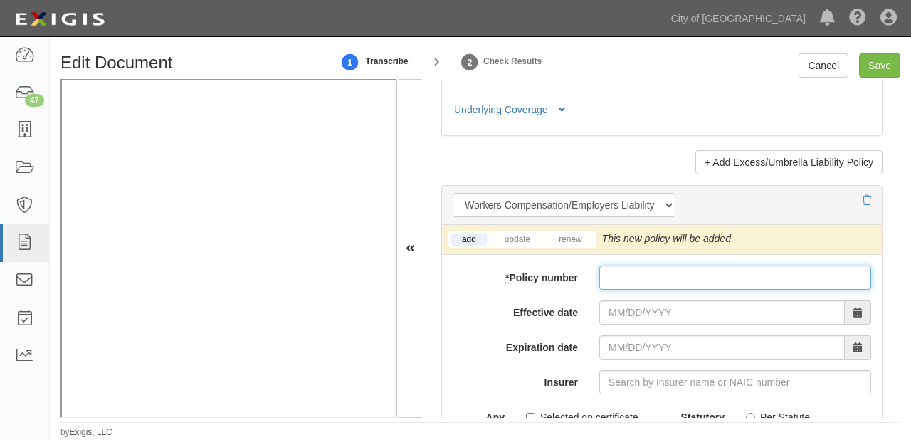
click at [618, 269] on input "* Policy number" at bounding box center [736, 278] width 272 height 24
type input "90-GB-R277-6"
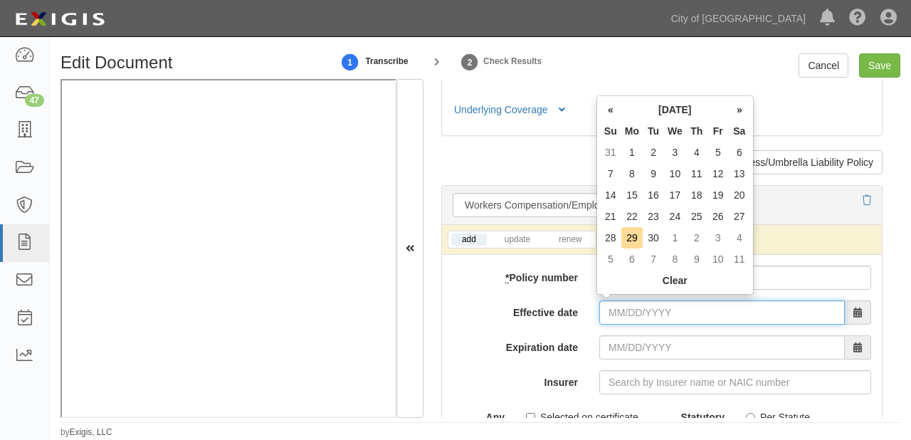
click at [673, 308] on input "Effective date" at bounding box center [723, 312] width 246 height 24
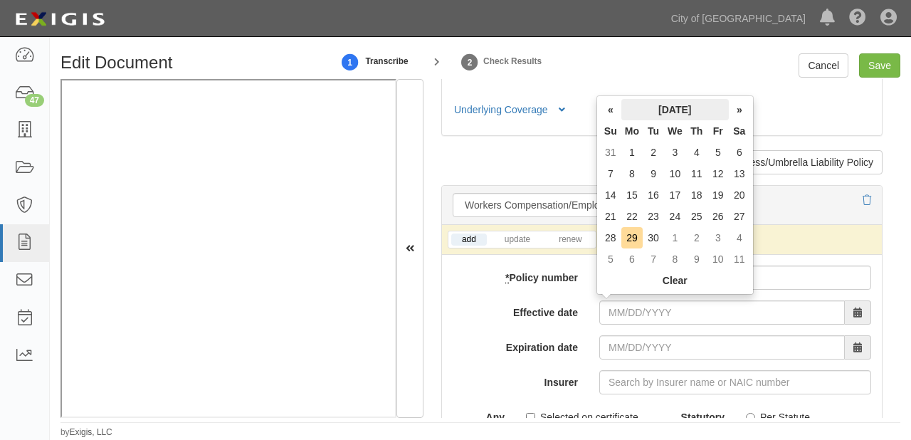
click at [686, 107] on th "September 2025" at bounding box center [676, 109] width 108 height 21
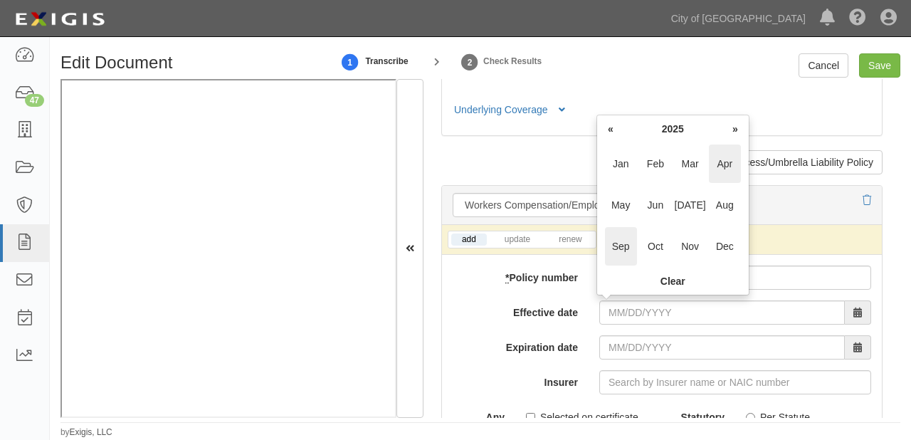
click at [726, 157] on span "Apr" at bounding box center [725, 164] width 32 height 38
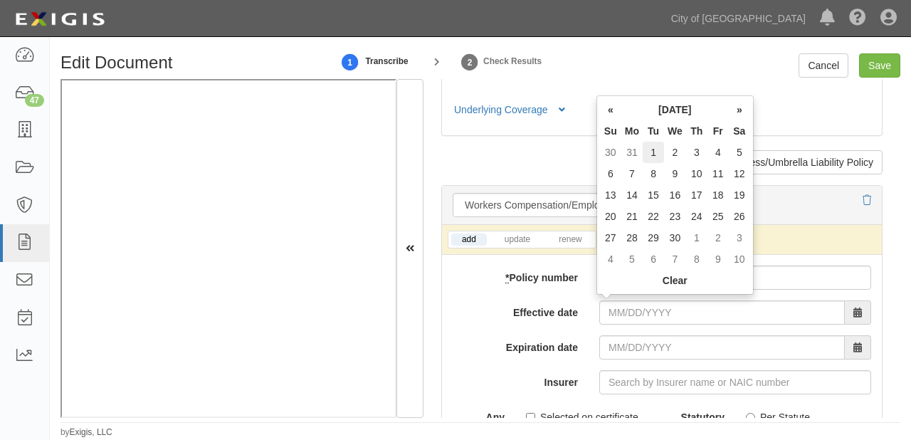
click at [646, 151] on td "1" at bounding box center [653, 152] width 21 height 21
type input "04/01/2025"
type input "04/01/2026"
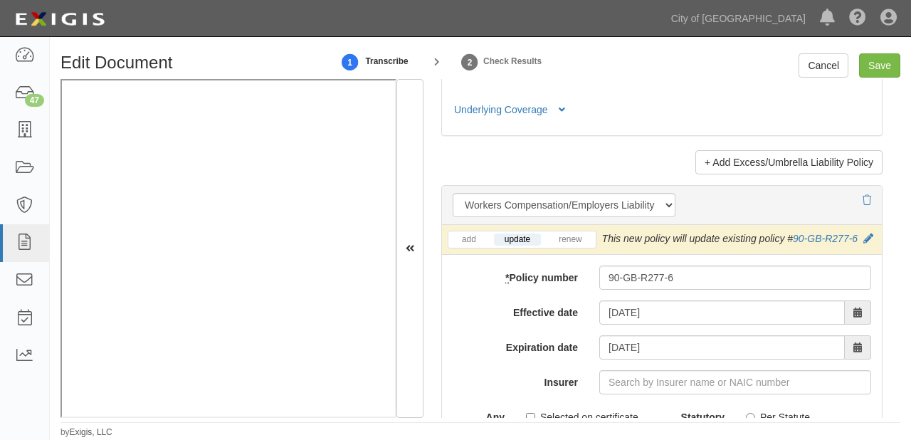
scroll to position [3817, 0]
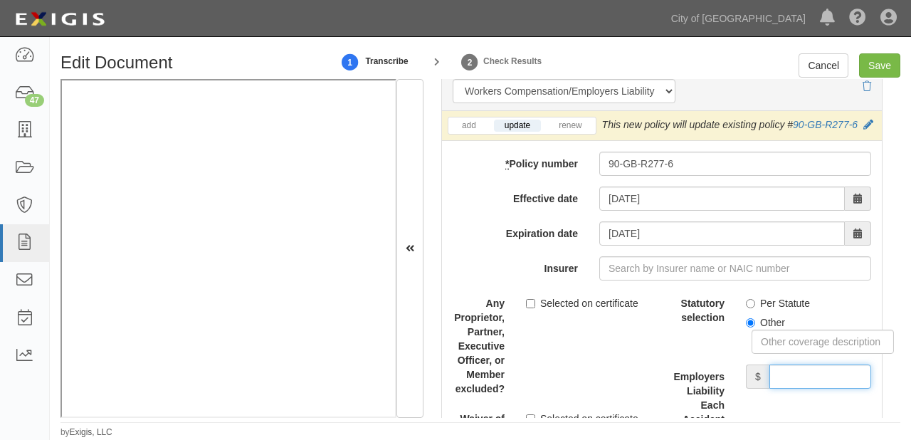
click at [786, 376] on input "Employers Liability Each Accident limit" at bounding box center [821, 377] width 102 height 24
type input "1,000,000"
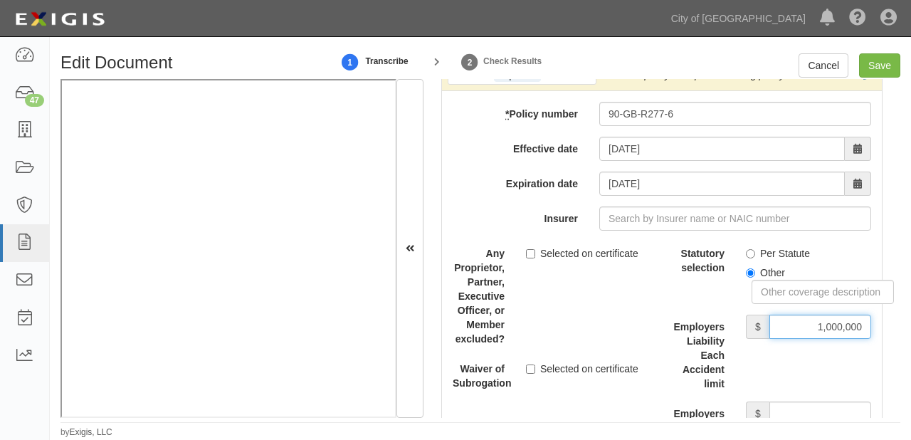
scroll to position [3987, 0]
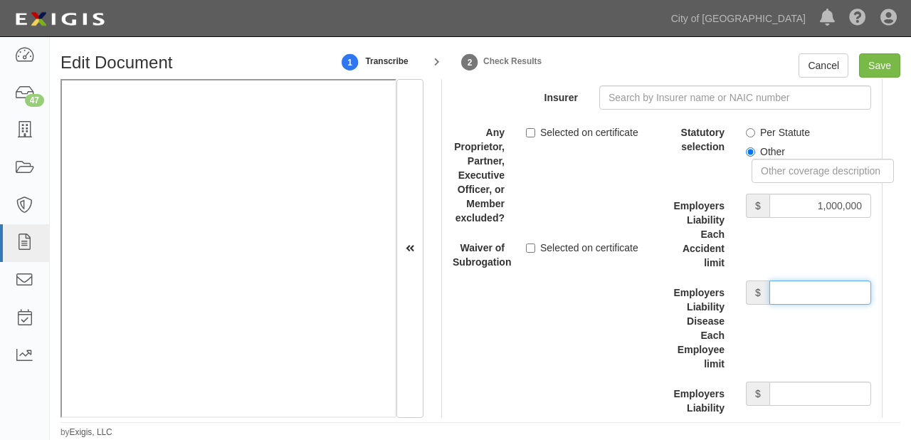
click at [792, 291] on input "Employers Liability Disease Each Employee limit" at bounding box center [821, 293] width 102 height 24
type input "1,000,000"
click at [783, 398] on input "Employers Liability Disease Policy limit" at bounding box center [821, 394] width 102 height 24
type input "1,000,000"
click at [760, 125] on label "Per Statute" at bounding box center [778, 132] width 64 height 14
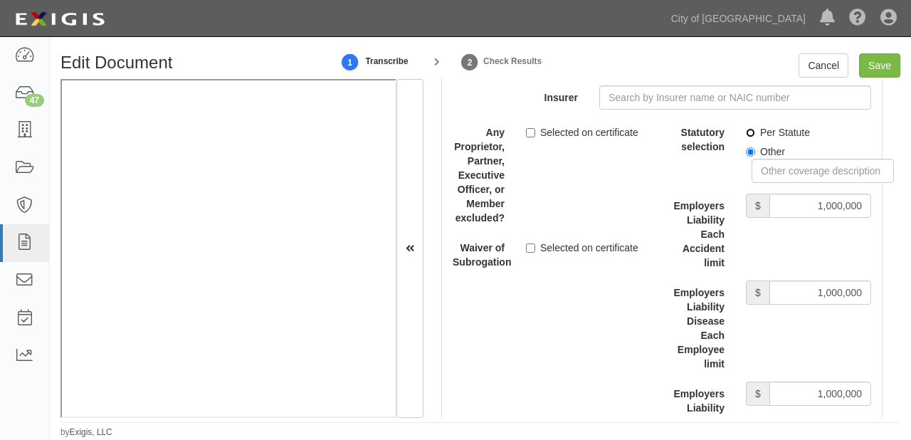
click at [755, 128] on input "Per Statute" at bounding box center [750, 132] width 9 height 9
radio input "true"
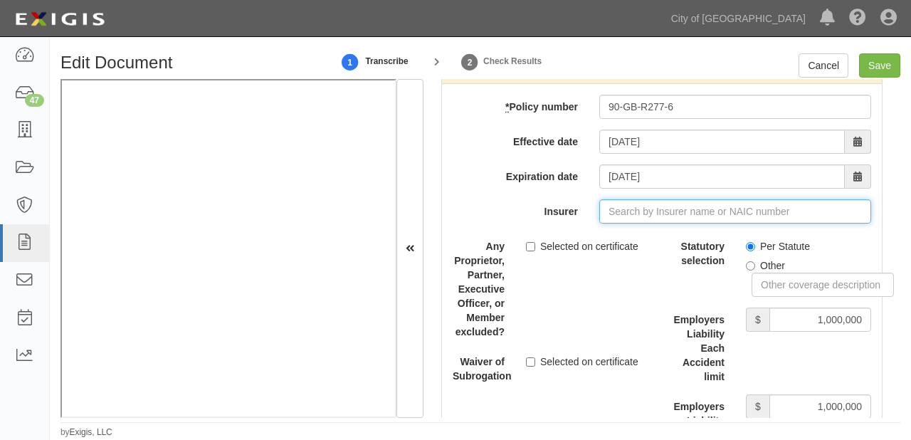
click at [638, 208] on input "Insurer" at bounding box center [736, 211] width 272 height 24
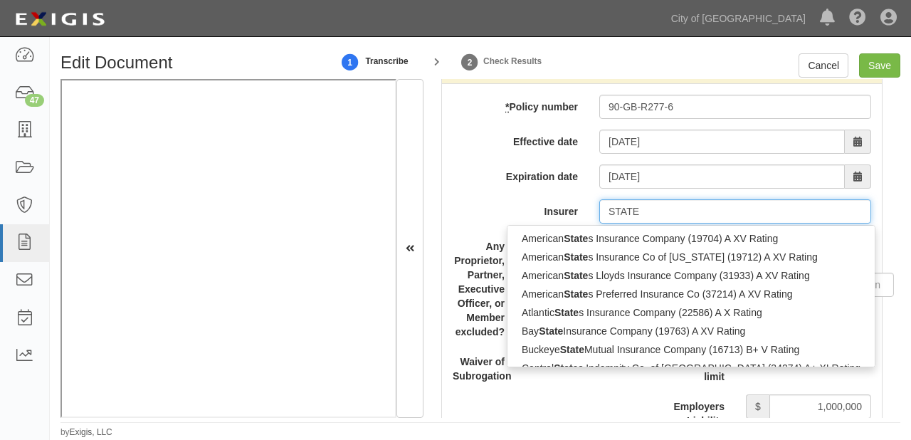
type input "STATE F"
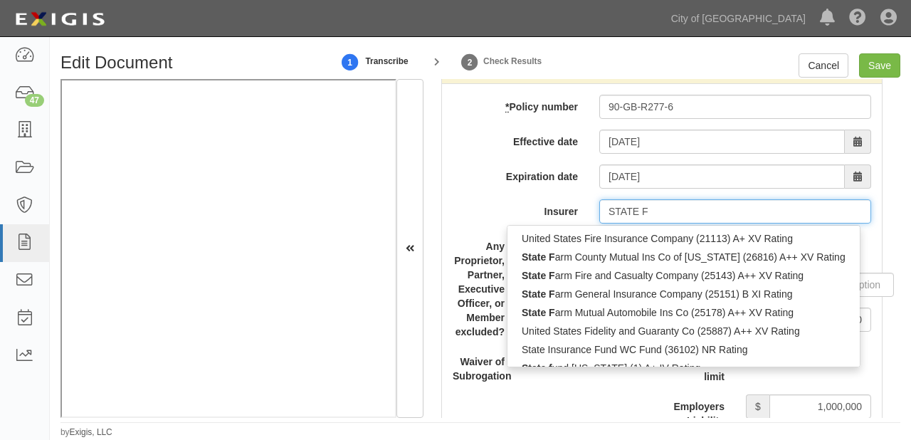
type input "STATE FArm County Mutual Ins Co of Texas (26816) A++ XV Rating"
type input "STATE FA"
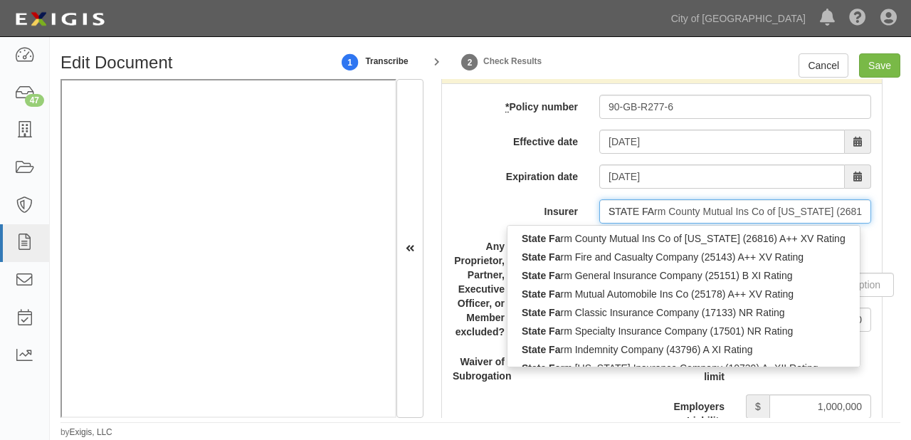
type input "STATE FARm County Mutual Ins Co of Texas (26816) A++ XV Rating"
type input "STATE FAR"
type input "STATE FARM County Mutual Ins Co of Texas (26816) A++ XV Rating"
type input "STATE FARM"
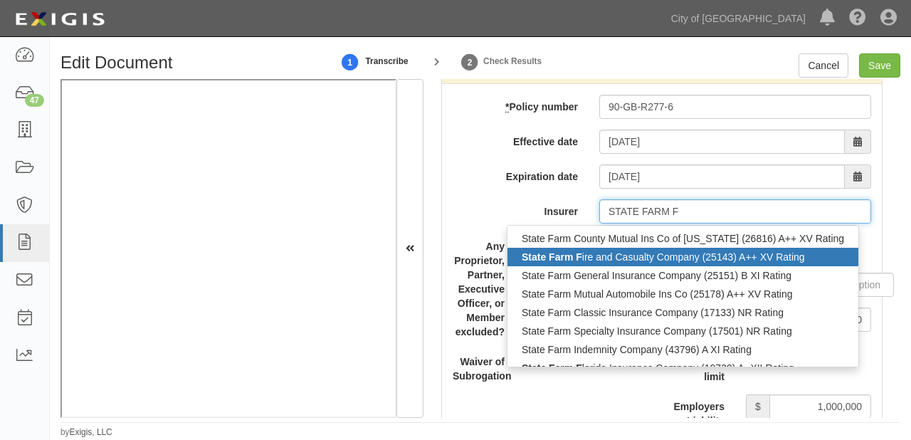
click at [613, 248] on div "State Farm F ire and Casualty Company (25143) A++ XV Rating" at bounding box center [683, 257] width 351 height 19
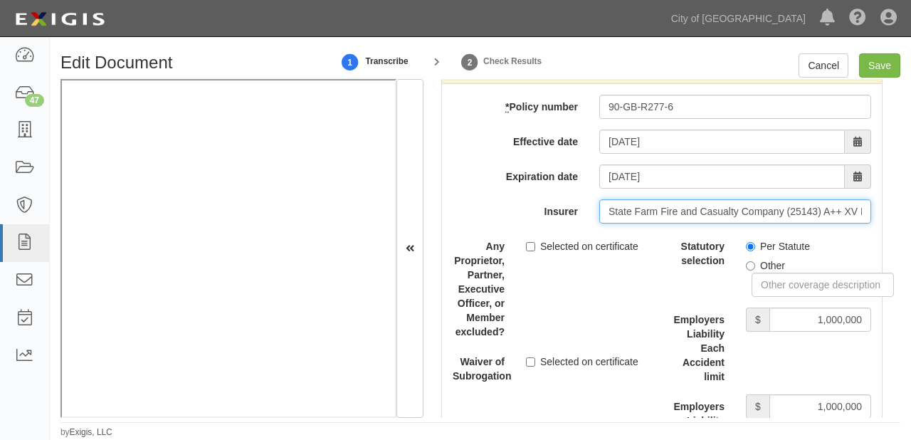
scroll to position [3703, 0]
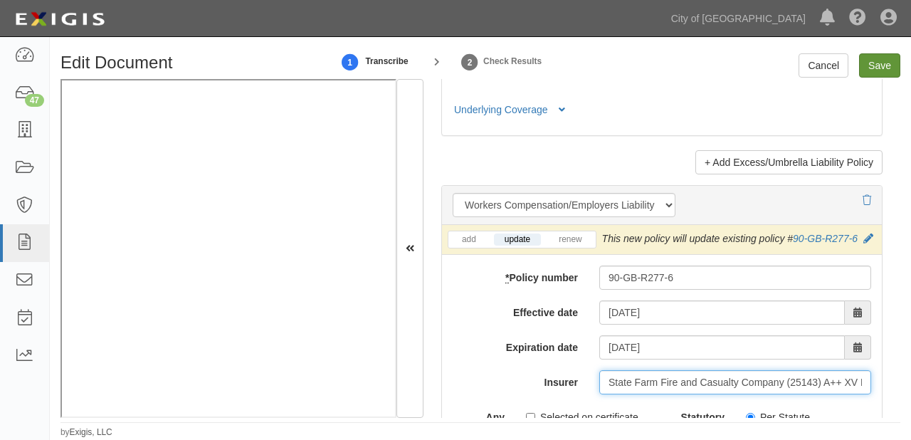
type input "State Farm Fire and Casualty Company (25143) A++ XV Rating"
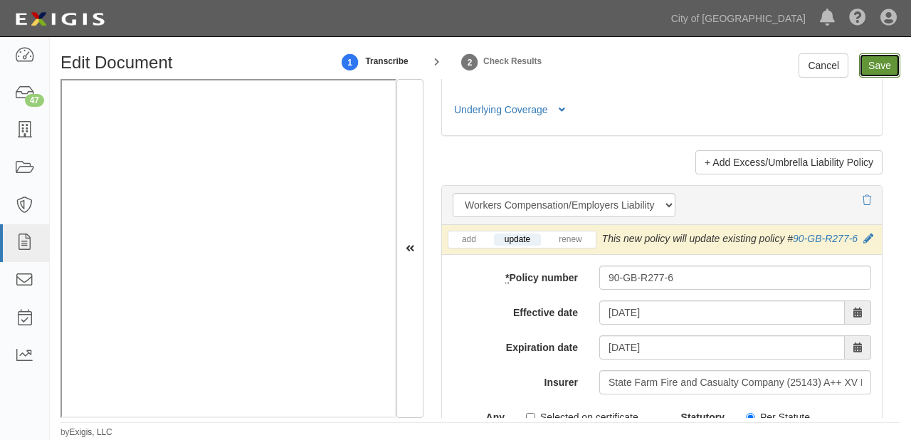
click at [863, 71] on input "Save" at bounding box center [879, 65] width 41 height 24
type input "2000000"
type input "300000"
type input "10000"
type input "2000000"
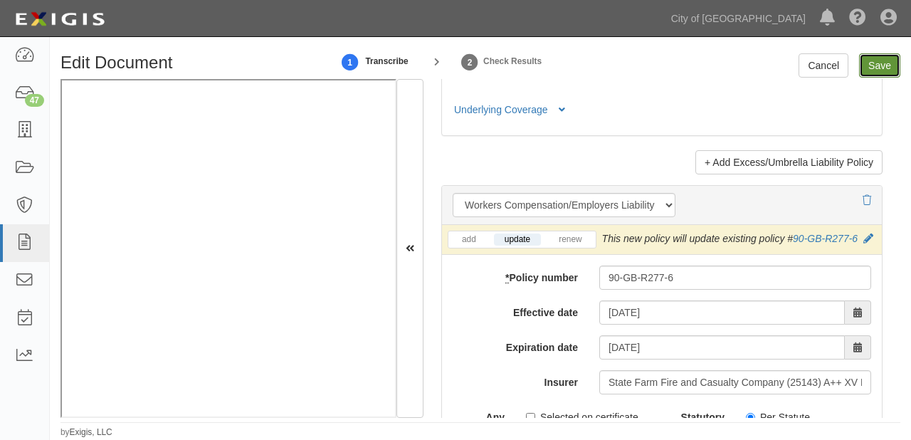
type input "4000000"
type input "1000000"
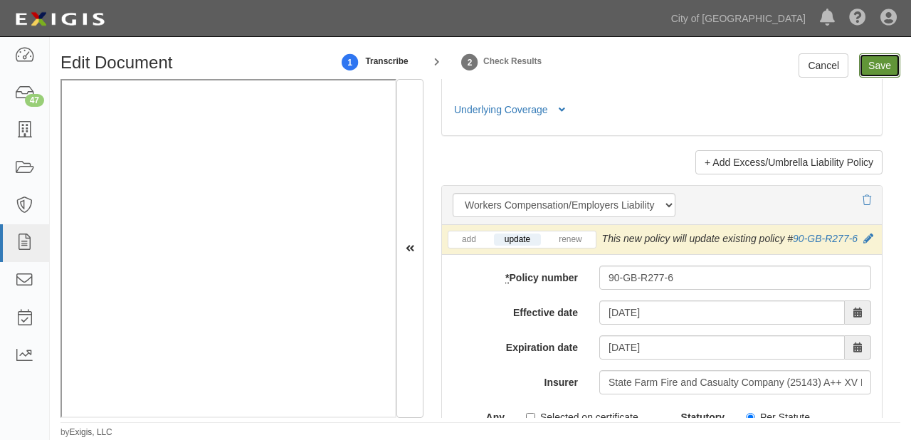
type input "1000000"
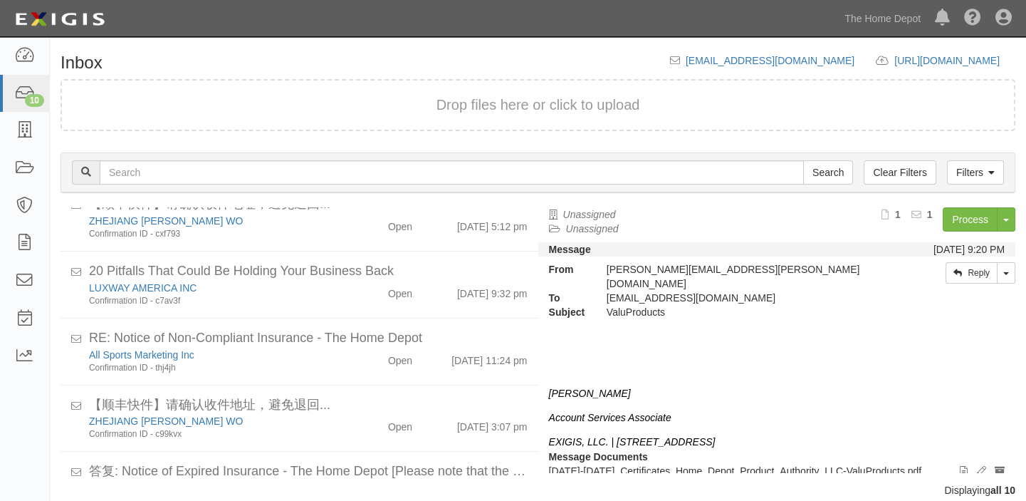
scroll to position [419, 0]
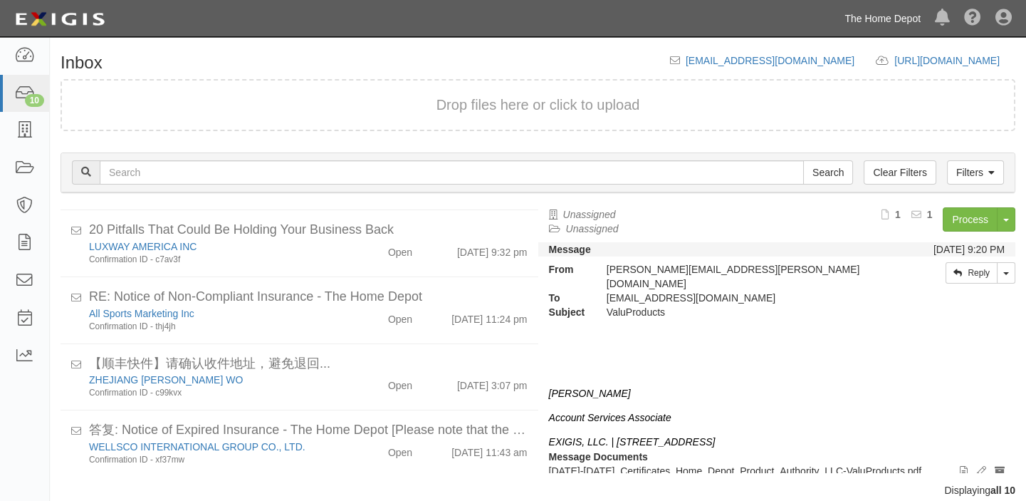
click at [908, 10] on link "The Home Depot" at bounding box center [882, 18] width 90 height 28
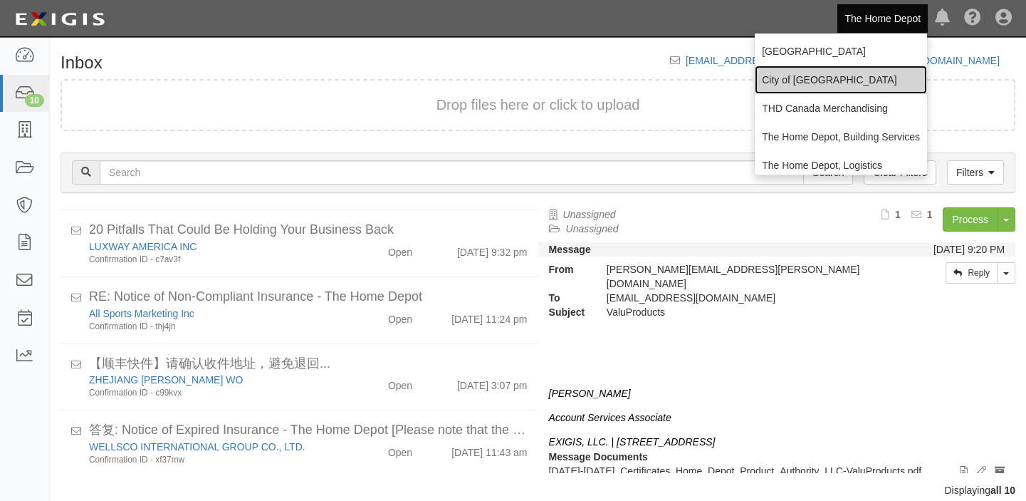
click at [862, 83] on link "City of [GEOGRAPHIC_DATA]" at bounding box center [841, 80] width 172 height 28
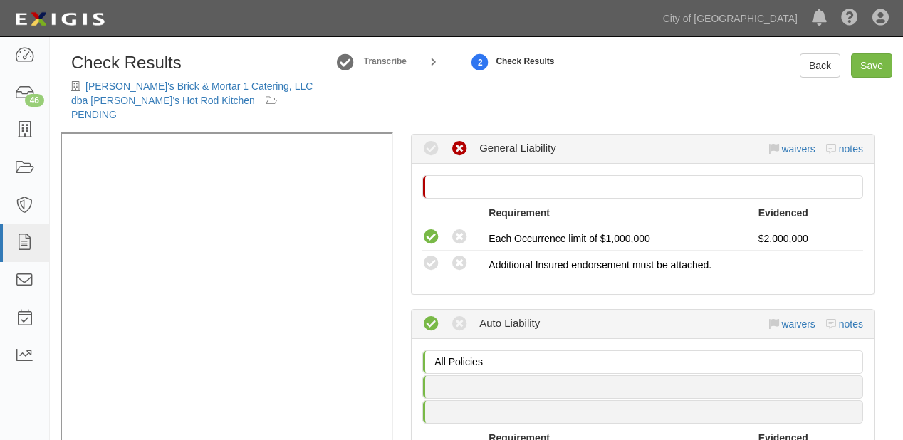
scroll to position [284, 0]
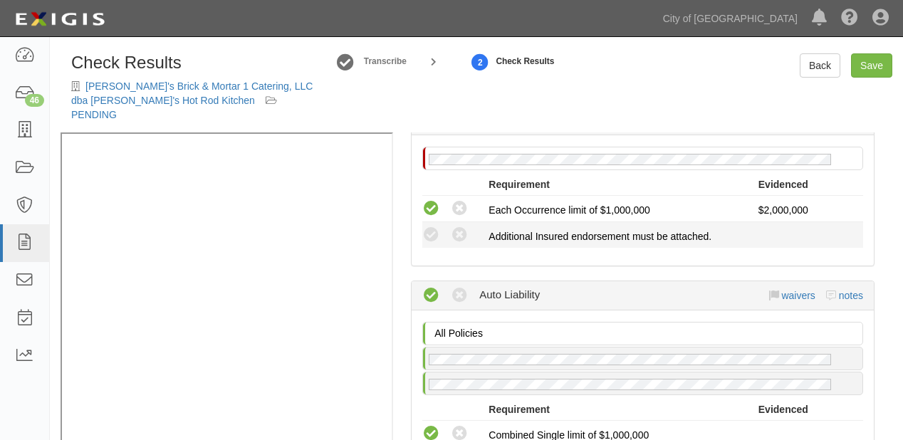
click at [420, 226] on div "Compliant Waived: Non-Compliant" at bounding box center [450, 235] width 77 height 19
click at [427, 226] on icon at bounding box center [431, 235] width 18 height 18
radio input "true"
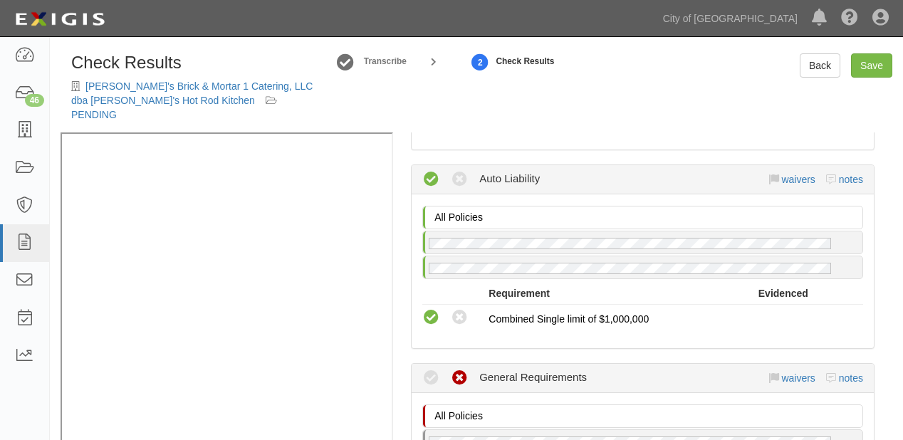
scroll to position [569, 0]
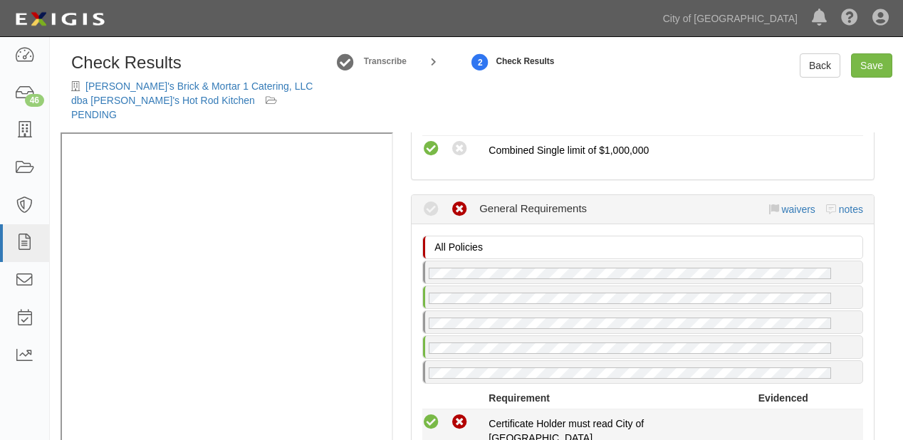
click at [427, 414] on icon at bounding box center [431, 423] width 18 height 18
radio input "true"
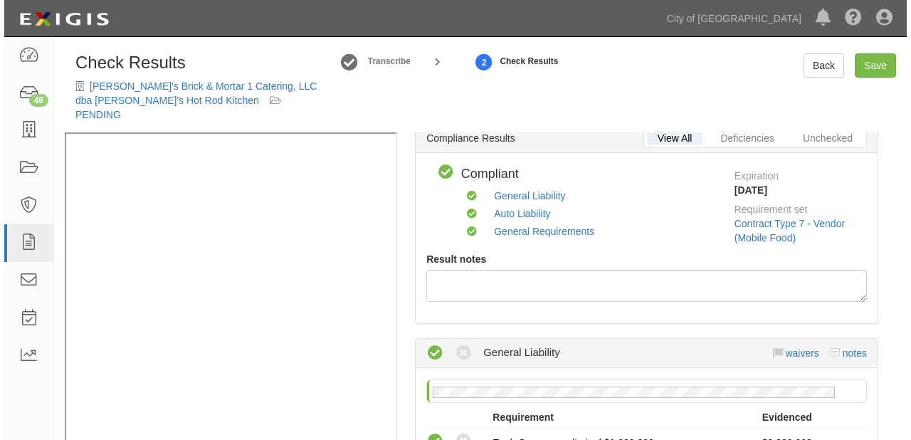
scroll to position [0, 0]
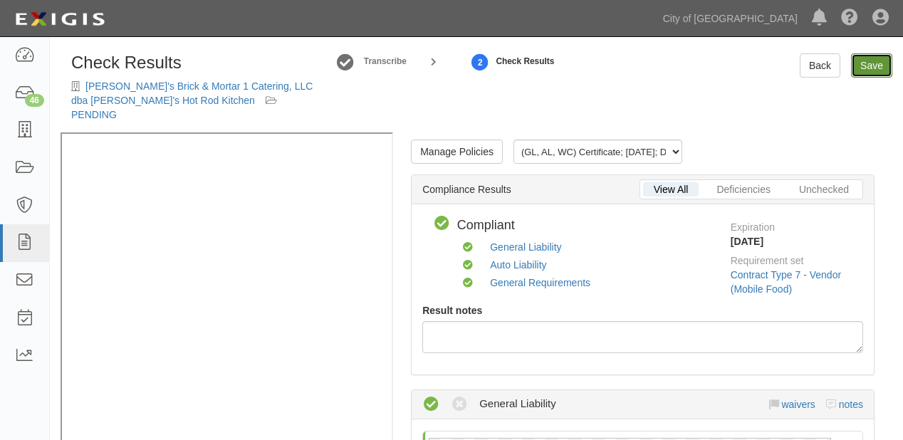
click at [858, 57] on link "Save" at bounding box center [871, 65] width 41 height 24
radio input "true"
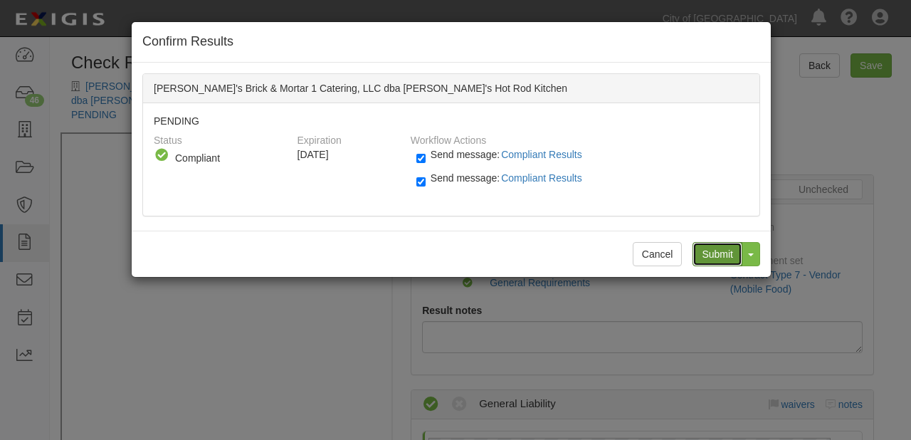
click at [716, 246] on input "Submit" at bounding box center [718, 254] width 50 height 24
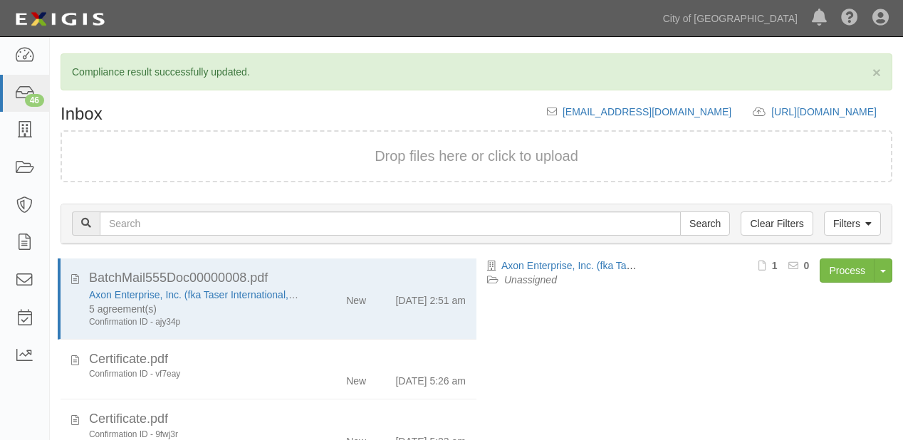
scroll to position [150, 0]
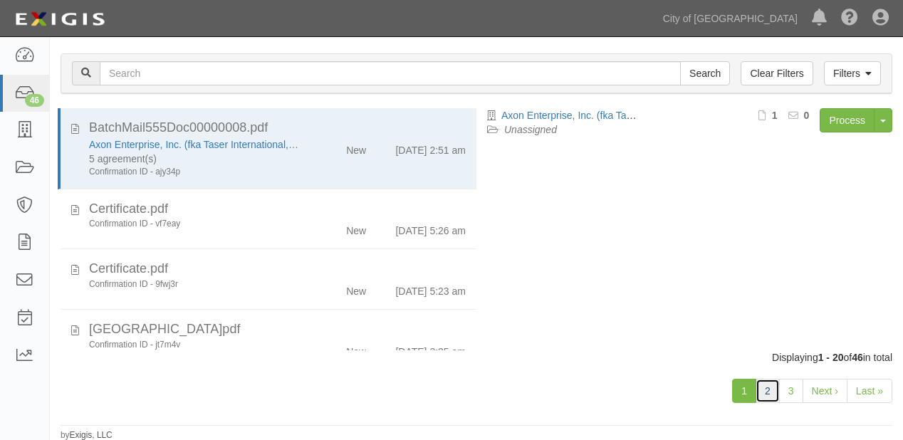
click at [773, 393] on link "2" at bounding box center [767, 391] width 24 height 24
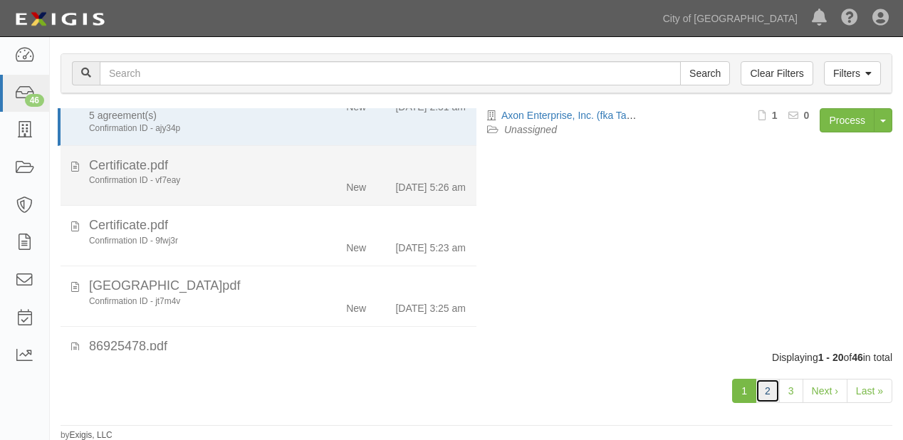
scroll to position [285, 0]
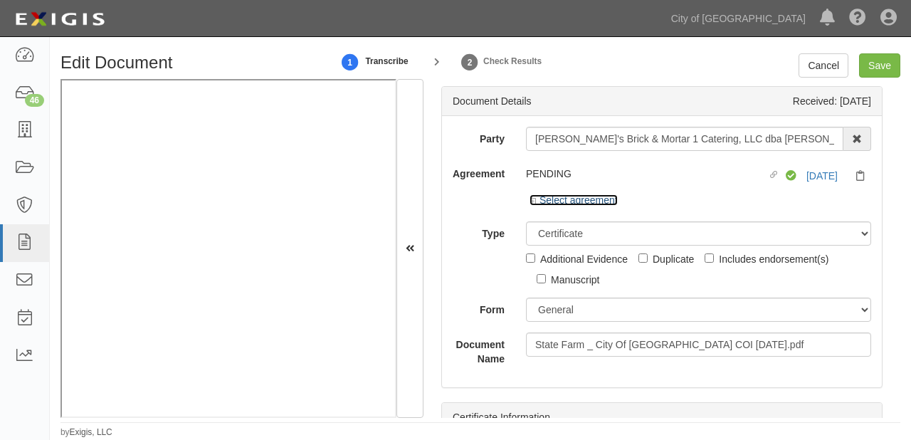
click at [600, 197] on link "Select agreement" at bounding box center [574, 199] width 88 height 11
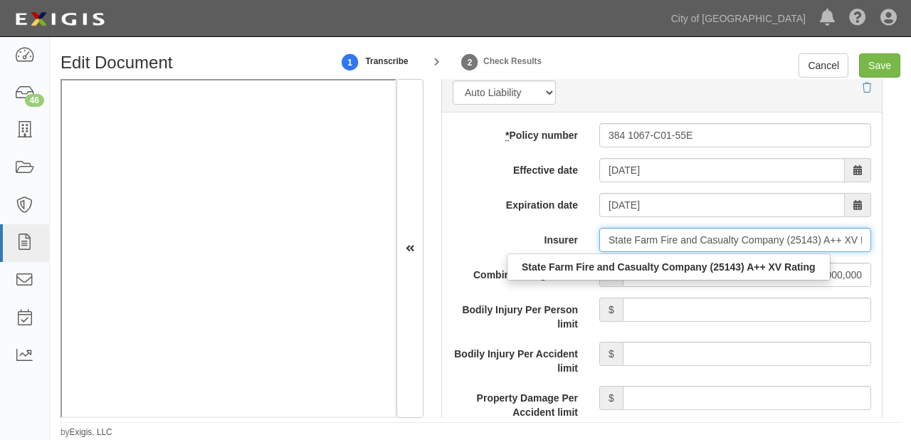
scroll to position [0, 32]
drag, startPoint x: 861, startPoint y: 233, endPoint x: 854, endPoint y: 249, distance: 17.9
click at [854, 249] on input "State Farm Fire and Casualty Company (25143) A++ XV Rating" at bounding box center [736, 240] width 272 height 24
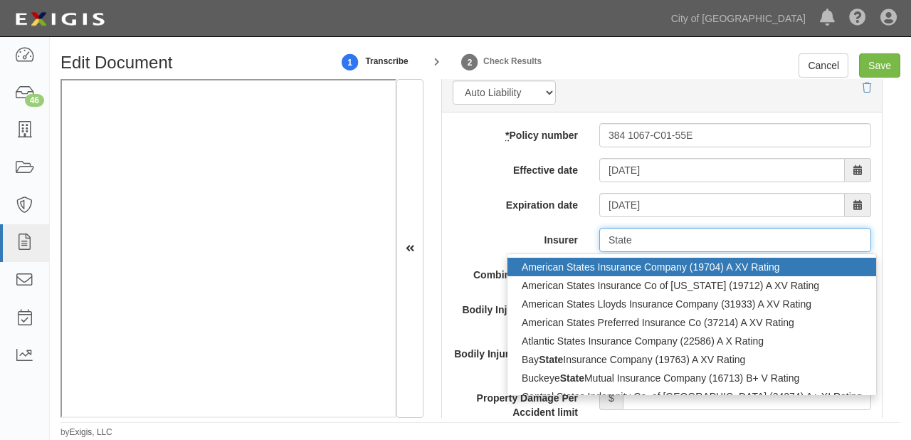
type input "State F"
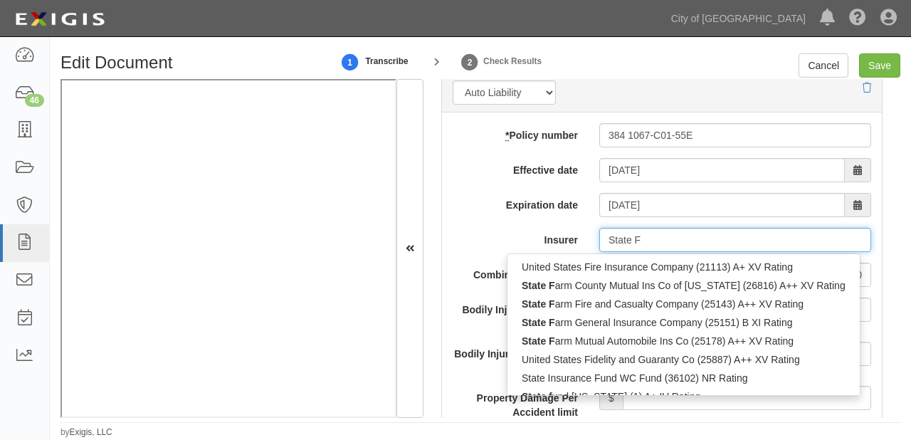
type input "State FArm County Mutual Ins Co of Texas (26816) A++ XV Rating"
type input "State FA"
type input "State FARm County Mutual Ins Co of Texas (26816) A++ XV Rating"
type input "State FAR"
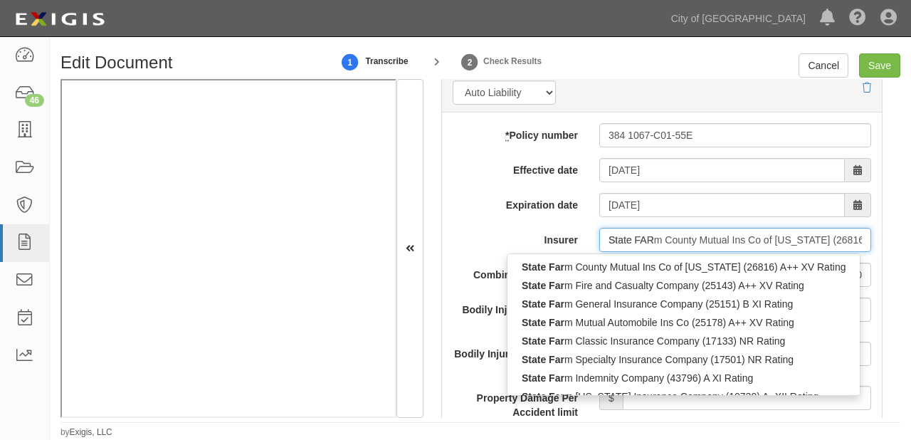
type input "State FARM County Mutual Ins Co of Texas (26816) A++ XV Rating"
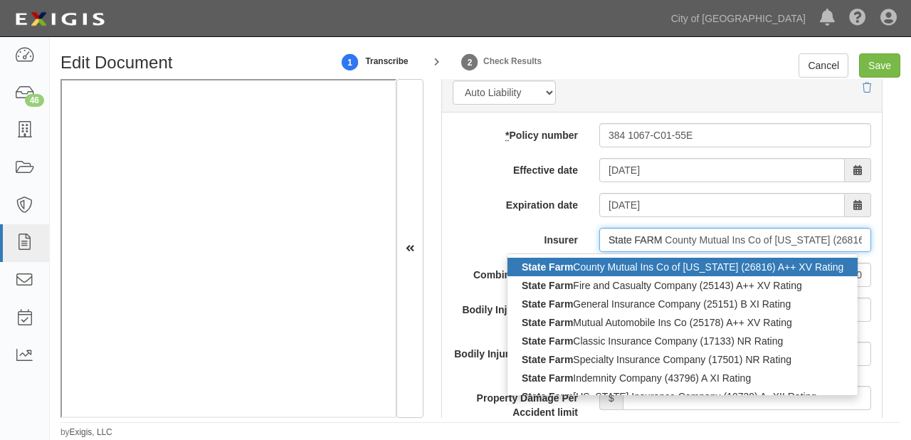
type input "State FARM"
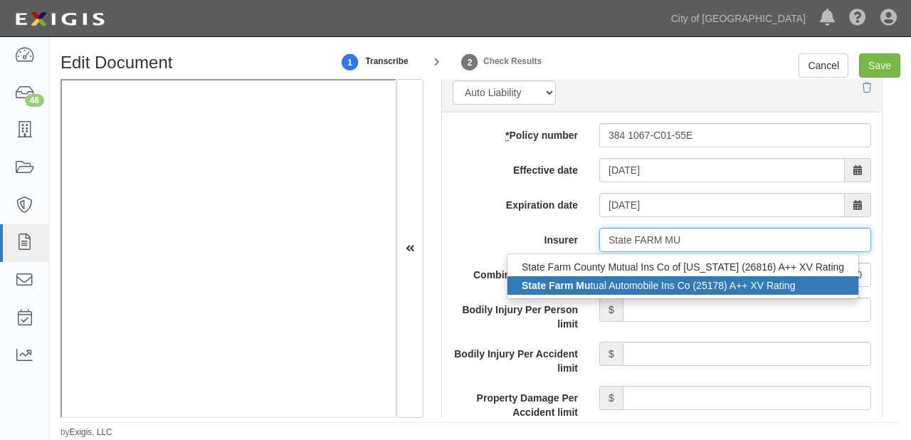
click at [704, 277] on div "State Farm Mu tual Automobile Ins Co (25178) A++ XV Rating" at bounding box center [683, 285] width 351 height 19
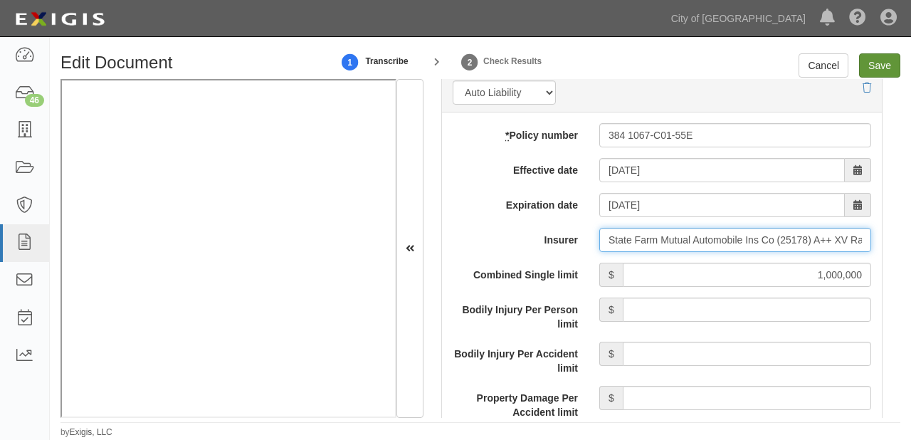
type input "State Farm Mutual Automobile Ins Co (25178) A++ XV Rating"
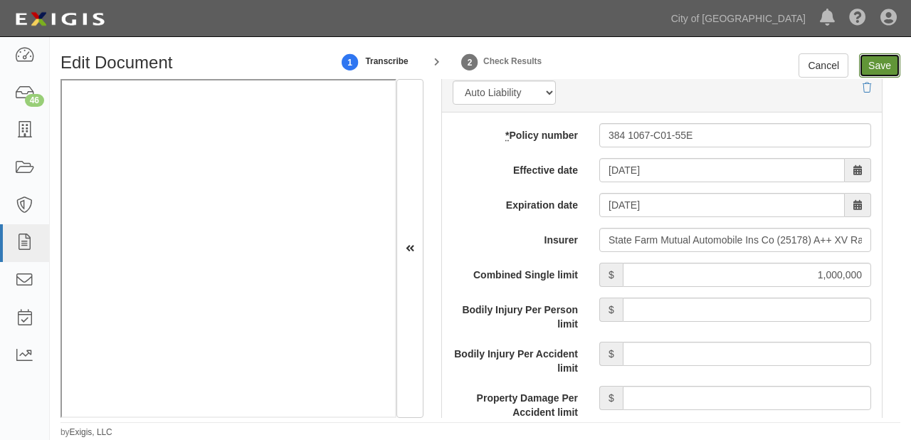
click at [896, 56] on input "Save" at bounding box center [879, 65] width 41 height 24
type input "2000000"
type input "300000"
type input "10000"
type input "2000000"
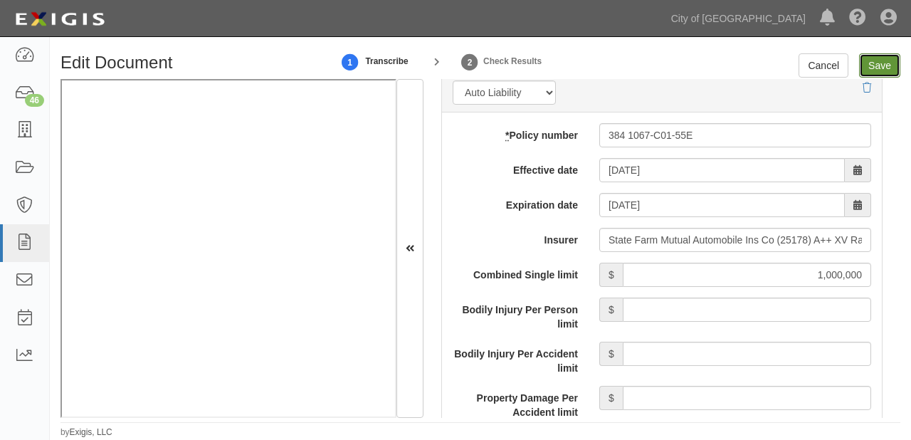
type input "4000000"
type input "1000000"
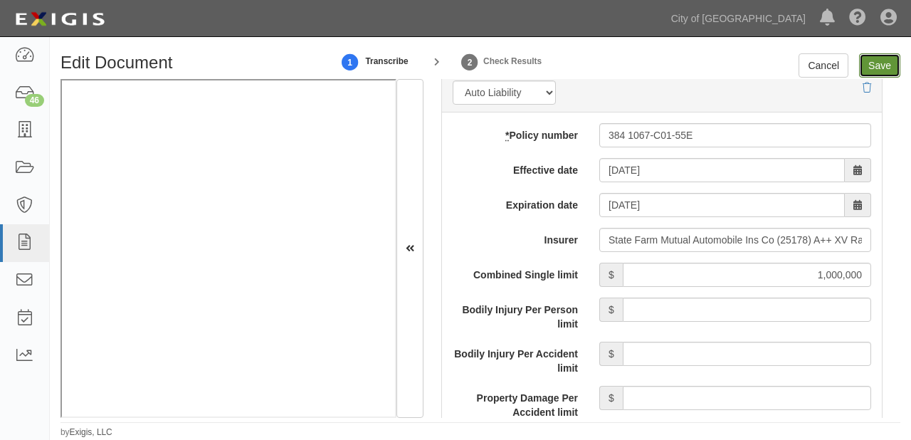
type input "1000000"
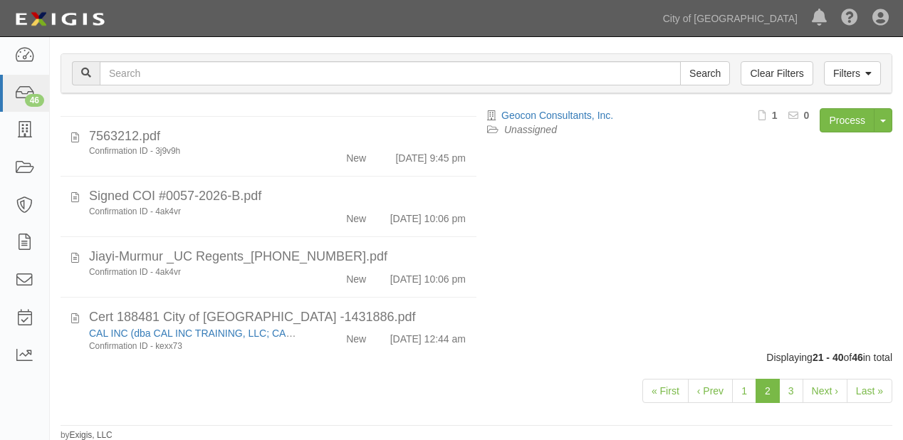
scroll to position [1111, 0]
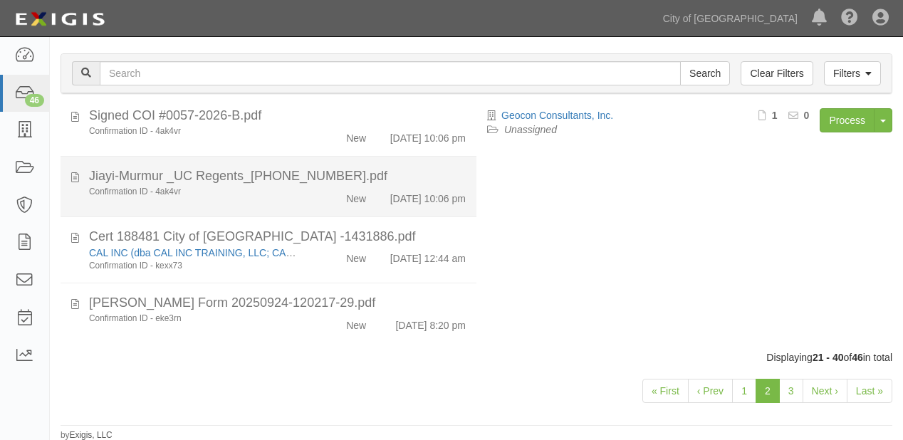
click at [347, 194] on div "Confirmation ID - 4ak4vr New [DATE] 10:06 pm" at bounding box center [277, 196] width 398 height 20
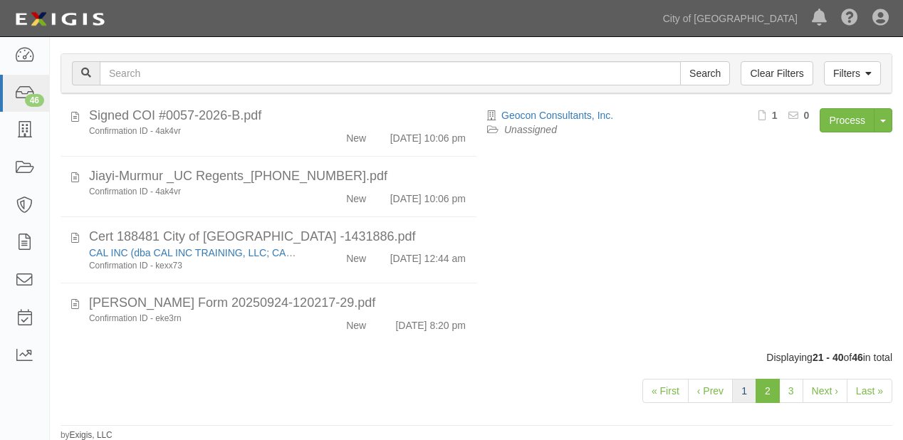
click at [758, 392] on link "2" at bounding box center [767, 391] width 24 height 24
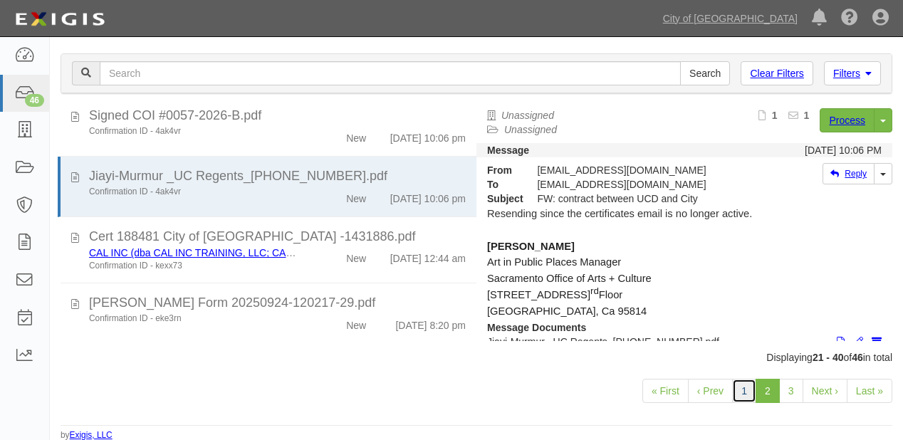
click at [749, 390] on link "1" at bounding box center [744, 391] width 24 height 24
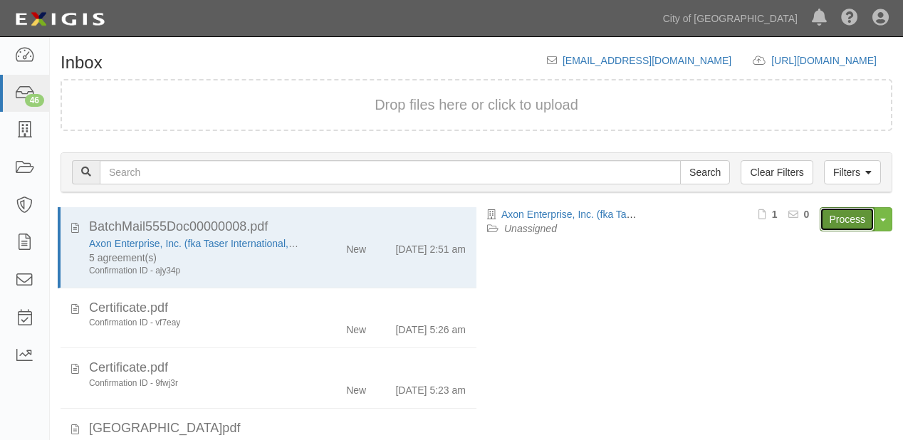
click at [842, 211] on link "Process" at bounding box center [847, 219] width 55 height 24
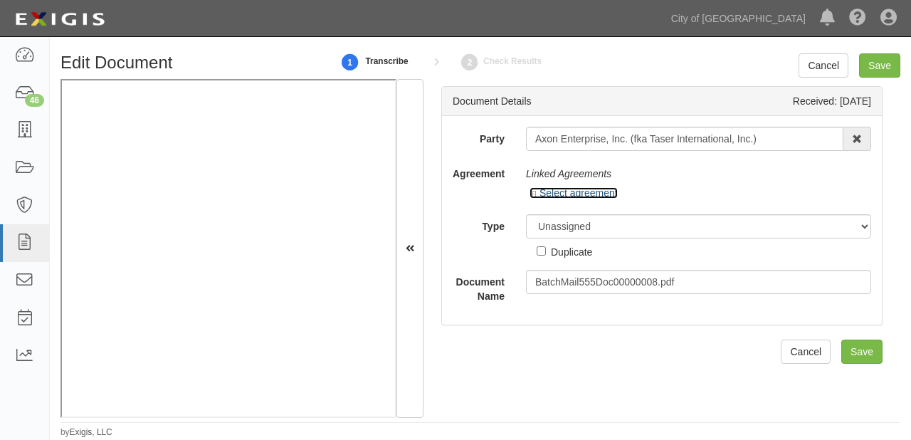
click at [566, 187] on link "Select agreement" at bounding box center [574, 192] width 88 height 11
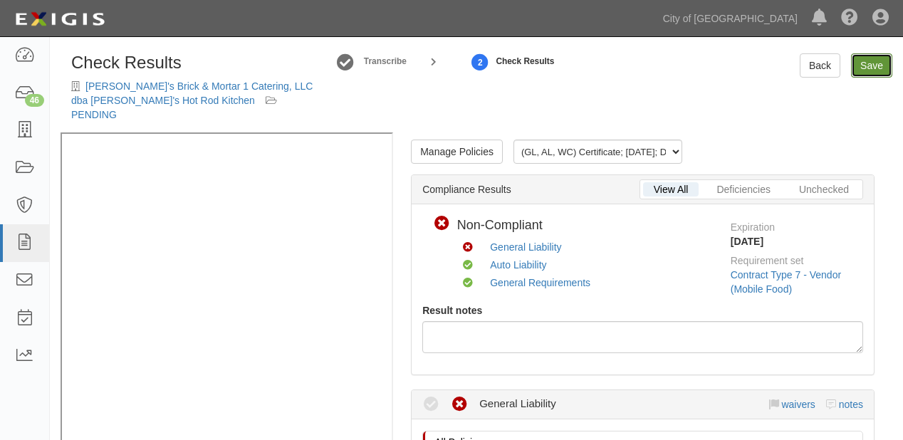
click at [861, 63] on link "Save" at bounding box center [871, 65] width 41 height 24
radio input "true"
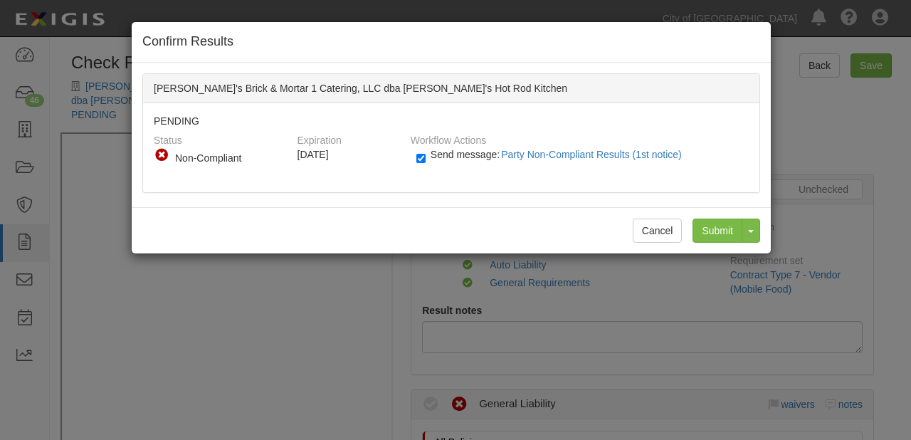
click at [449, 159] on label "Send message: Party Non-Compliant Results (1st notice)" at bounding box center [552, 161] width 271 height 19
click at [426, 159] on input "Send message: Party Non-Compliant Results (1st notice)" at bounding box center [421, 158] width 9 height 16
checkbox input "false"
click at [727, 231] on input "Submit" at bounding box center [718, 231] width 50 height 24
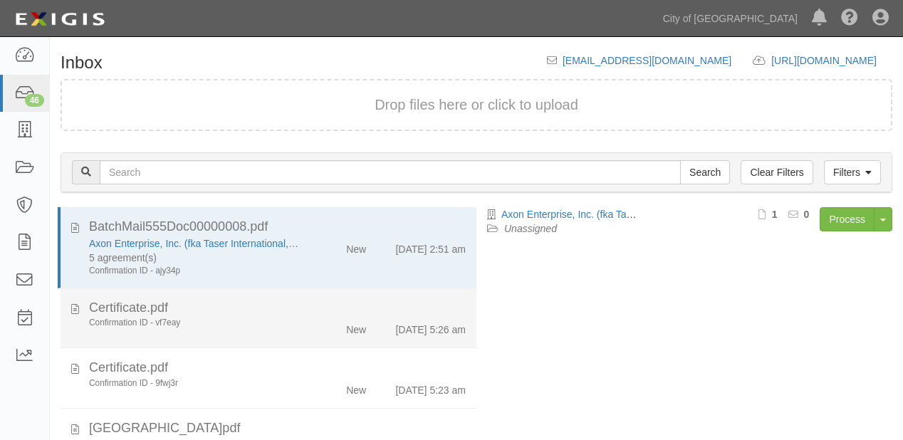
click at [315, 305] on div "Certificate.pdf" at bounding box center [277, 308] width 377 height 19
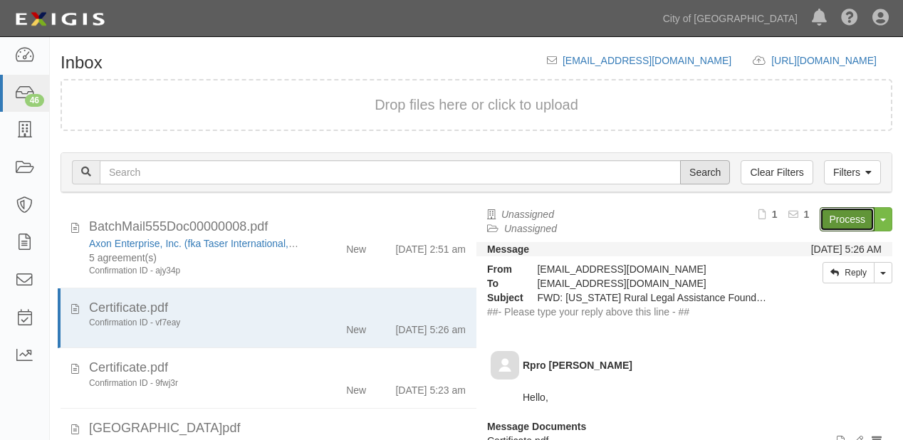
drag, startPoint x: 837, startPoint y: 219, endPoint x: 728, endPoint y: 171, distance: 118.6
click at [837, 219] on link "Process" at bounding box center [847, 219] width 55 height 24
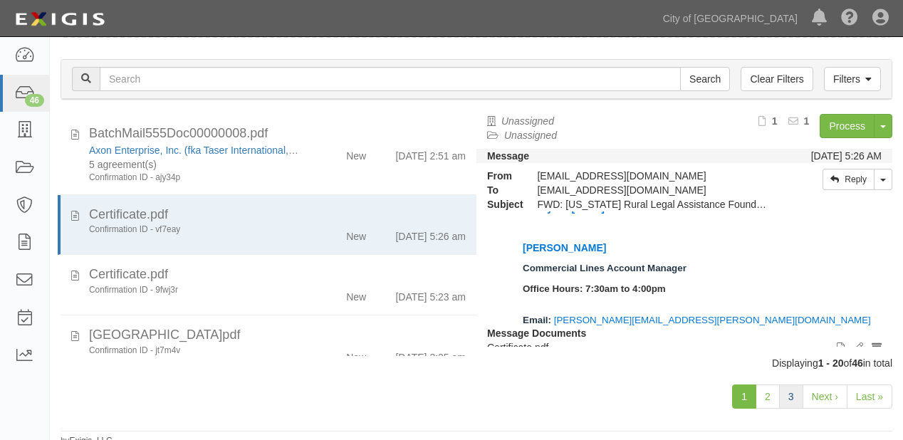
scroll to position [99, 0]
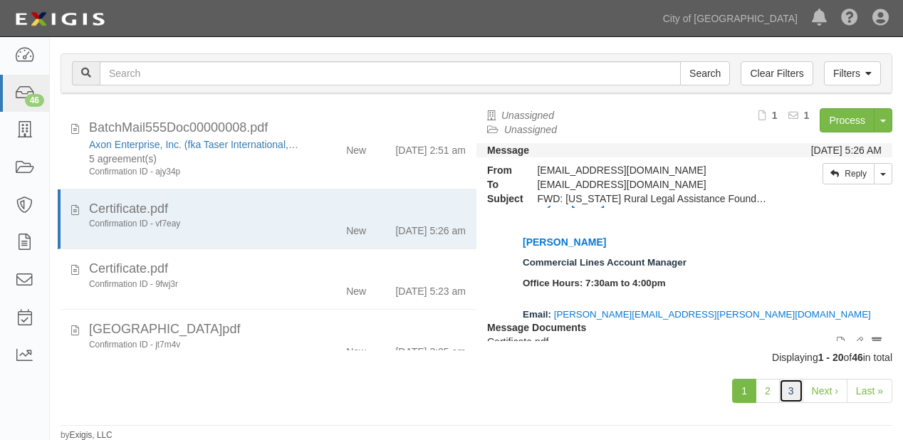
click at [783, 390] on link "3" at bounding box center [791, 391] width 24 height 24
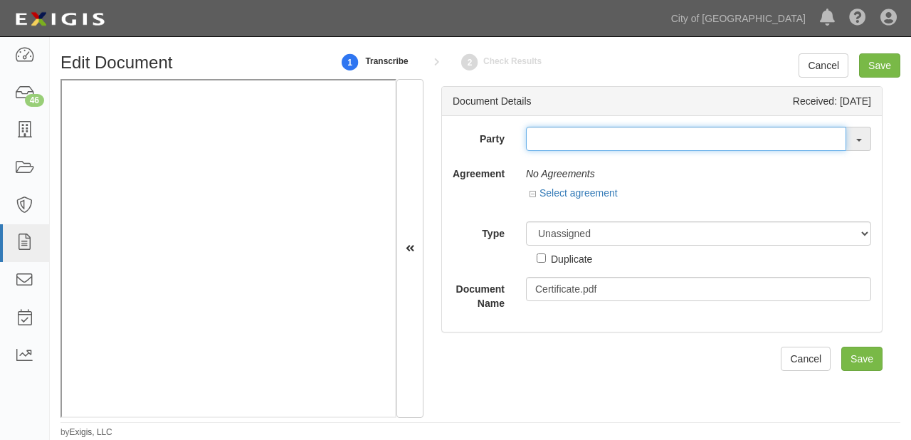
click at [585, 140] on input "text" at bounding box center [686, 139] width 320 height 24
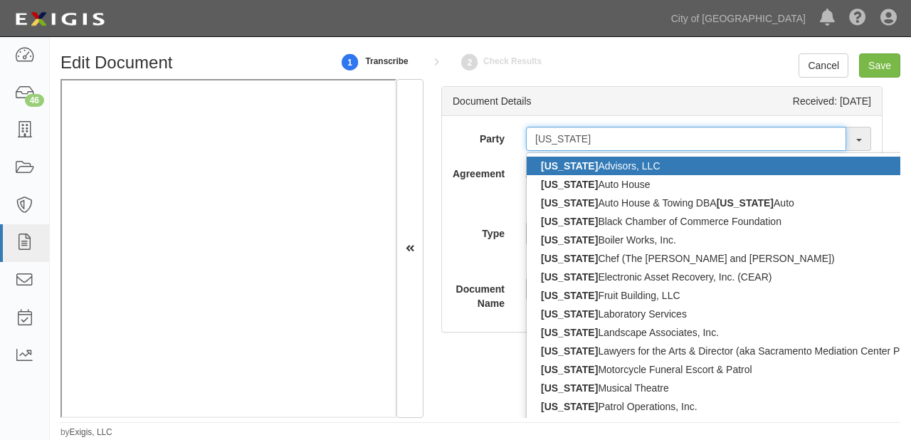
type input "CALIFORNIA R"
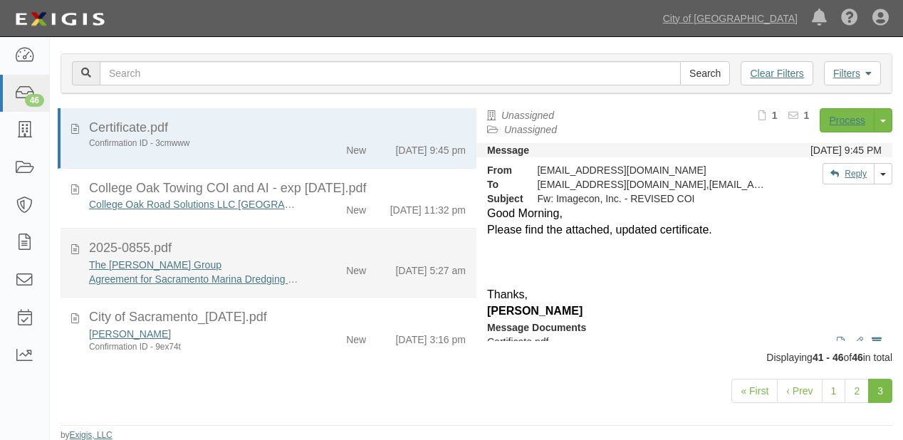
scroll to position [155, 0]
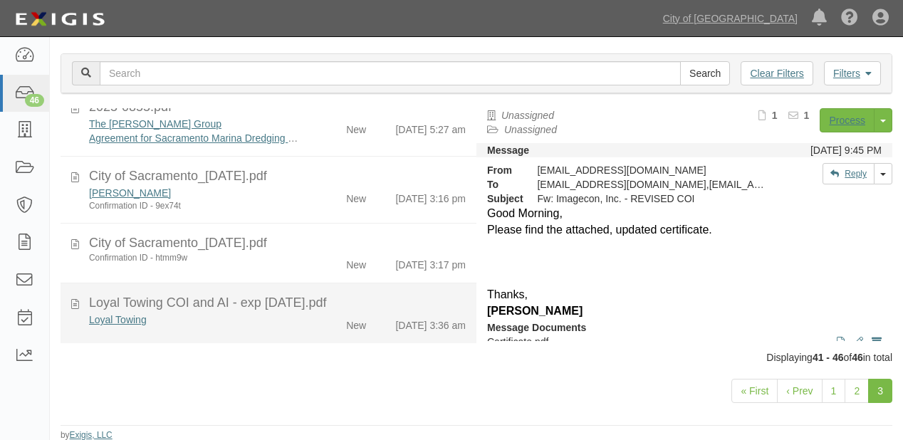
click at [349, 295] on div "Loyal Towing COI and AI - exp 1-24-2026.pdf" at bounding box center [277, 303] width 377 height 19
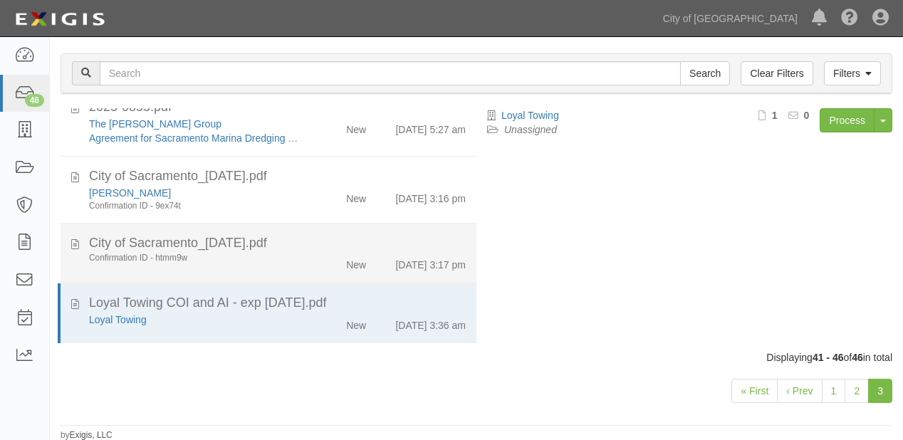
click at [313, 249] on div "City of Sacramento_[DATE].pdf" at bounding box center [277, 243] width 377 height 19
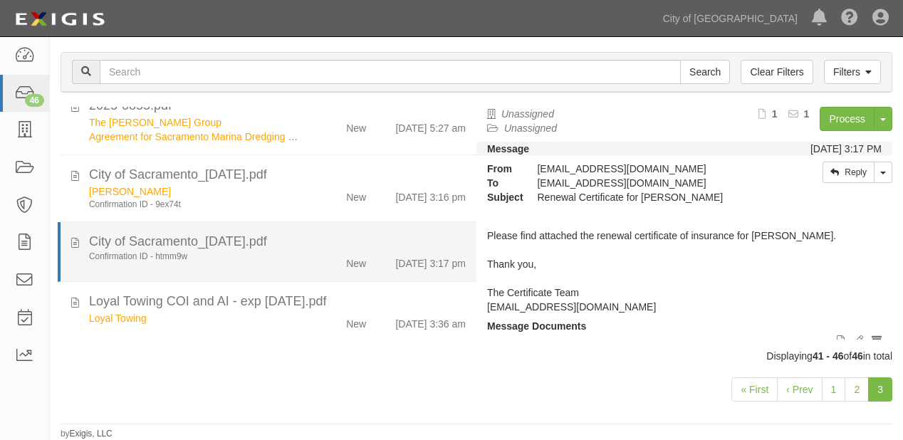
scroll to position [56, 0]
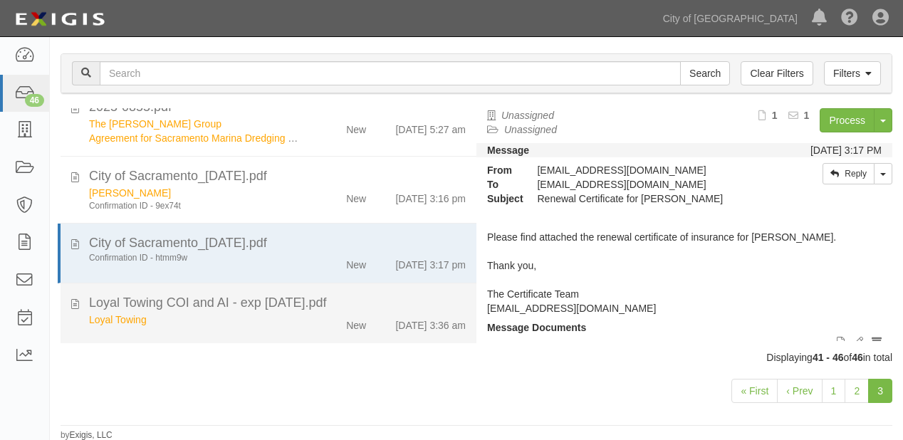
click at [305, 306] on div "Loyal Towing COI and AI - exp 1-24-2026.pdf" at bounding box center [277, 303] width 377 height 19
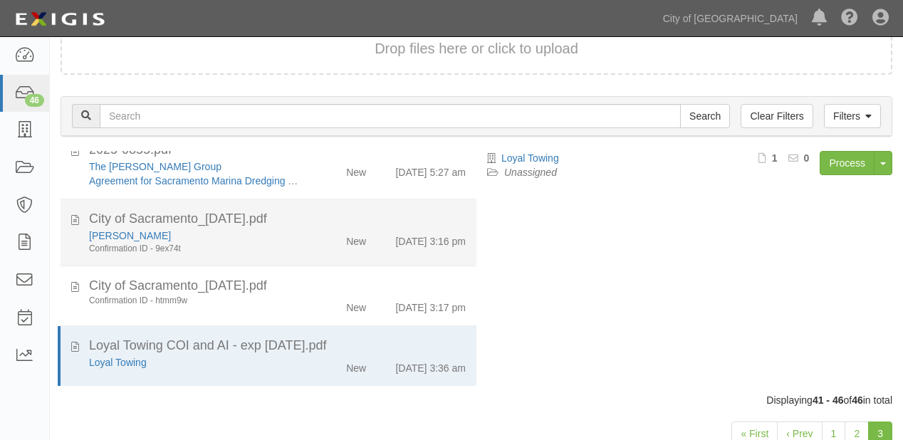
click at [325, 245] on div "New" at bounding box center [343, 239] width 66 height 20
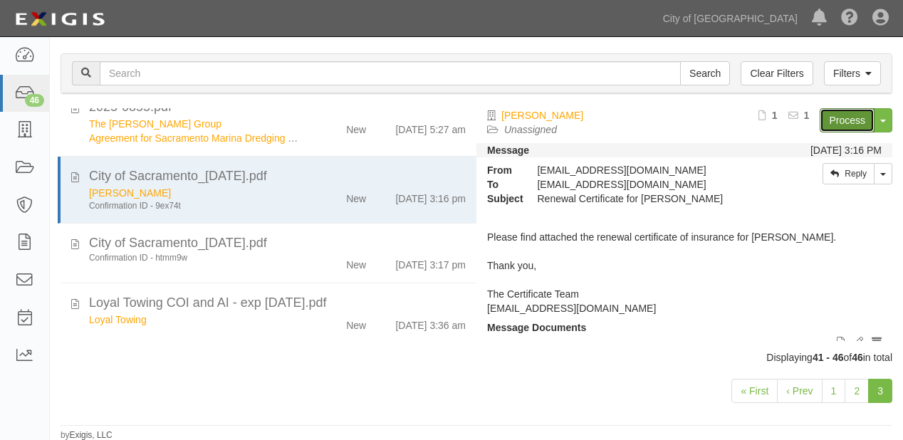
click at [860, 115] on link "Process" at bounding box center [847, 120] width 55 height 24
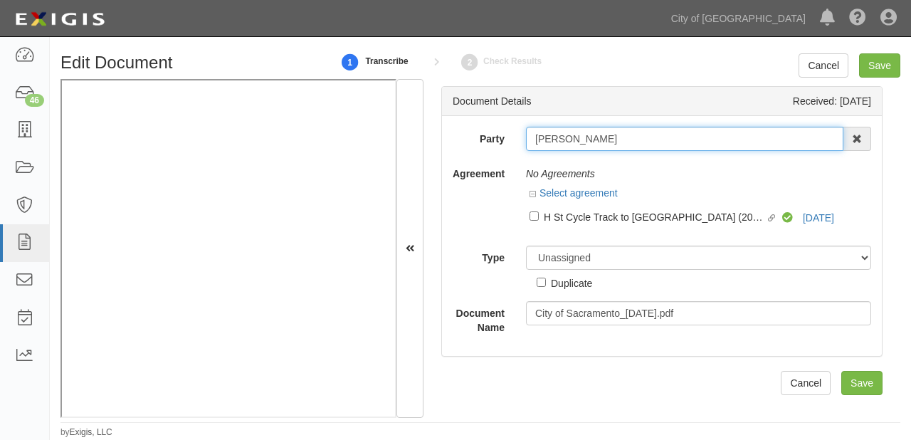
drag, startPoint x: 534, startPoint y: 140, endPoint x: 577, endPoint y: 140, distance: 42.7
click at [577, 140] on input "[PERSON_NAME]" at bounding box center [685, 139] width 318 height 24
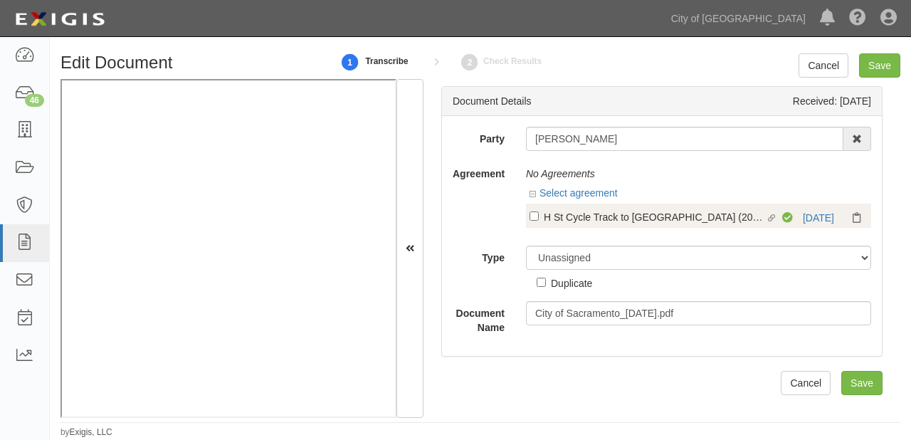
click at [579, 211] on div "H St Cycle Track to Sacramento Valley Station (2024-0242)" at bounding box center [655, 217] width 222 height 16
click at [539, 211] on input "Linked agreement H St Cycle Track to Sacramento Valley Station (2024-0242) Link…" at bounding box center [534, 215] width 9 height 9
checkbox input "true"
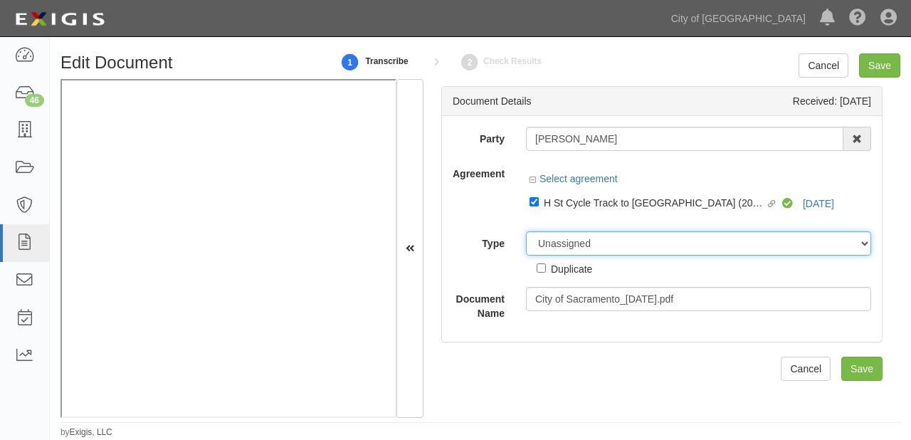
click at [579, 248] on select "Unassigned Binder Cancellation Notice Certificate Contract Endorsement Insuranc…" at bounding box center [698, 243] width 345 height 24
select select "CertificateDetail"
click at [526, 231] on select "Unassigned Binder Cancellation Notice Certificate Contract Endorsement Insuranc…" at bounding box center [698, 243] width 345 height 24
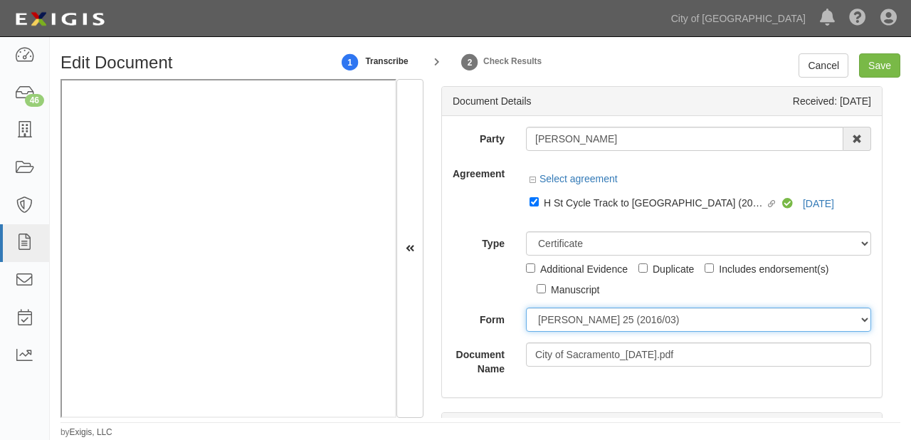
click at [573, 328] on select "ACORD 25 (2016/03) ACORD 101 ACORD 855 NY (2014/05) General" at bounding box center [698, 320] width 345 height 24
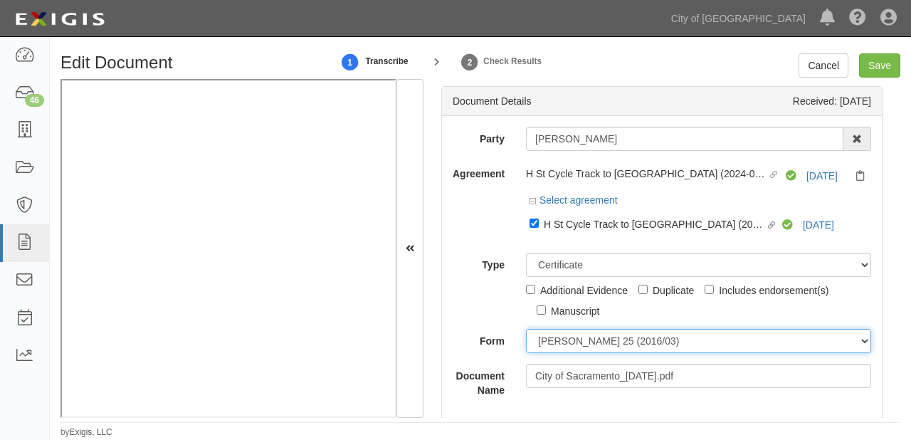
select select "GeneralFormDetail"
click at [526, 330] on select "ACORD 25 (2016/03) ACORD 101 ACORD 855 NY (2014/05) General" at bounding box center [698, 341] width 345 height 24
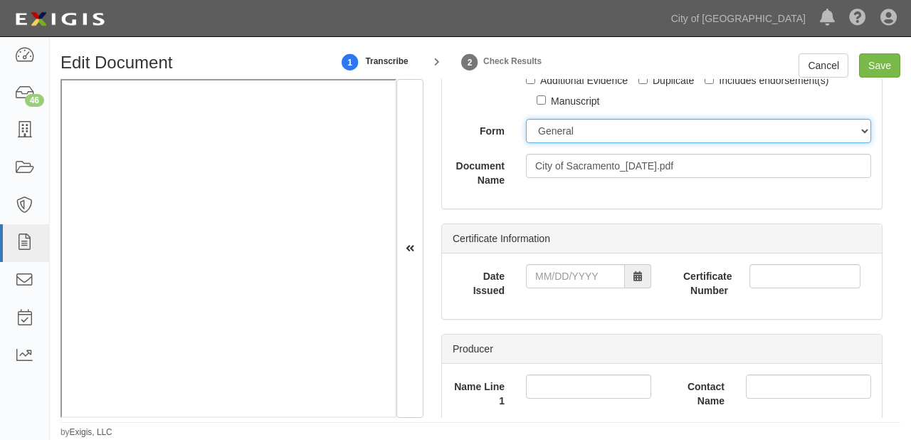
scroll to position [285, 0]
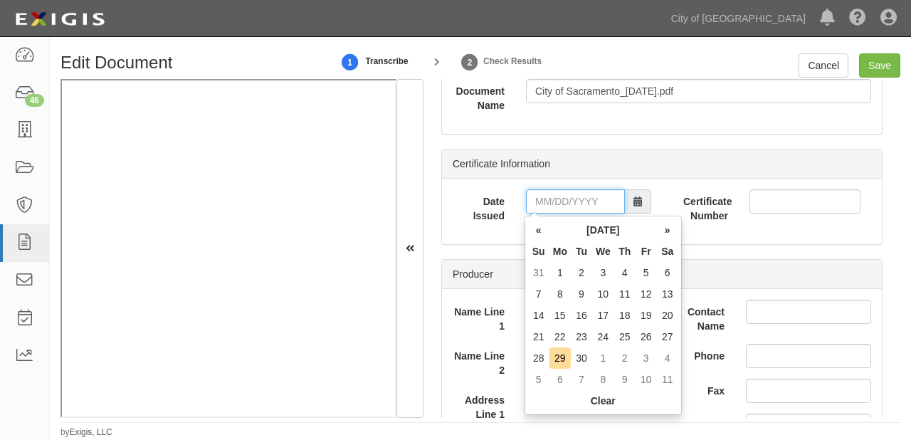
click at [577, 200] on input "Date Issued" at bounding box center [575, 201] width 99 height 24
click at [553, 244] on th "Mo" at bounding box center [560, 251] width 21 height 21
click at [647, 338] on td "26" at bounding box center [646, 336] width 21 height 21
type input "09/26/2025"
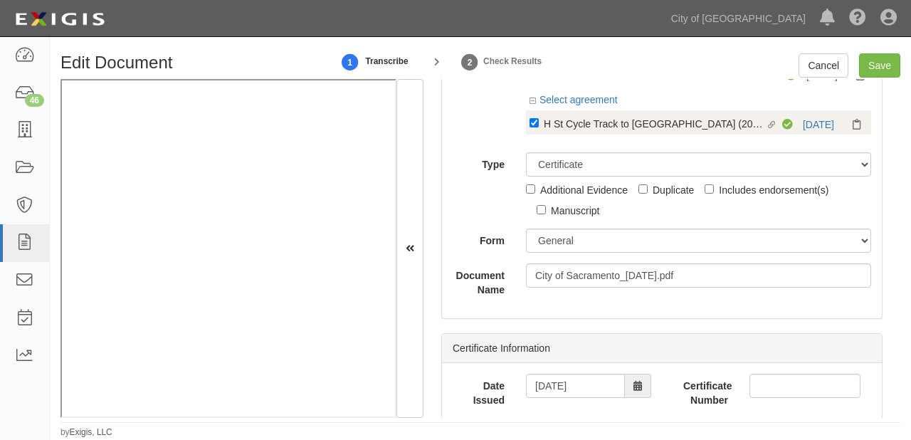
scroll to position [0, 0]
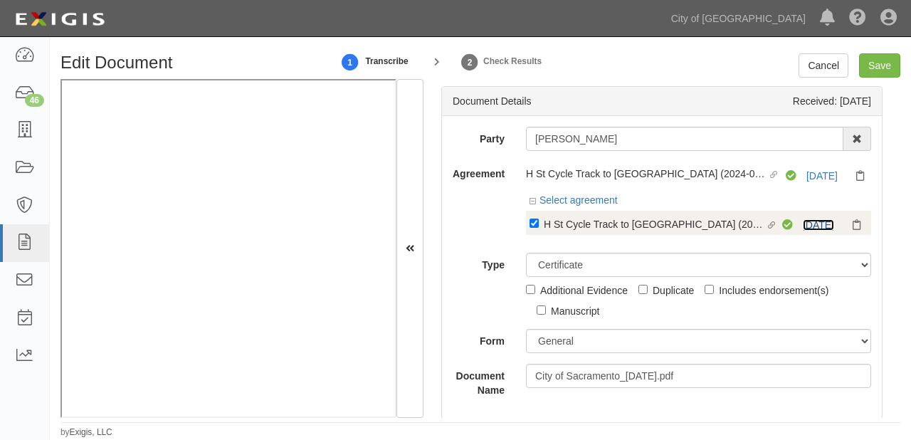
click at [816, 221] on link "10/15/25" at bounding box center [818, 224] width 31 height 11
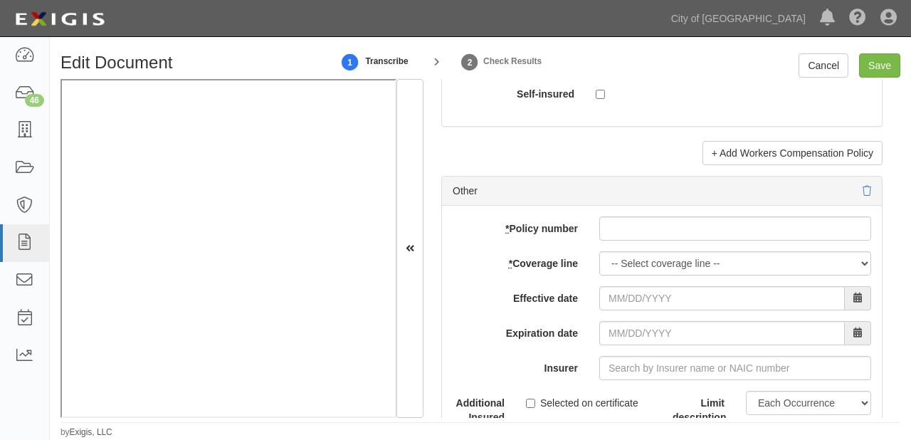
scroll to position [4500, 0]
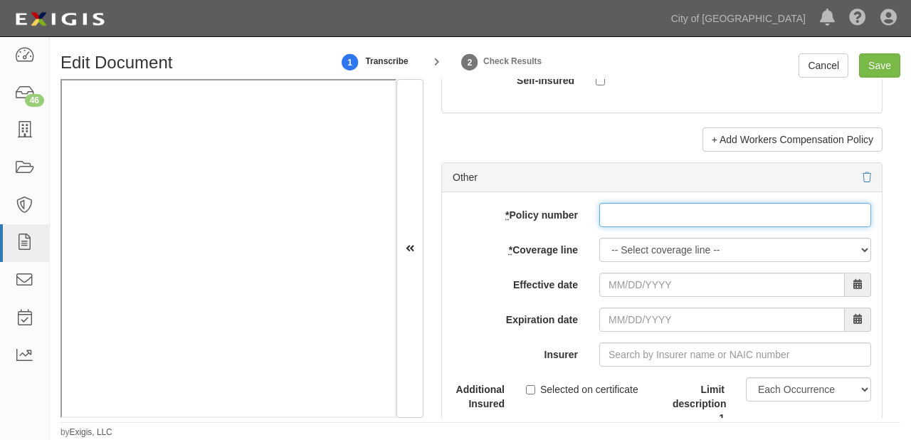
drag, startPoint x: 635, startPoint y: 213, endPoint x: 636, endPoint y: 239, distance: 26.4
click at [635, 213] on input "* Policy number" at bounding box center [736, 215] width 272 height 24
paste input "DPR5048464"
type input "DPR5048464"
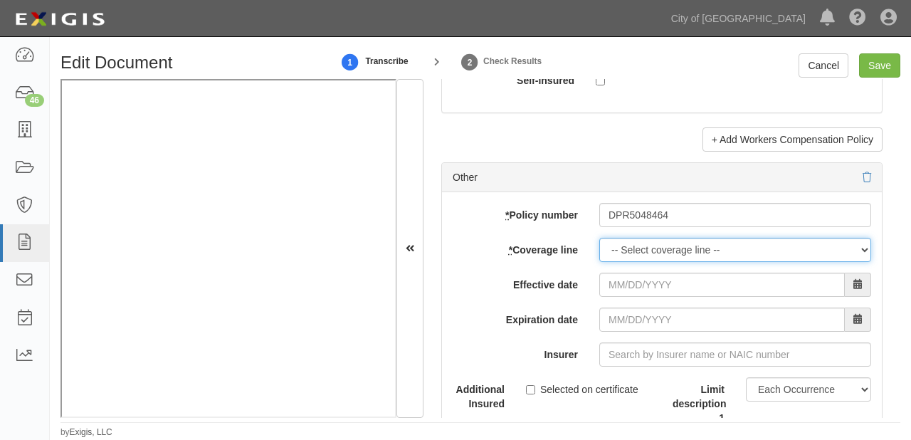
click at [635, 242] on select "-- Select coverage line -- Asbestos Abatement Auto Physical Damage Boiler & Mac…" at bounding box center [736, 250] width 272 height 24
select select "26"
click at [600, 262] on select "-- Select coverage line -- Asbestos Abatement Auto Physical Damage Boiler & Mac…" at bounding box center [736, 250] width 272 height 24
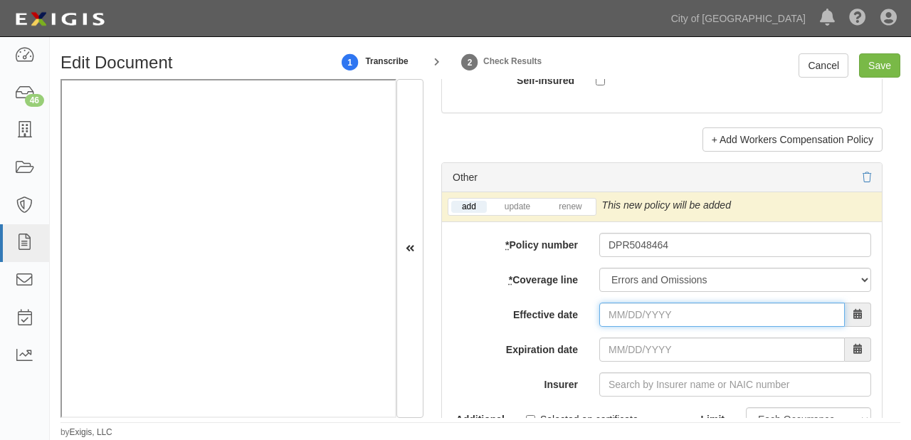
click at [627, 306] on input "Effective date" at bounding box center [723, 315] width 246 height 24
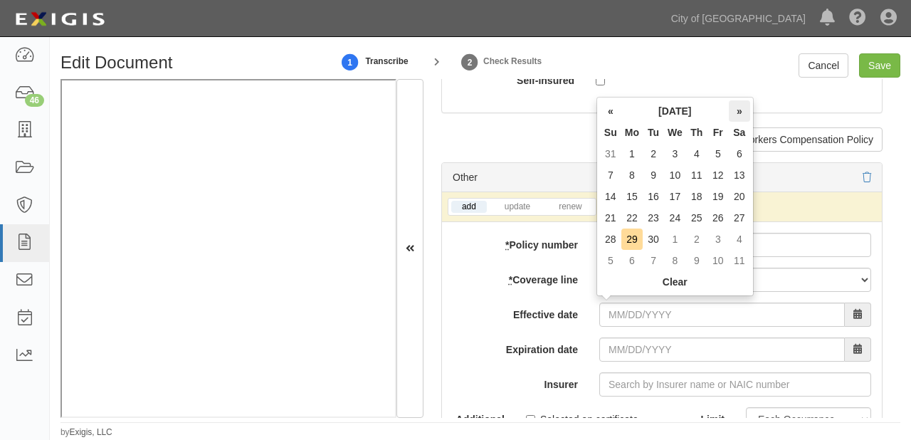
click at [736, 115] on th "»" at bounding box center [739, 110] width 21 height 21
click at [679, 192] on td "15" at bounding box center [675, 196] width 22 height 21
type input "10/15/2025"
type input "10/15/2026"
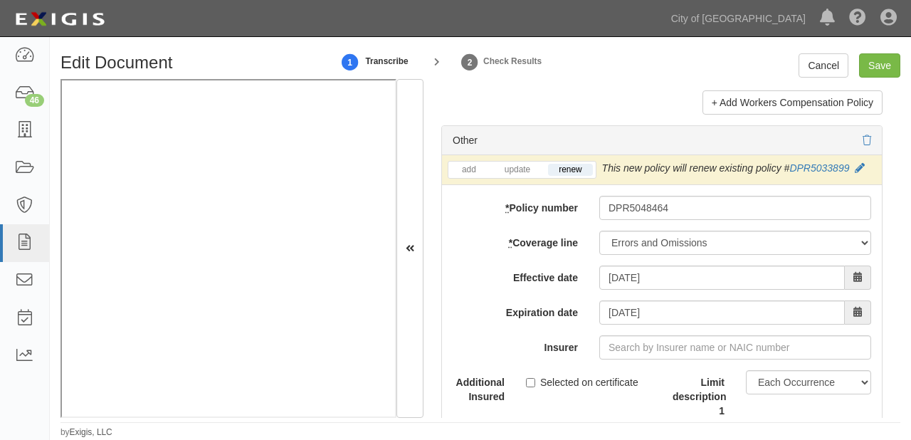
scroll to position [4557, 0]
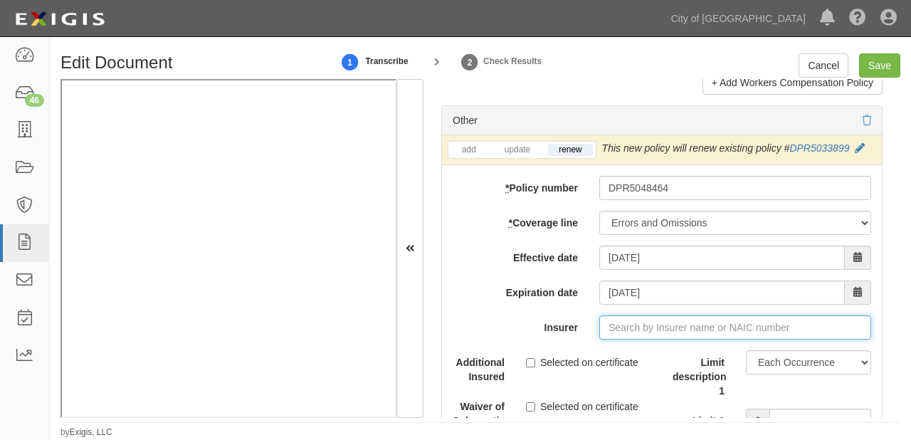
click at [653, 328] on input "Insurer" at bounding box center [736, 327] width 272 height 24
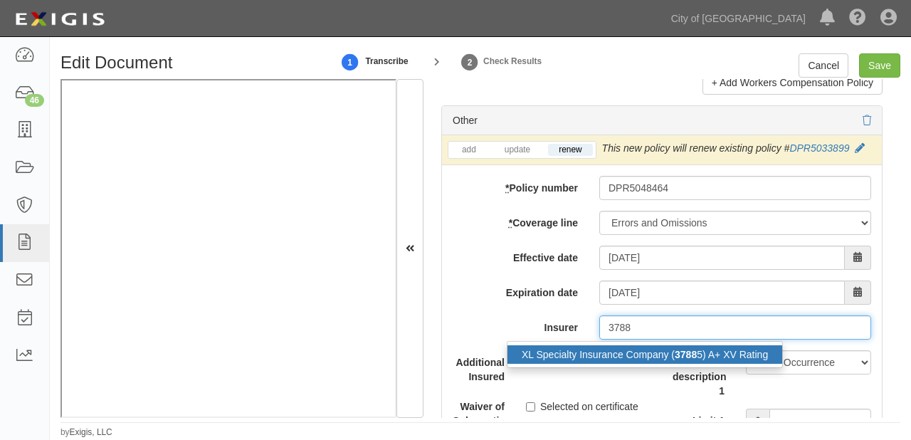
click at [657, 345] on div "XL Specialty Insurance Company ( 3788 5) A+ XV Rating" at bounding box center [645, 354] width 275 height 19
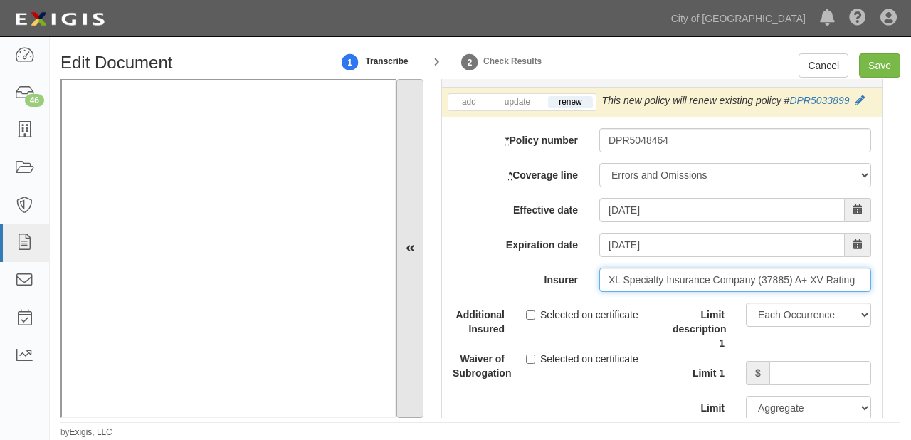
scroll to position [4671, 0]
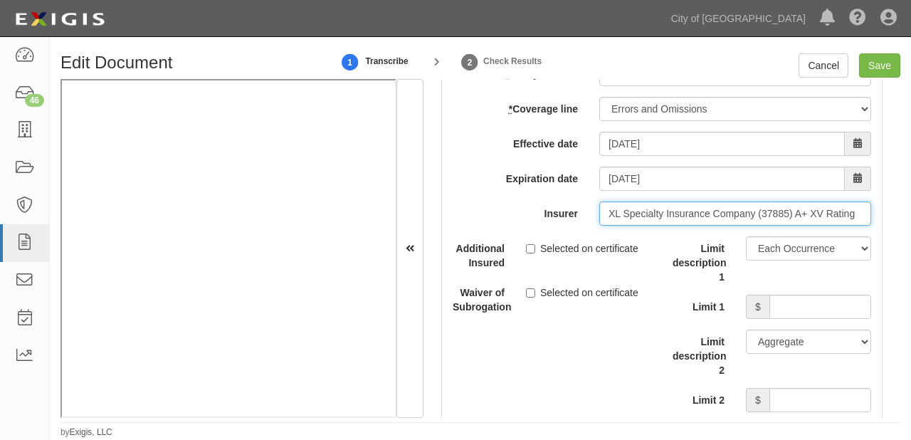
type input "XL Specialty Insurance Company (37885) A+ XV Rating"
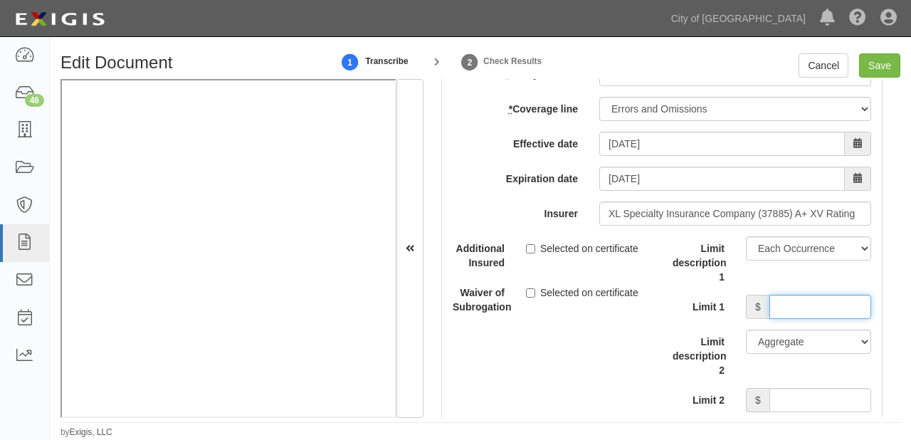
drag, startPoint x: 814, startPoint y: 307, endPoint x: 806, endPoint y: 309, distance: 8.1
click at [814, 307] on input "Limit 1" at bounding box center [821, 307] width 102 height 24
type input "2,000,000"
click at [778, 400] on input "Limit 2" at bounding box center [821, 400] width 102 height 24
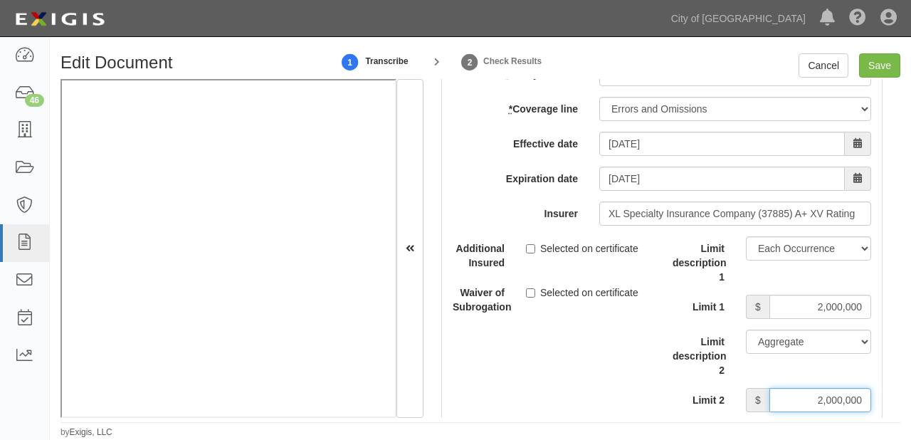
type input "2,000,000"
click at [886, 48] on div "Edit Document 1 Transcribe 2 Check Results Cancel Save Document Details Receive…" at bounding box center [481, 241] width 862 height 396
click at [886, 62] on input "Save" at bounding box center [879, 65] width 41 height 24
type input "2000000"
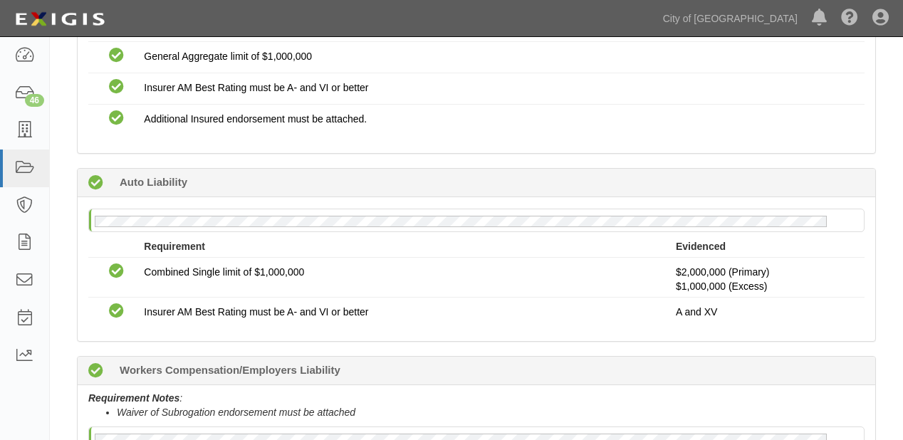
scroll to position [684, 0]
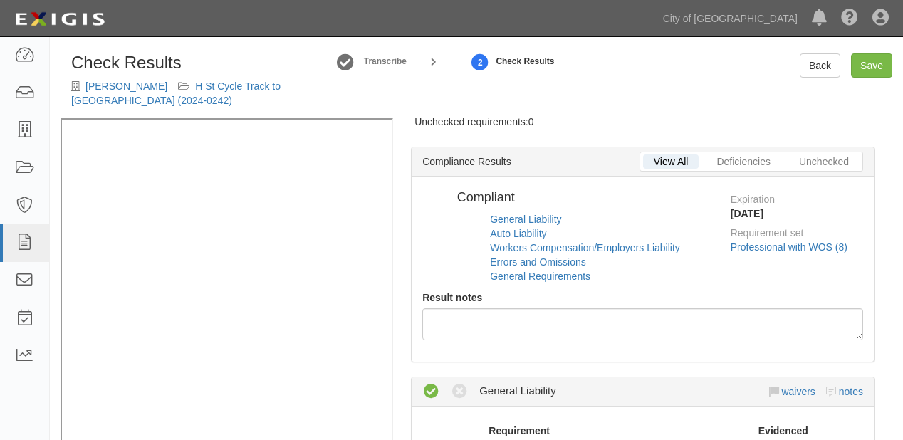
radio input "true"
radio input "false"
radio input "true"
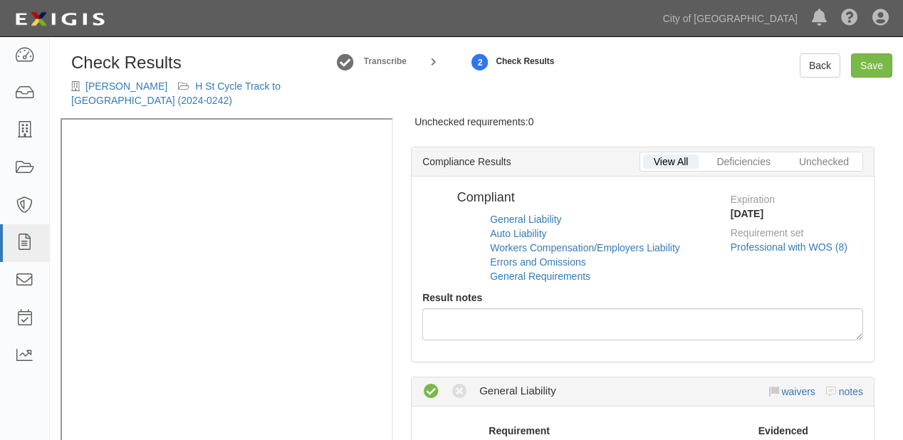
radio input "true"
radio input "false"
radio input "true"
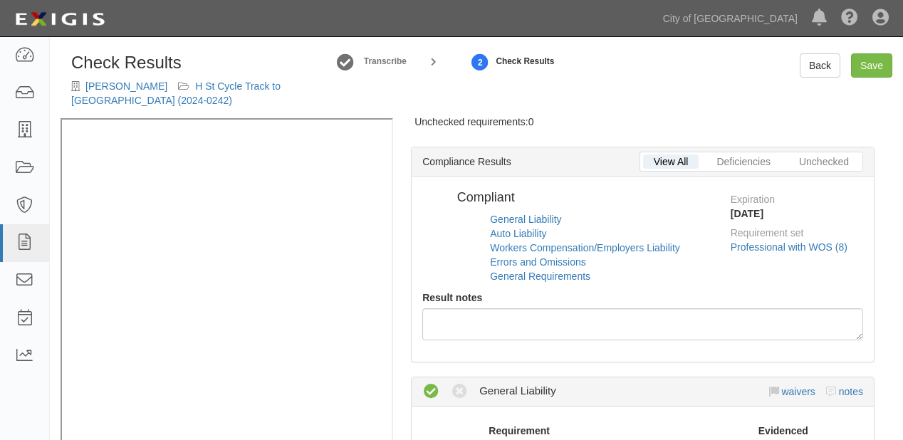
radio input "true"
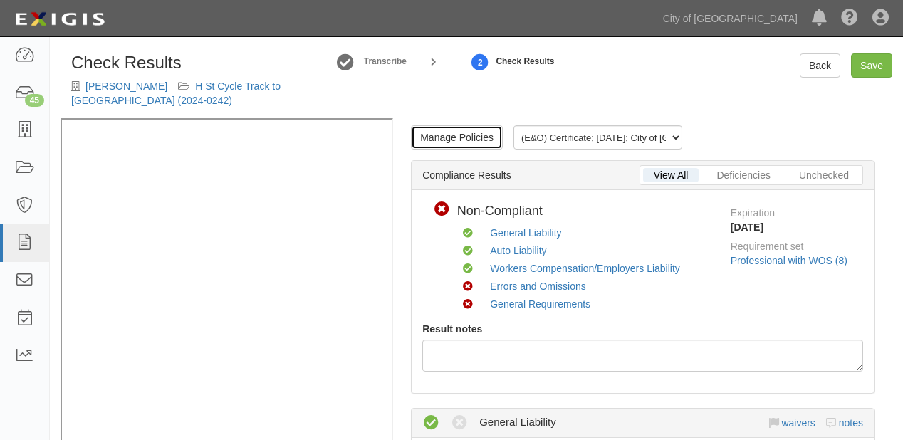
click at [453, 146] on link "Manage Policies" at bounding box center [457, 137] width 92 height 24
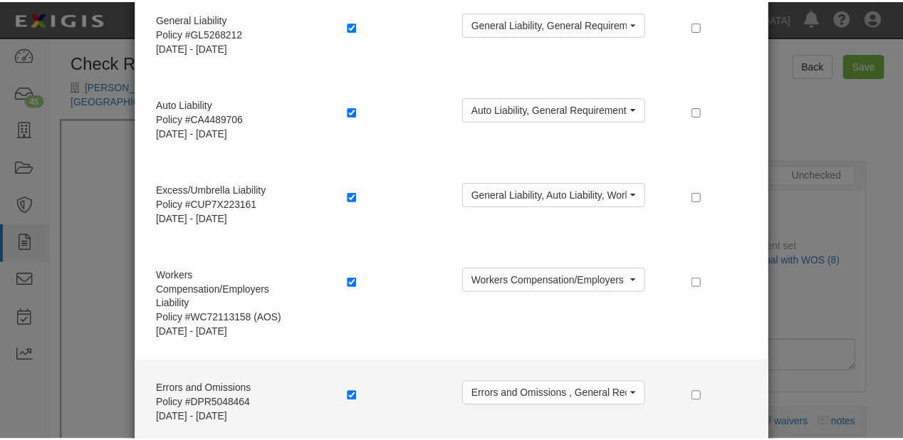
scroll to position [266, 0]
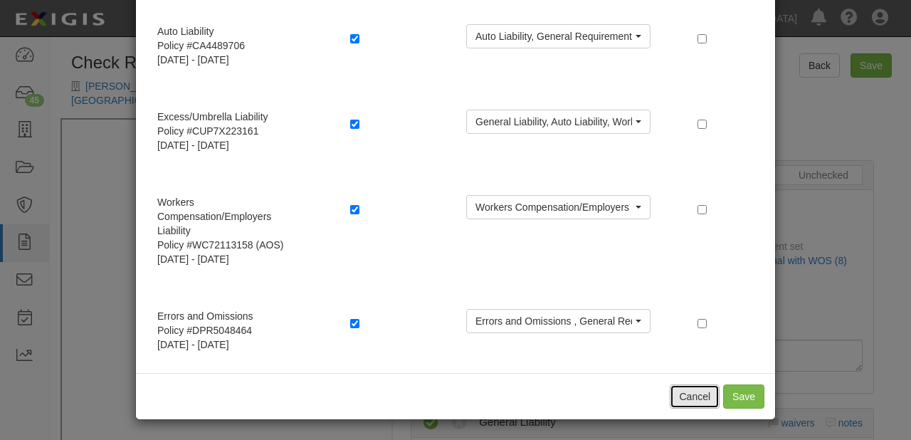
click at [692, 390] on button "Cancel" at bounding box center [695, 397] width 50 height 24
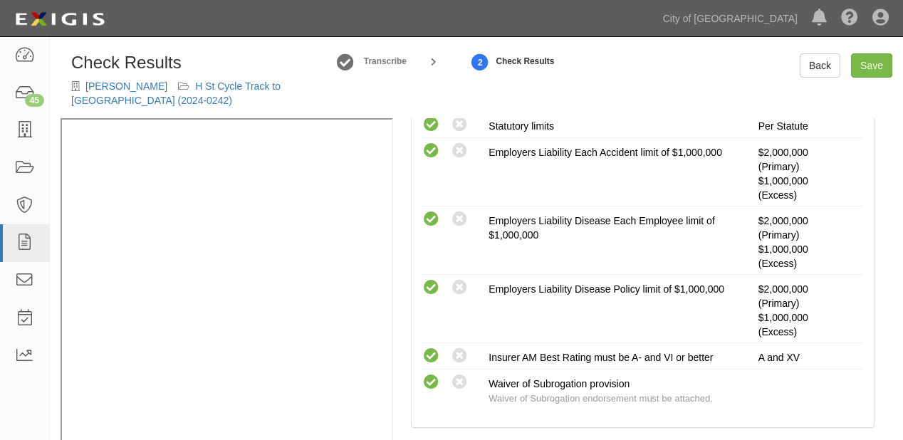
scroll to position [1196, 0]
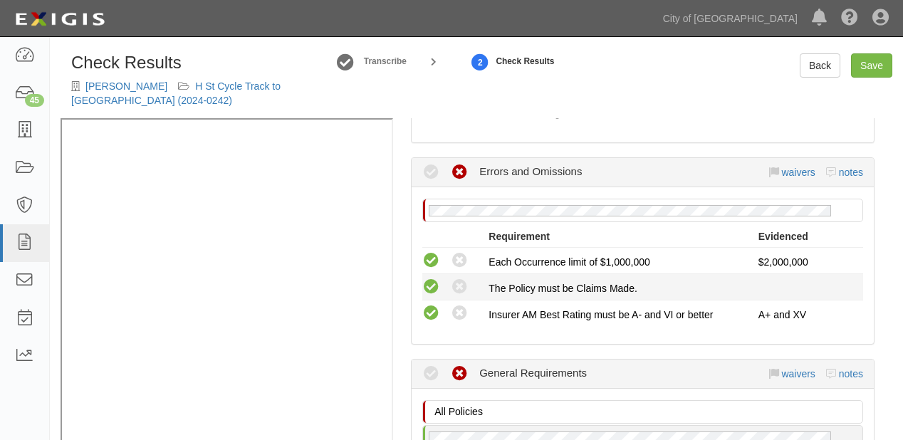
click at [429, 280] on icon at bounding box center [431, 287] width 18 height 18
radio input "true"
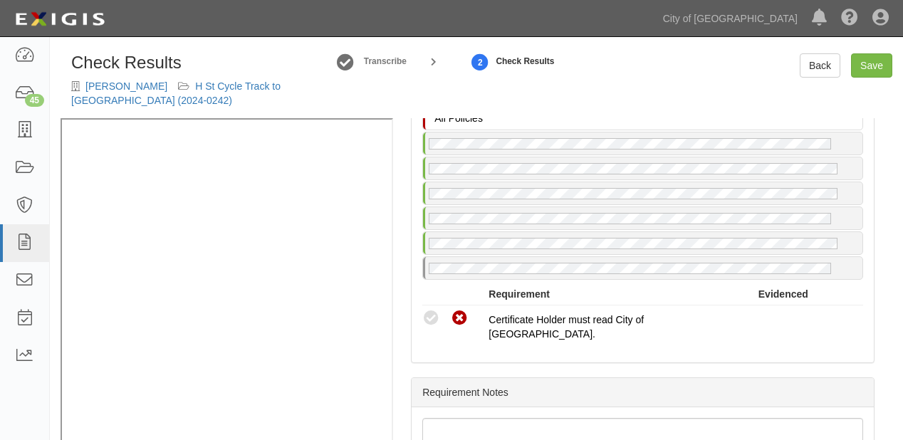
scroll to position [1538, 0]
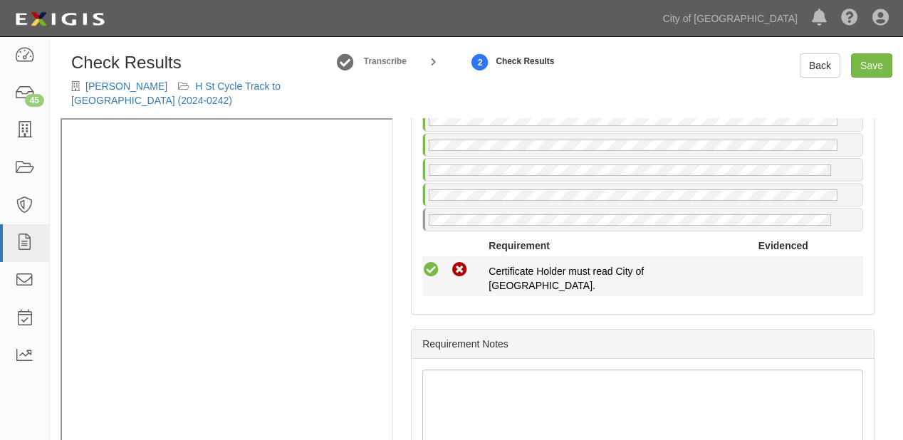
click at [432, 262] on icon at bounding box center [431, 270] width 18 height 18
radio input "true"
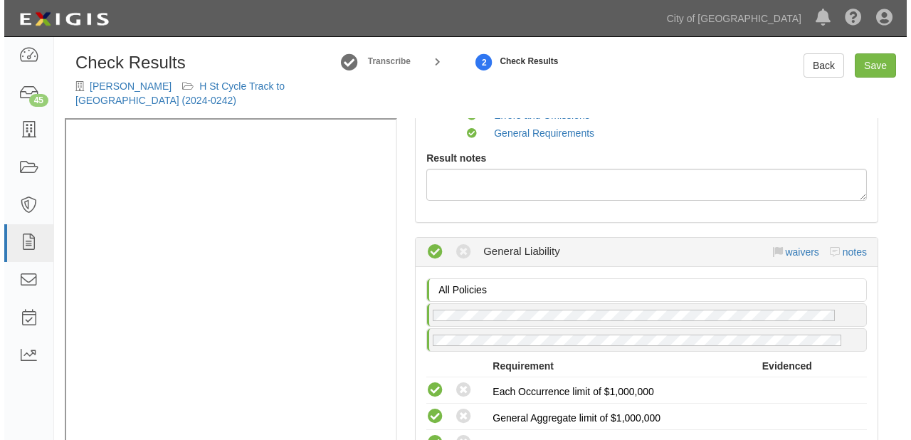
scroll to position [0, 0]
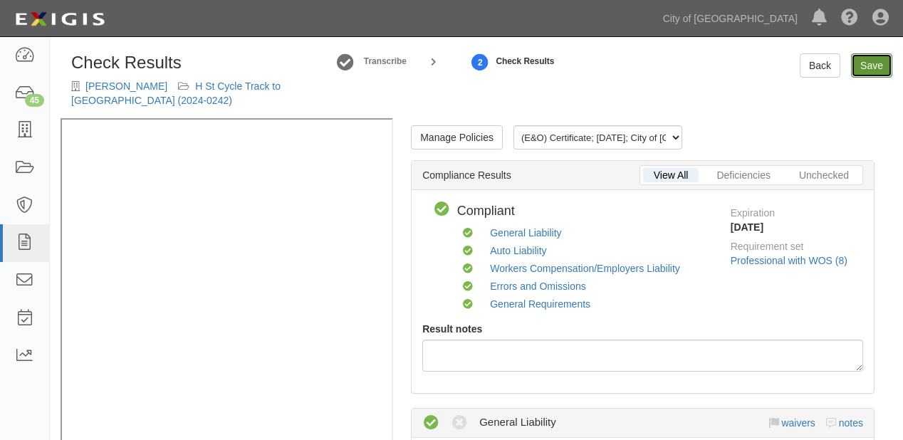
click at [869, 68] on link "Save" at bounding box center [871, 65] width 41 height 24
radio input "true"
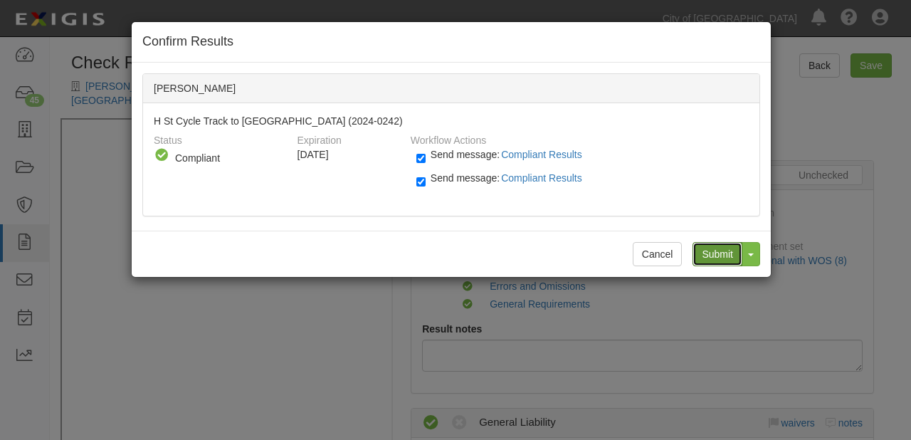
click at [718, 245] on input "Submit" at bounding box center [718, 254] width 50 height 24
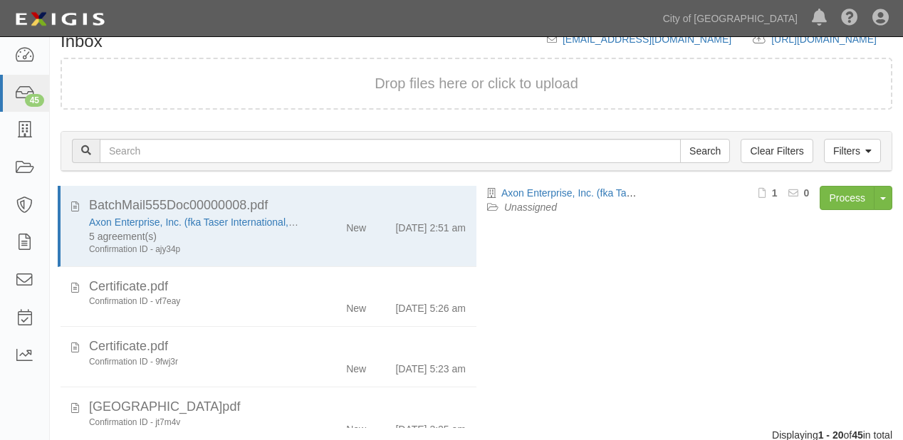
scroll to position [150, 0]
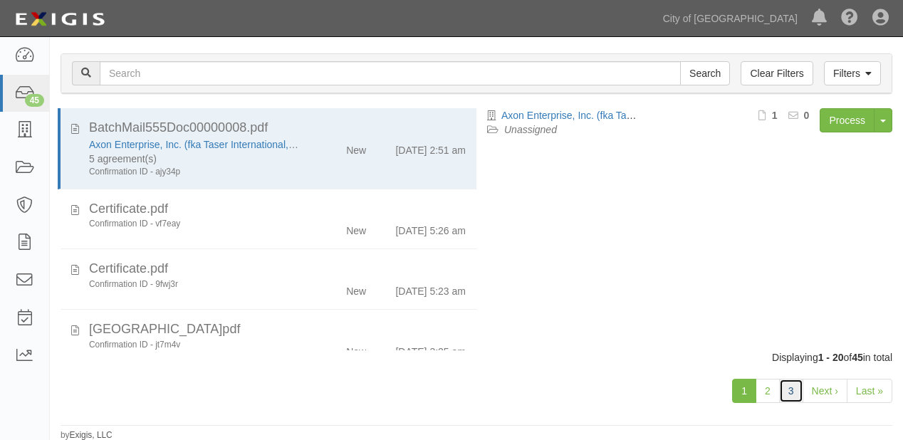
click at [791, 391] on link "3" at bounding box center [791, 391] width 24 height 24
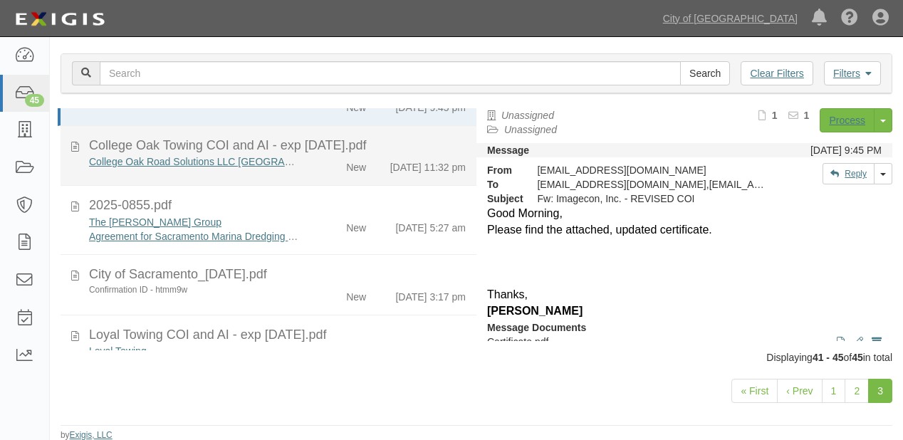
scroll to position [88, 0]
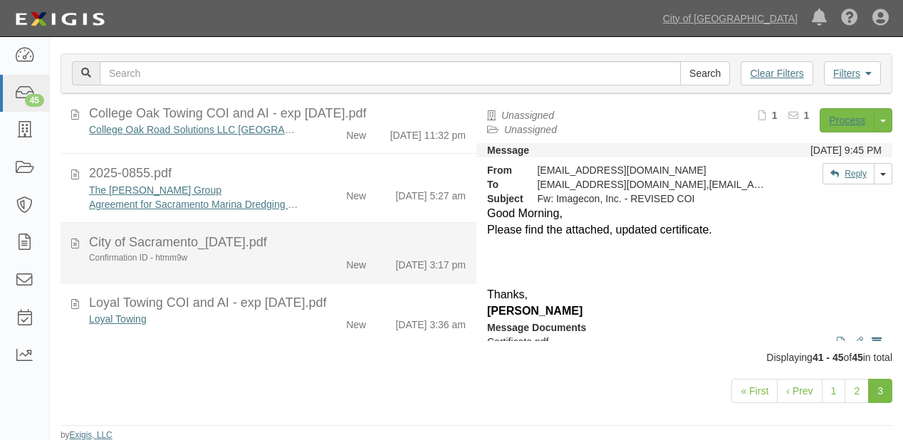
click at [290, 266] on div "Confirmation ID - htmm9w New [DATE] 3:17 pm" at bounding box center [277, 262] width 398 height 20
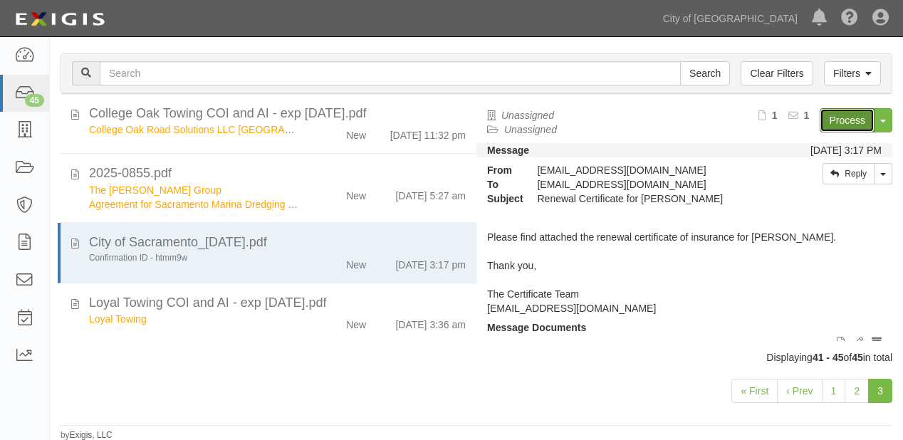
click at [847, 122] on link "Process" at bounding box center [847, 120] width 55 height 24
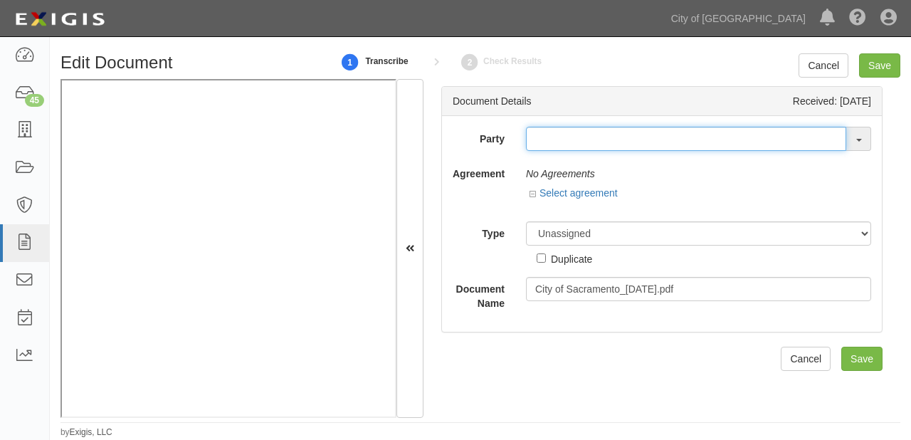
click at [594, 143] on input "text" at bounding box center [686, 139] width 320 height 24
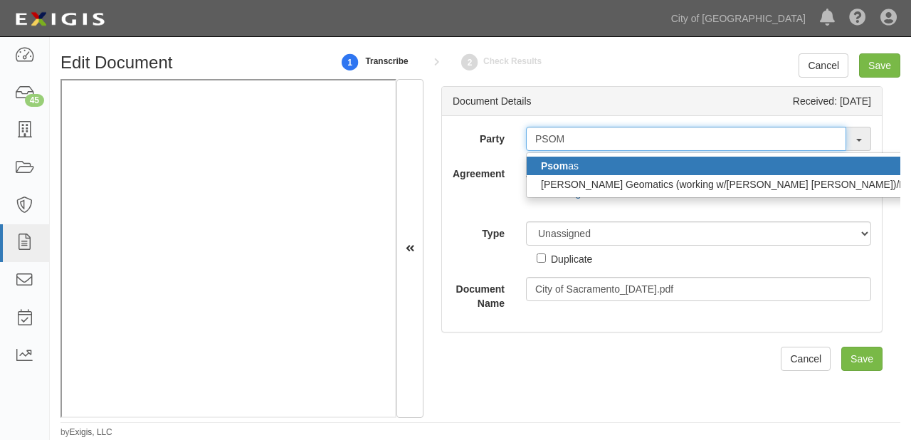
type input "PSOM"
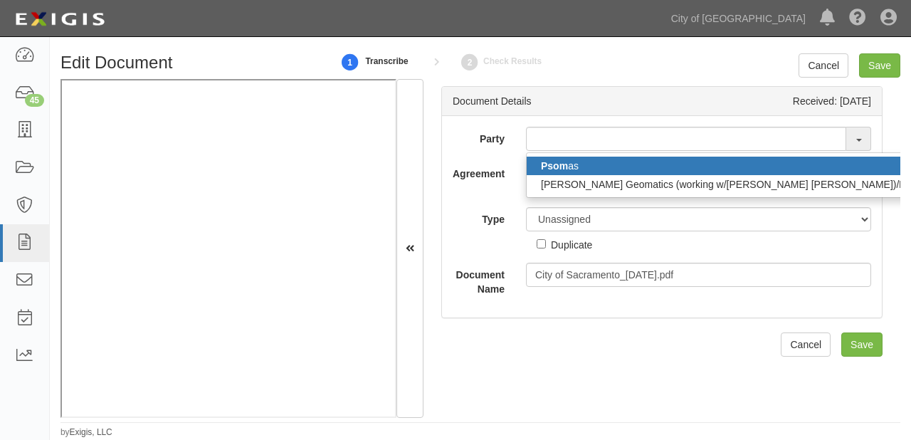
click at [591, 159] on link "Psom as" at bounding box center [739, 166] width 424 height 19
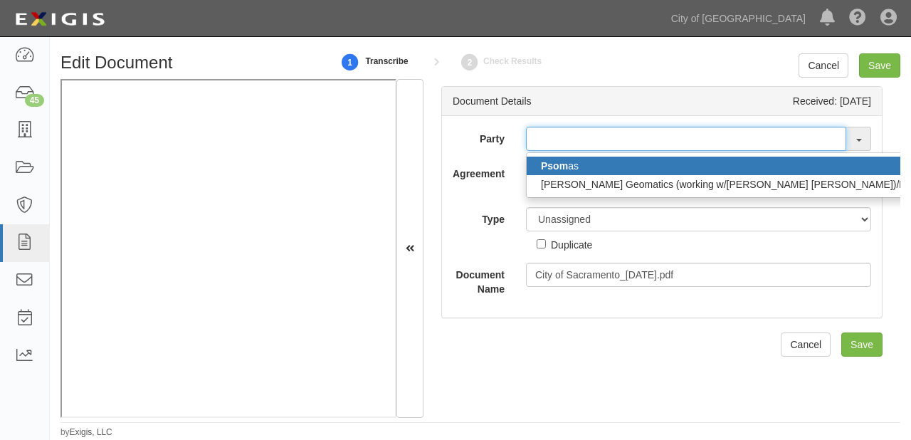
type input "[PERSON_NAME]"
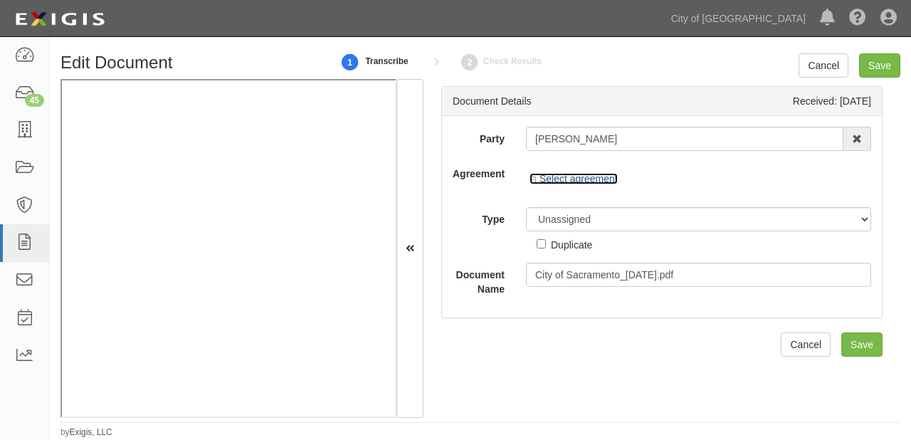
click at [591, 177] on link "Select agreement" at bounding box center [574, 178] width 88 height 11
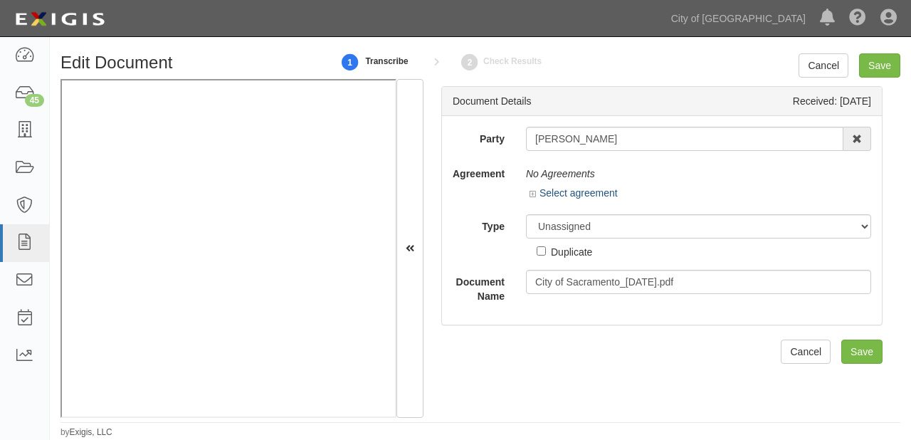
click at [591, 177] on div "No Agreements" at bounding box center [698, 174] width 345 height 24
click at [587, 191] on link "Select agreement" at bounding box center [574, 192] width 88 height 11
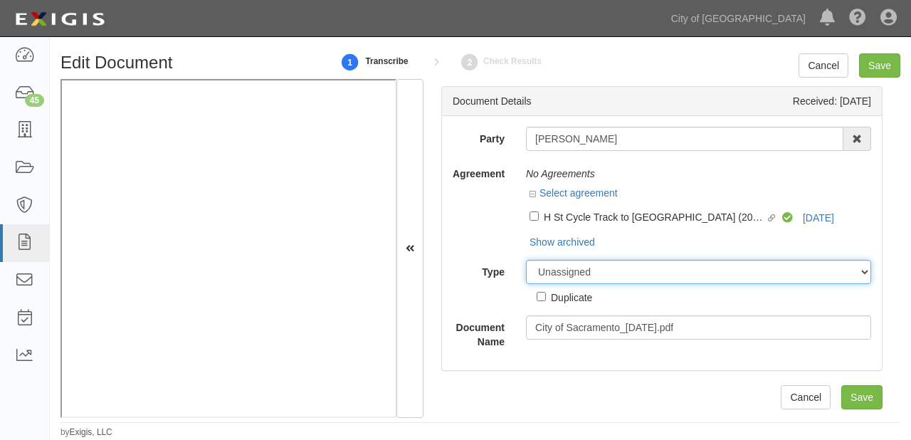
click at [596, 276] on select "Unassigned Binder Cancellation Notice Certificate Contract Endorsement Insuranc…" at bounding box center [698, 272] width 345 height 24
select select "OtherDetail"
click at [526, 260] on select "Unassigned Binder Cancellation Notice Certificate Contract Endorsement Insuranc…" at bounding box center [698, 272] width 345 height 24
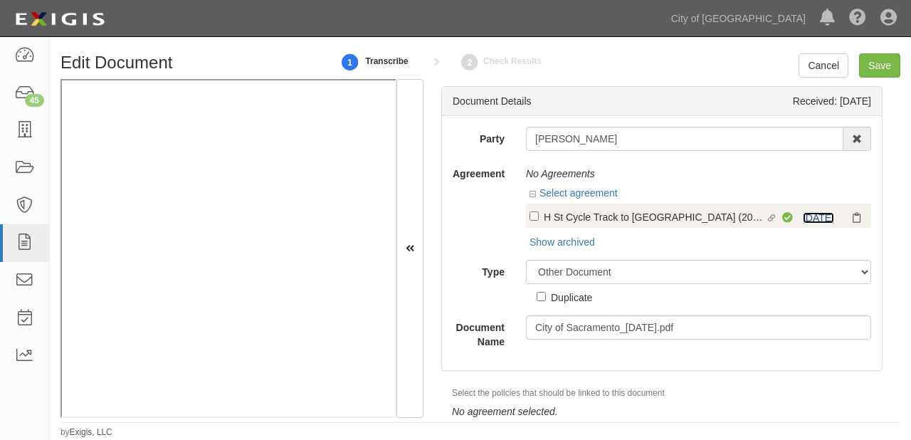
click at [803, 214] on link "4/1/26" at bounding box center [818, 217] width 31 height 11
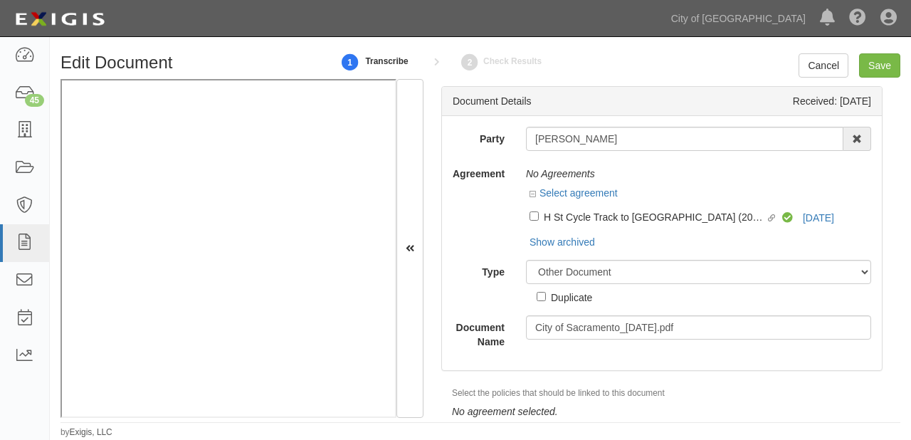
click at [573, 304] on div "Duplicate" at bounding box center [571, 297] width 41 height 16
click at [546, 301] on input "Duplicate" at bounding box center [541, 296] width 9 height 9
checkbox input "true"
click at [886, 68] on input "Save" at bounding box center [879, 65] width 41 height 24
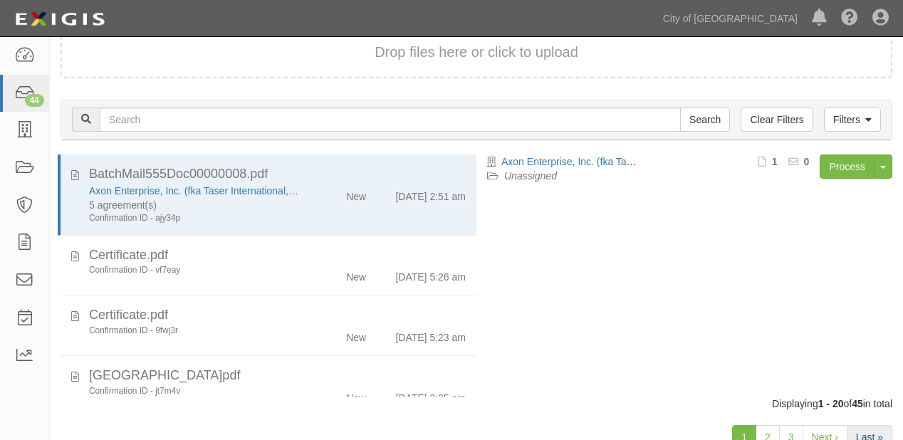
scroll to position [99, 0]
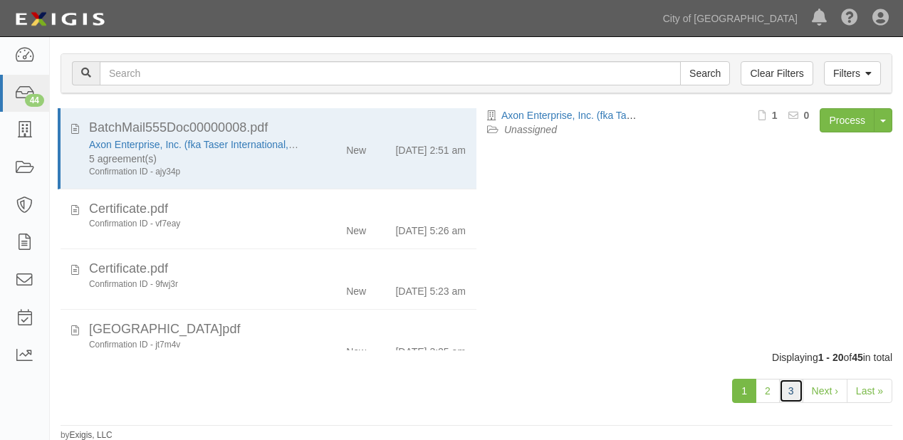
click at [793, 399] on link "3" at bounding box center [791, 391] width 24 height 24
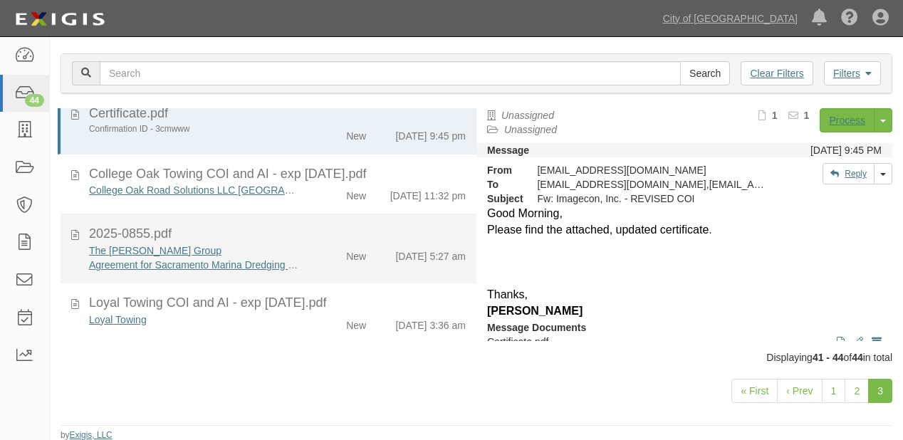
scroll to position [28, 0]
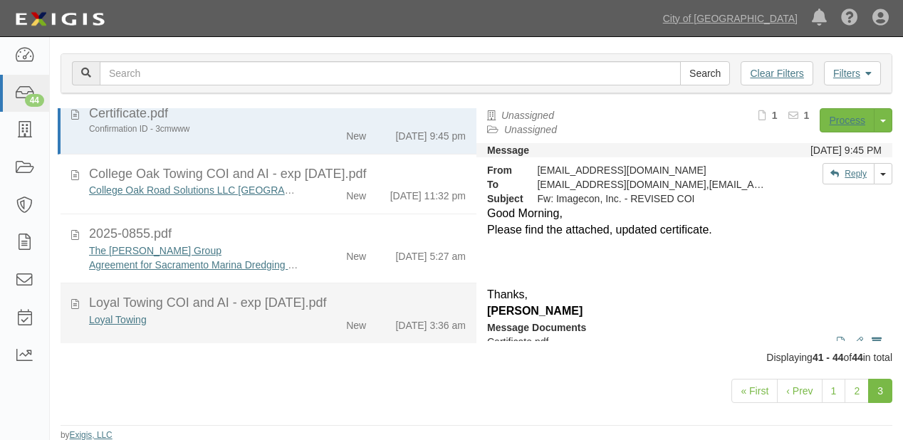
click at [355, 316] on div "New" at bounding box center [356, 323] width 20 height 20
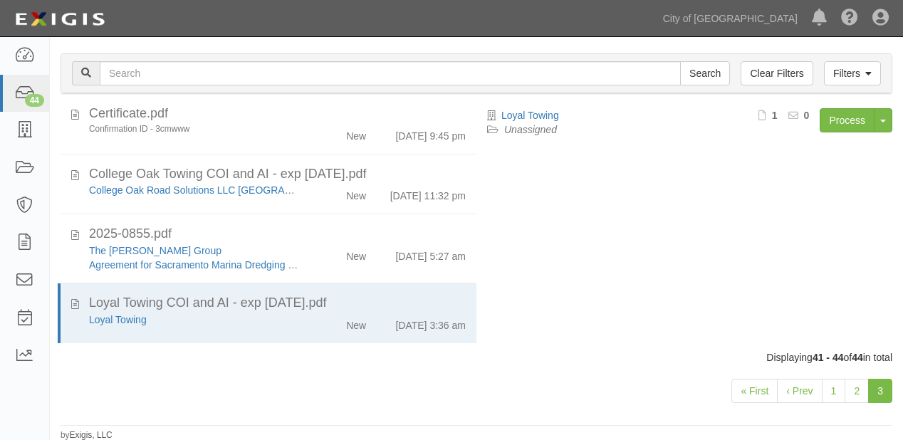
click at [818, 133] on div "Process Toggle Document Dropdown Archive Document Delete Document Close Mark as…" at bounding box center [770, 125] width 243 height 35
click at [833, 122] on link "Process" at bounding box center [847, 120] width 55 height 24
